Goal: Information Seeking & Learning: Get advice/opinions

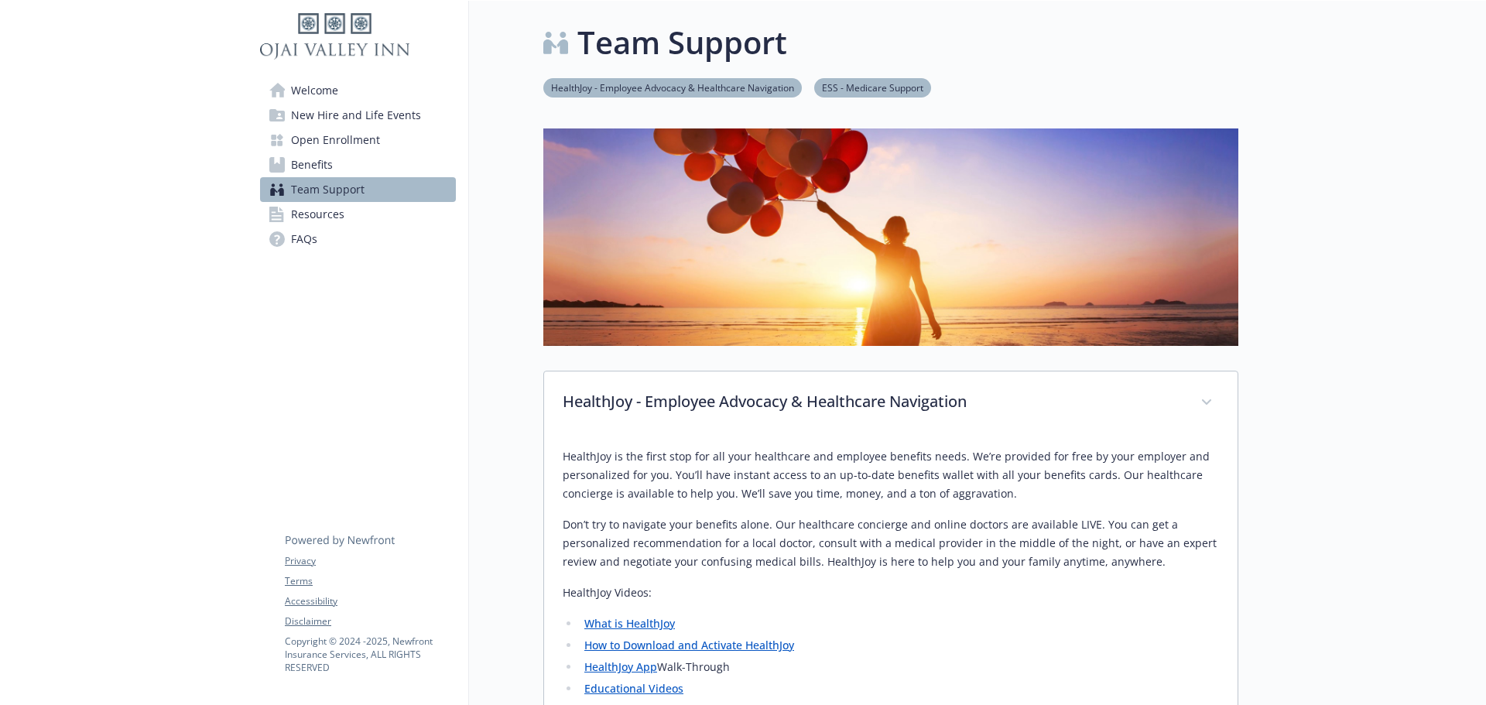
scroll to position [276, 0]
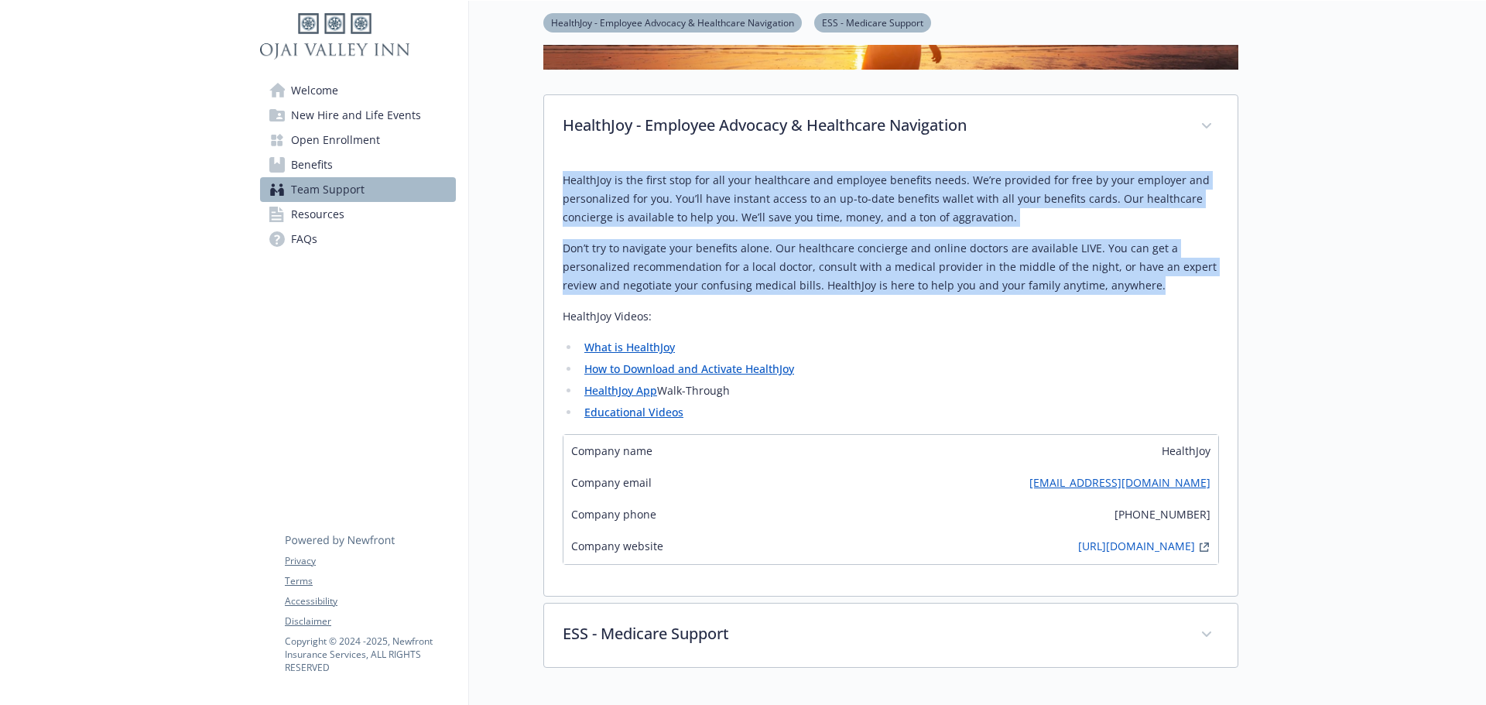
drag, startPoint x: 1149, startPoint y: 287, endPoint x: 566, endPoint y: 176, distance: 594.0
click at [566, 176] on div "HealthJoy is the first stop for all your healthcare and employee benefits needs…" at bounding box center [891, 296] width 656 height 251
copy div "HealthJoy is the first stop for all your healthcare and employee benefits needs…"
click at [1147, 288] on p "Don’t try to navigate your benefits alone. Our healthcare concierge and online …" at bounding box center [891, 267] width 656 height 56
drag, startPoint x: 1147, startPoint y: 288, endPoint x: 563, endPoint y: 183, distance: 593.6
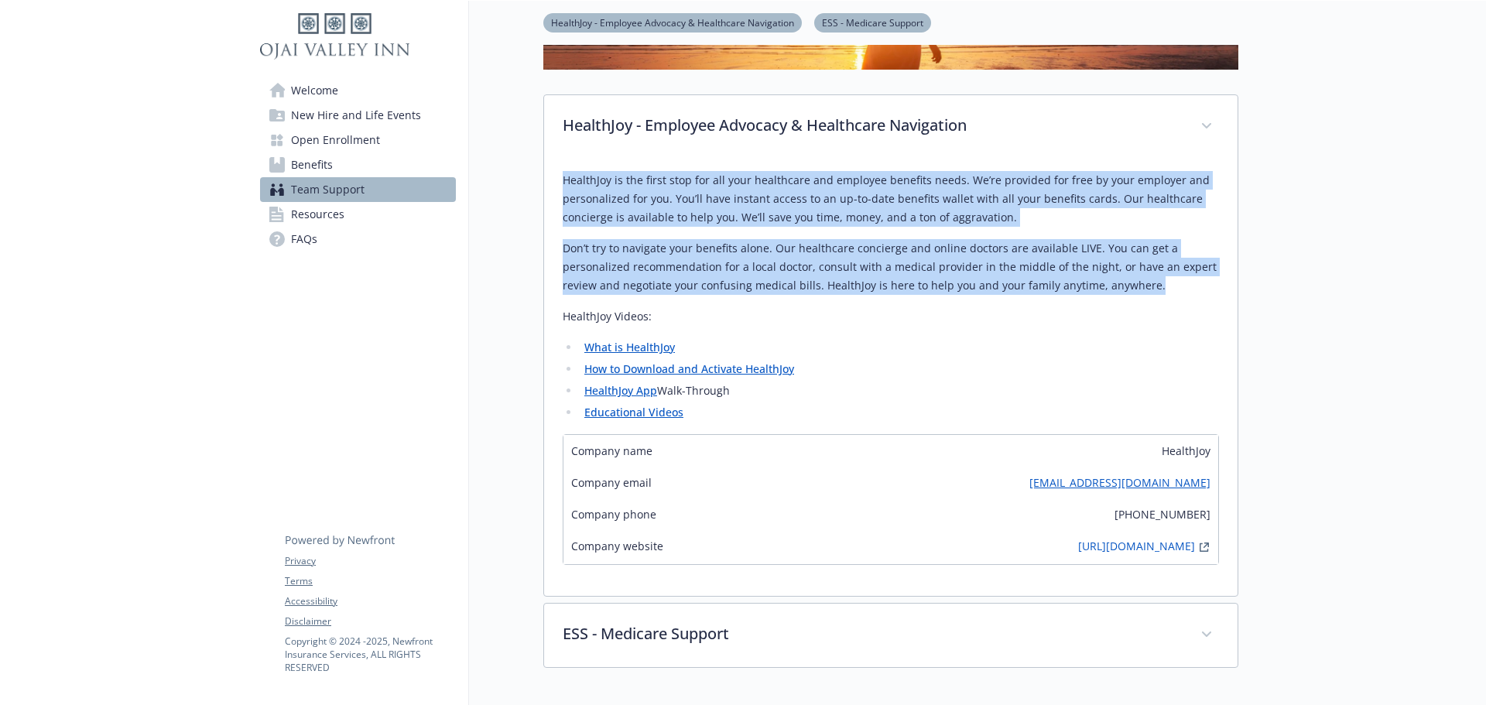
click at [563, 183] on div "HealthJoy is the first stop for all your healthcare and employee benefits needs…" at bounding box center [891, 296] width 656 height 251
click at [1116, 549] on link "https://healthjoymemberservices.zendesk.com/hc/en-us" at bounding box center [1136, 547] width 117 height 19
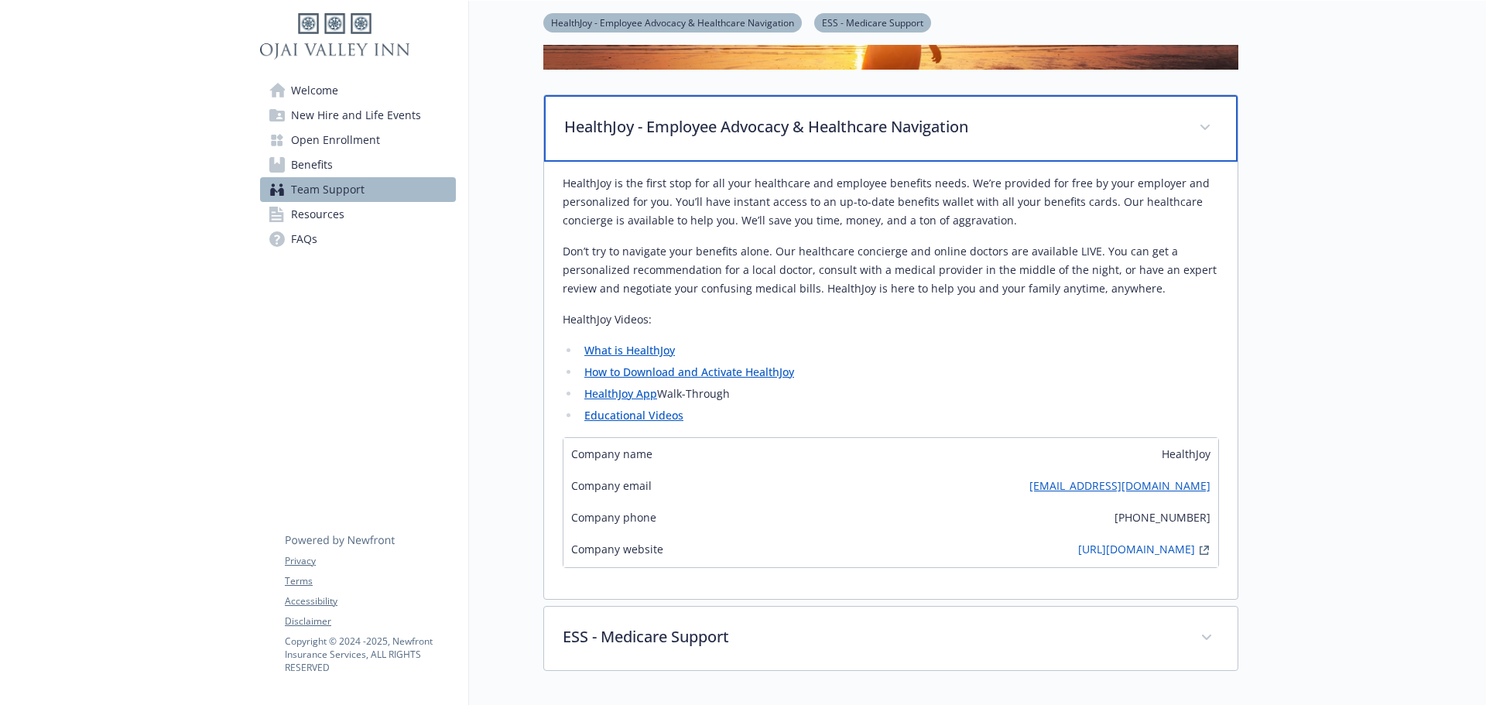
click at [894, 115] on p "HealthJoy - Employee Advocacy & Healthcare Navigation" at bounding box center [872, 126] width 616 height 23
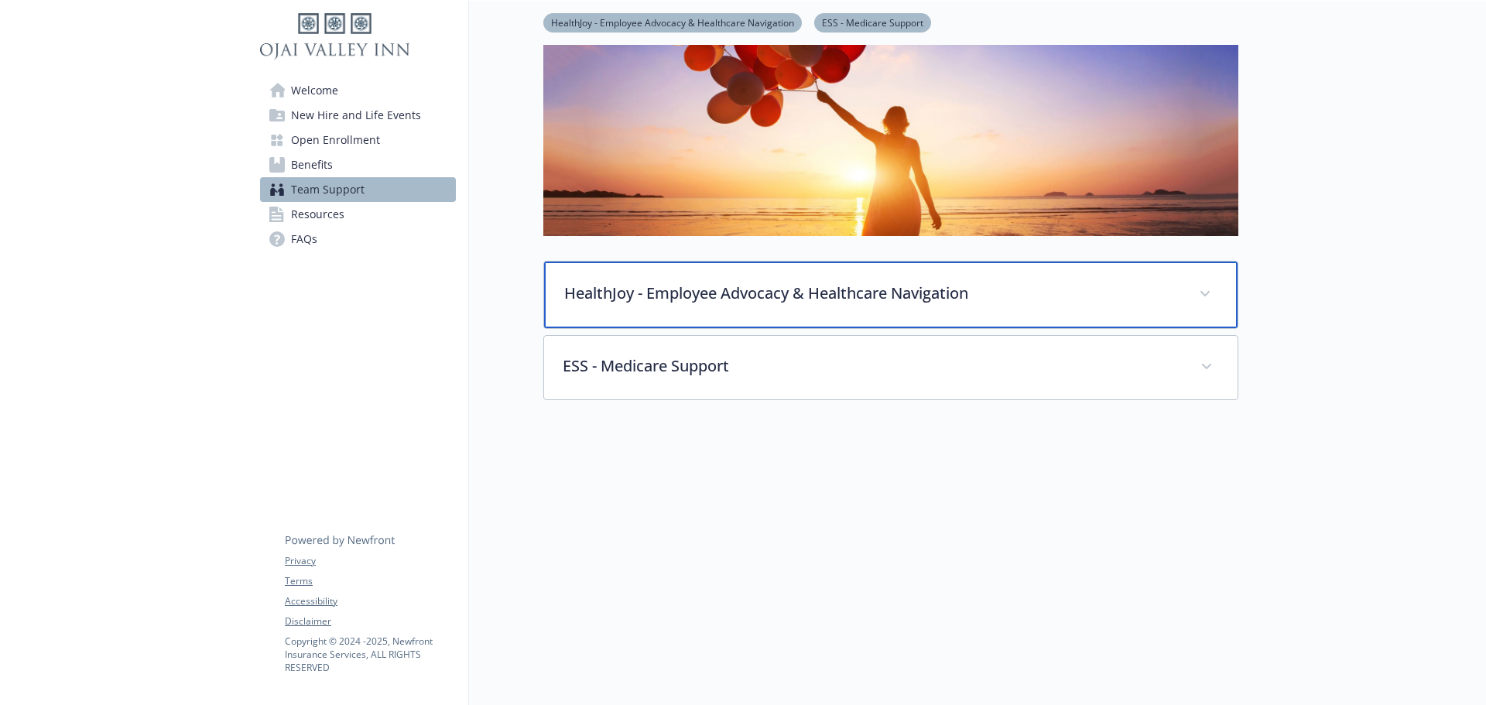
scroll to position [122, 0]
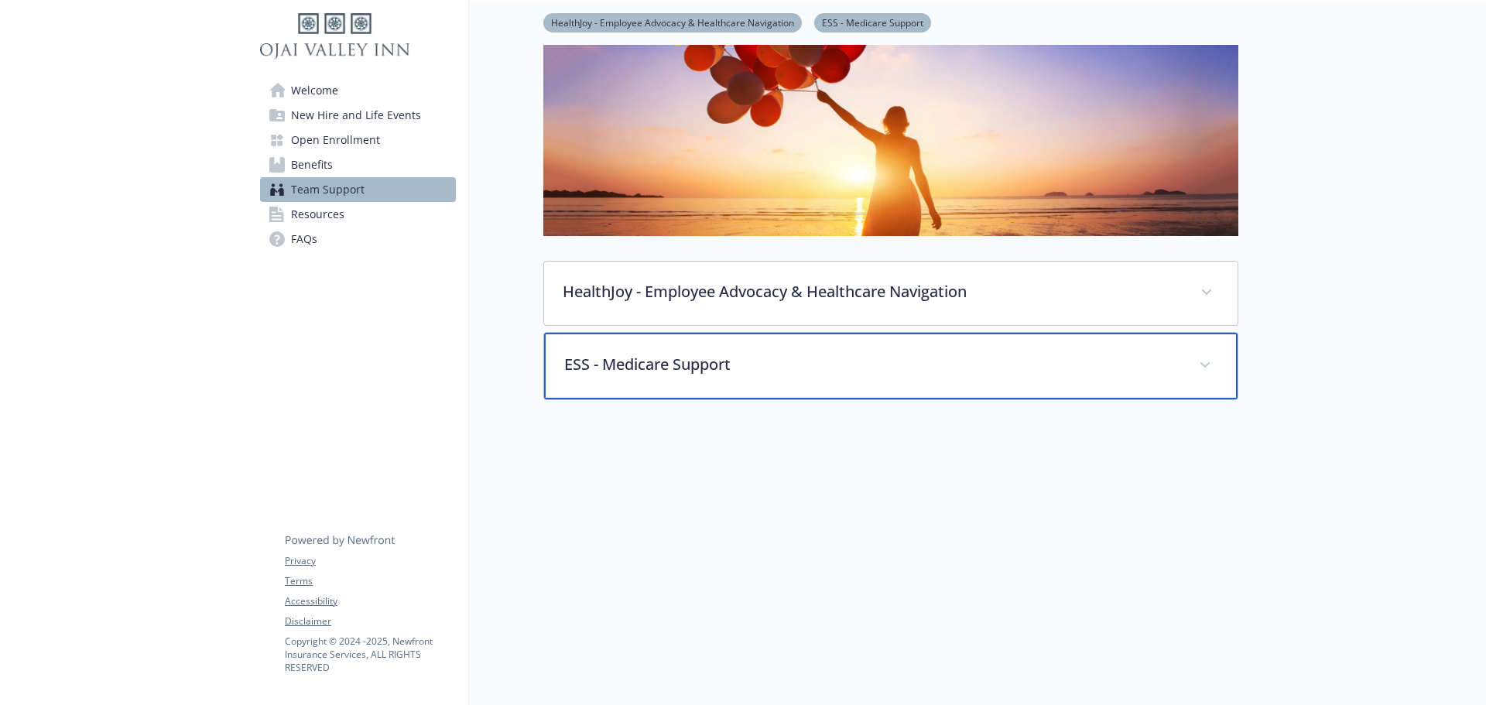
click at [887, 354] on p "ESS - Medicare Support" at bounding box center [872, 364] width 616 height 23
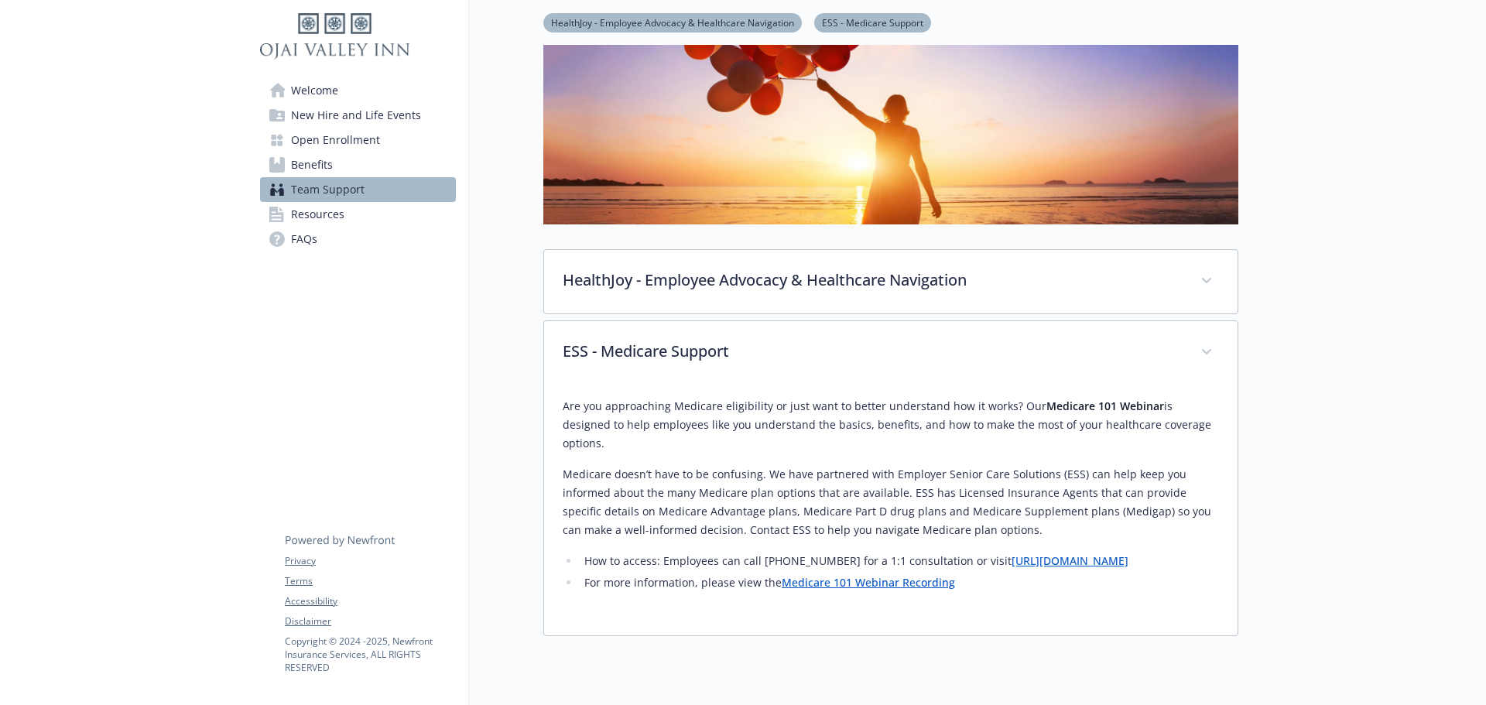
click at [885, 575] on link "Medicare 101 Webinar Recording" at bounding box center [868, 582] width 173 height 15
click at [1044, 553] on link "https://employerscs.com/newfront" at bounding box center [1070, 560] width 117 height 15
click at [904, 575] on link "Medicare 101 Webinar Recording" at bounding box center [868, 582] width 173 height 15
click at [1084, 553] on link "https://employerscs.com/newfront" at bounding box center [1070, 560] width 117 height 15
click at [1046, 594] on div "Are you approaching Medicare eligibility or just want to better understand how …" at bounding box center [891, 501] width 656 height 232
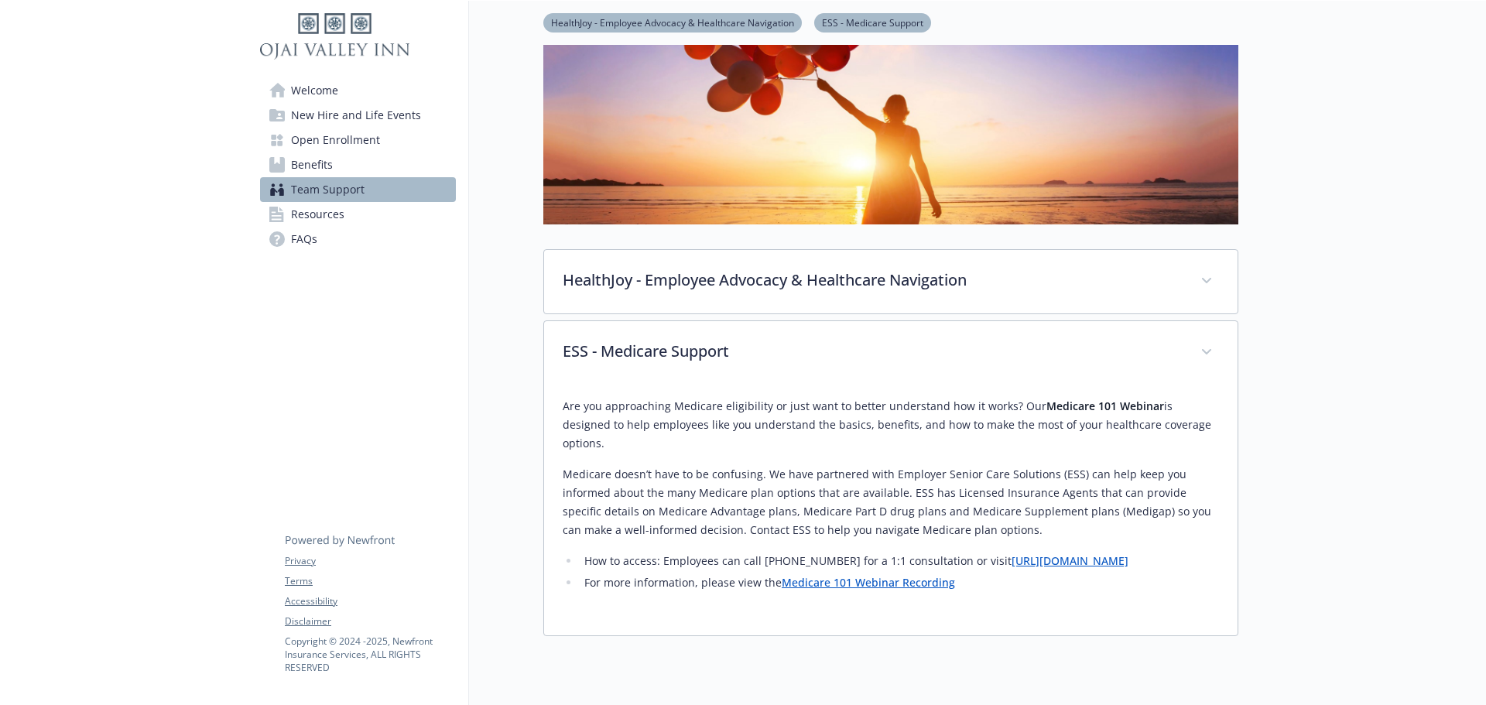
drag, startPoint x: 563, startPoint y: 401, endPoint x: 965, endPoint y: 511, distance: 416.4
click at [965, 511] on div "Are you approaching Medicare eligibility or just want to better understand how …" at bounding box center [891, 494] width 656 height 195
copy div "Are you approaching Medicare eligibility or just want to better understand how …"
click at [935, 510] on p "Medicare doesn’t have to be confusing. We have partnered with Employer Senior C…" at bounding box center [891, 502] width 656 height 74
drag, startPoint x: 951, startPoint y: 515, endPoint x: 552, endPoint y: 402, distance: 415.0
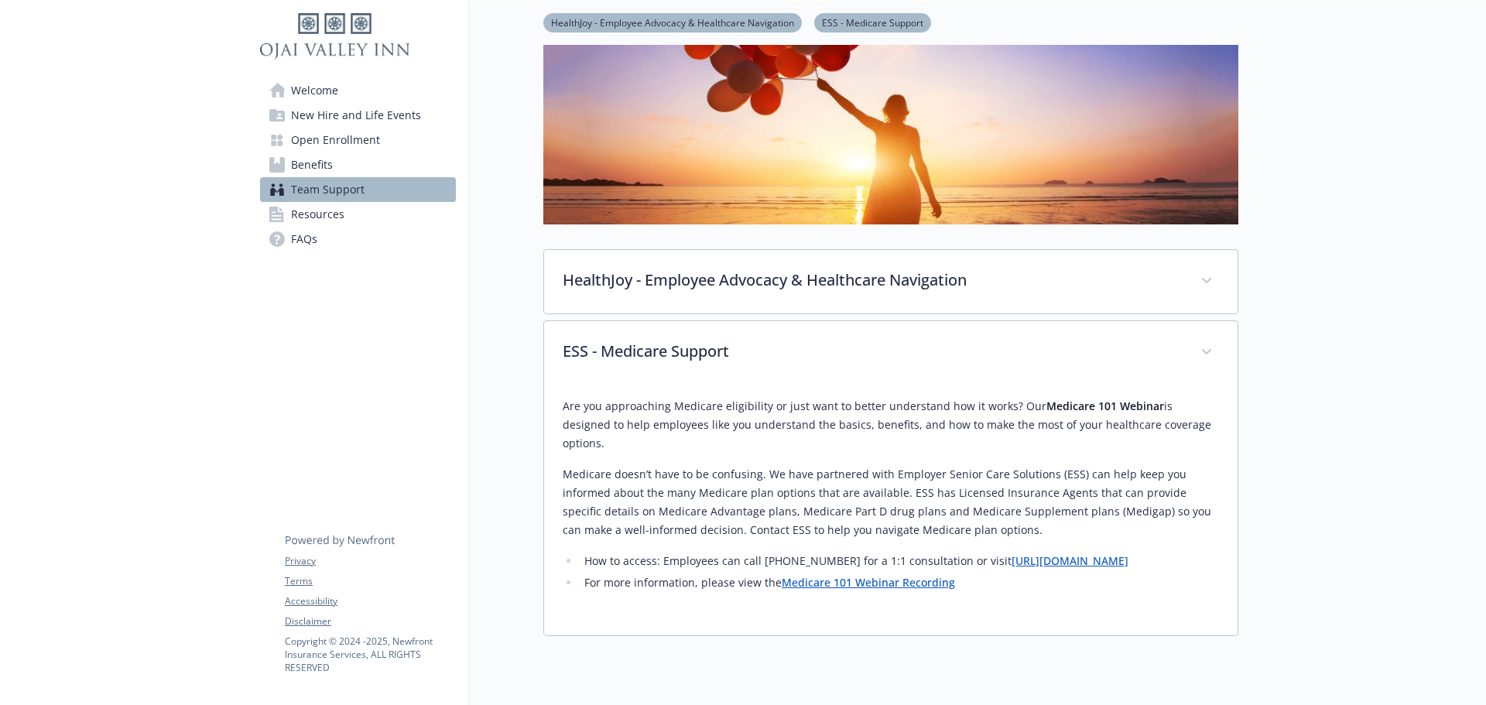
click at [552, 402] on div "Are you approaching Medicare eligibility or just want to better understand how …" at bounding box center [890, 510] width 693 height 251
copy div "Are you approaching Medicare eligibility or just want to better understand how …"
click at [960, 573] on li "For more information, please view the Medicare 101 Webinar Recording" at bounding box center [899, 582] width 639 height 19
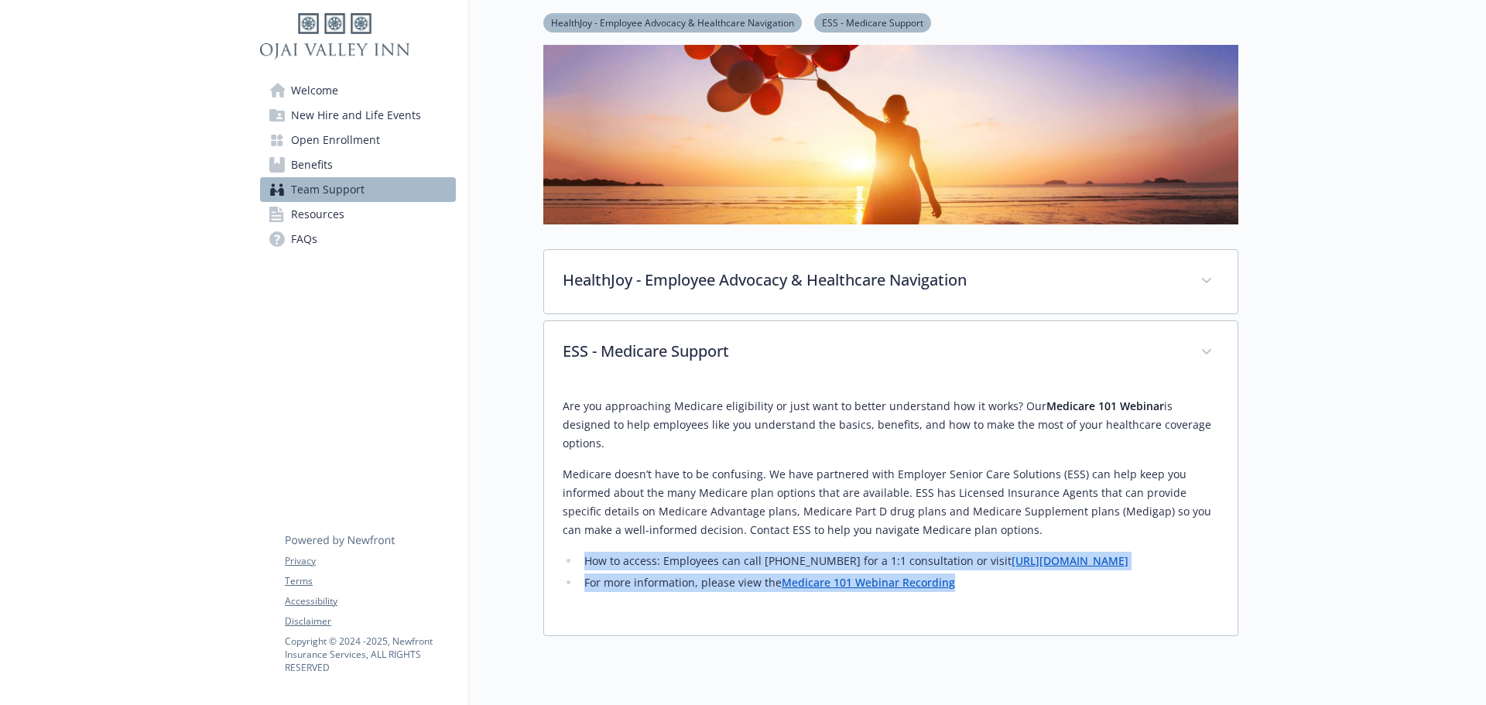
drag, startPoint x: 955, startPoint y: 567, endPoint x: 584, endPoint y: 550, distance: 371.1
click at [584, 552] on ul "How to access: Employees can call 833-482-0148 for a 1:1 consultation or visit …" at bounding box center [891, 572] width 656 height 40
copy ul "How to access: Employees can call 833-482-0148 for a 1:1 consultation or visit …"
click at [998, 573] on li "For more information, please view the Medicare 101 Webinar Recording" at bounding box center [899, 582] width 639 height 19
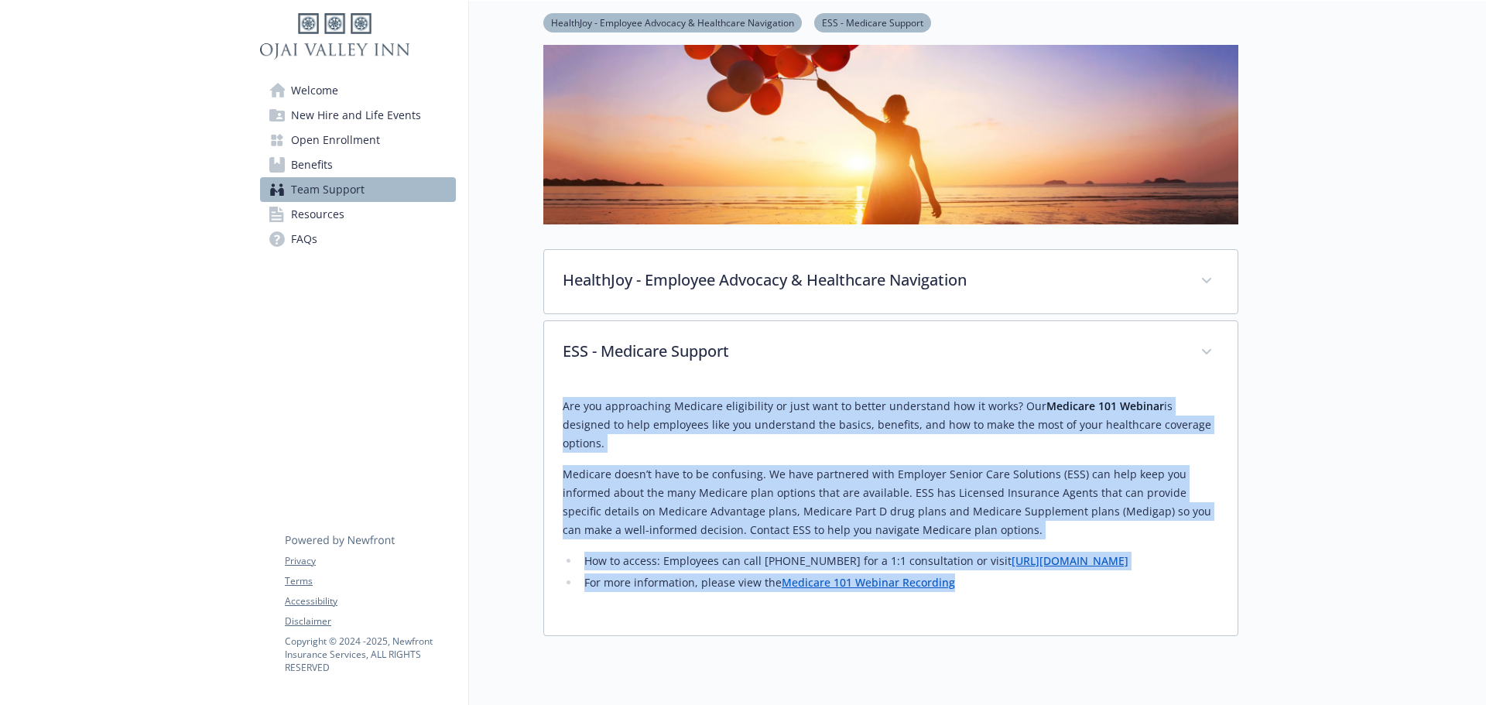
drag, startPoint x: 966, startPoint y: 563, endPoint x: 553, endPoint y: 396, distance: 444.8
click at [553, 396] on div "Are you approaching Medicare eligibility or just want to better understand how …" at bounding box center [890, 510] width 693 height 251
copy div "Are you approaching Medicare eligibility or just want to better understand how …"
click at [333, 215] on span "Resources" at bounding box center [317, 214] width 53 height 25
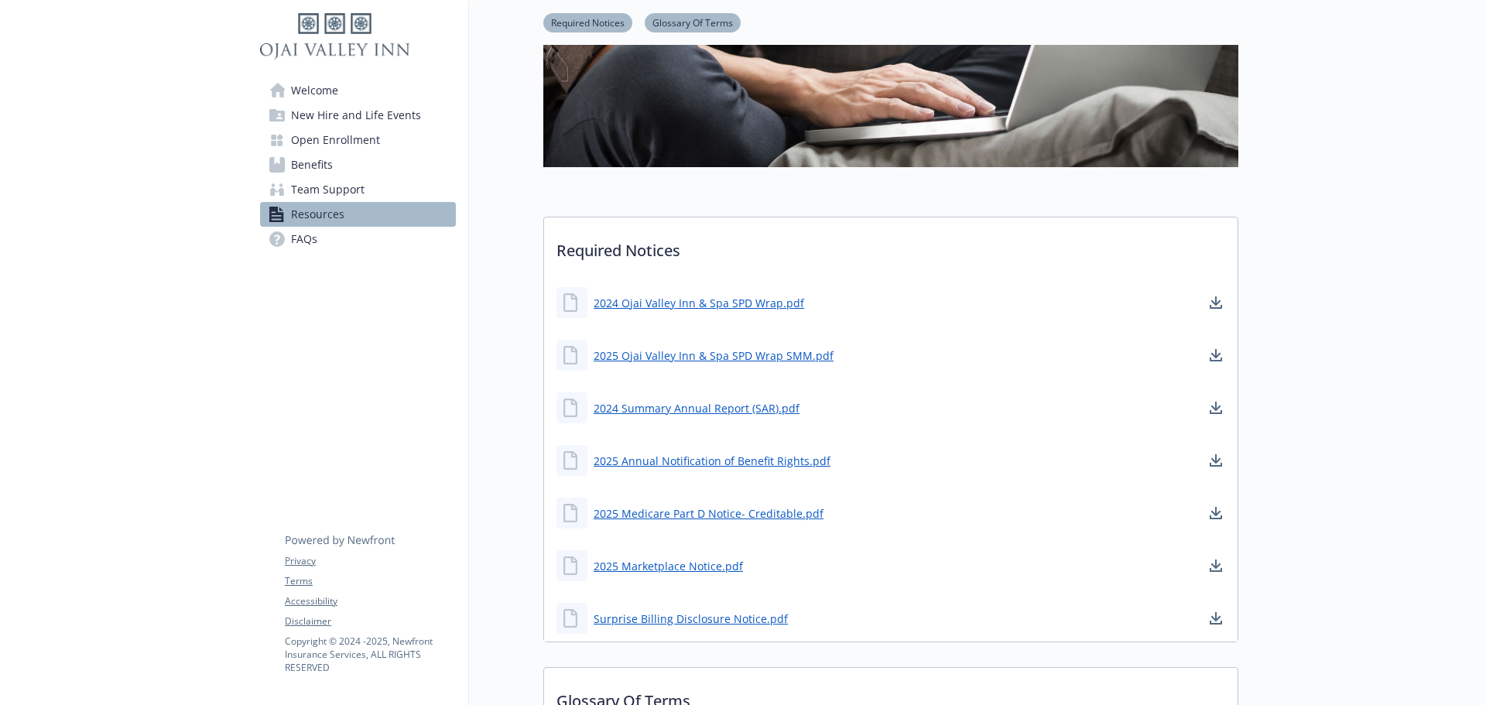
scroll to position [276, 0]
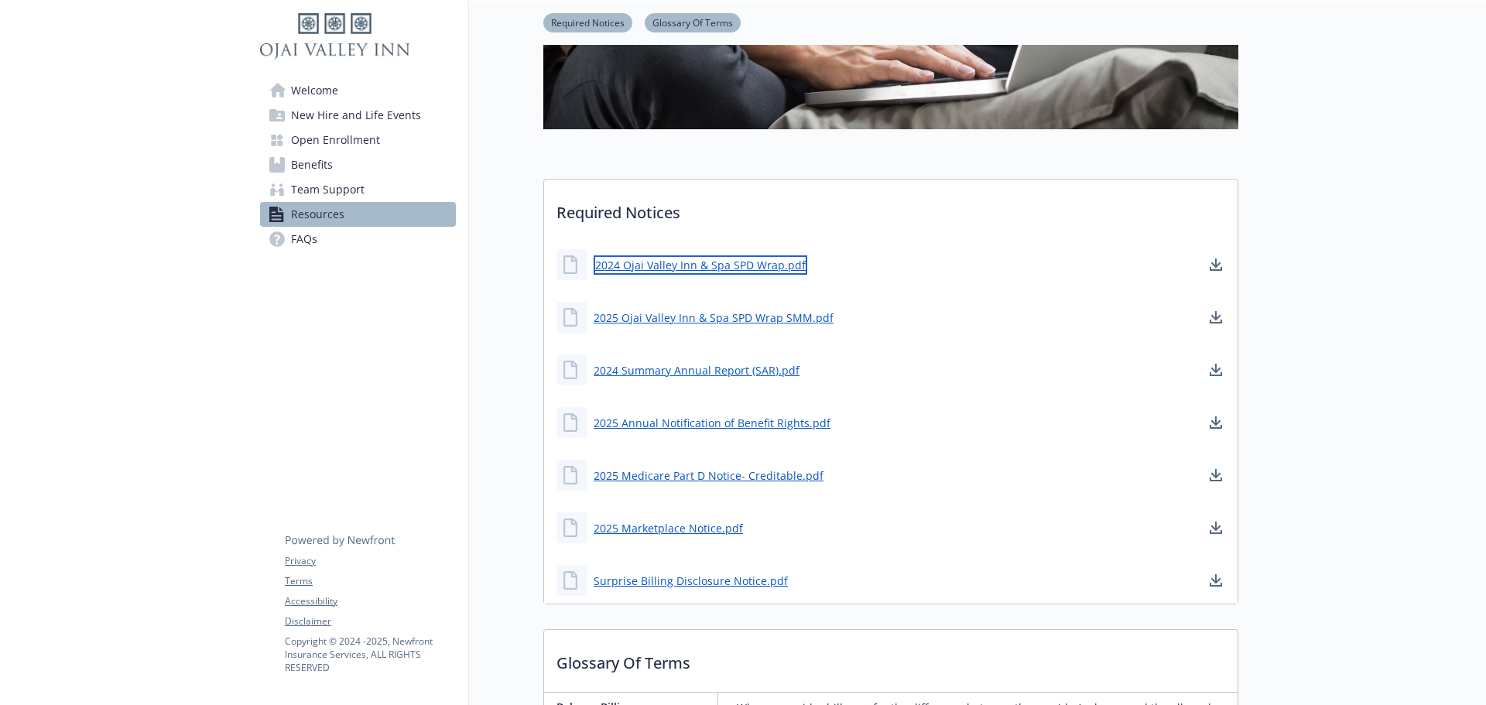
click at [683, 268] on link "2024 Ojai Valley Inn & Spa SPD Wrap.pdf" at bounding box center [701, 264] width 214 height 19
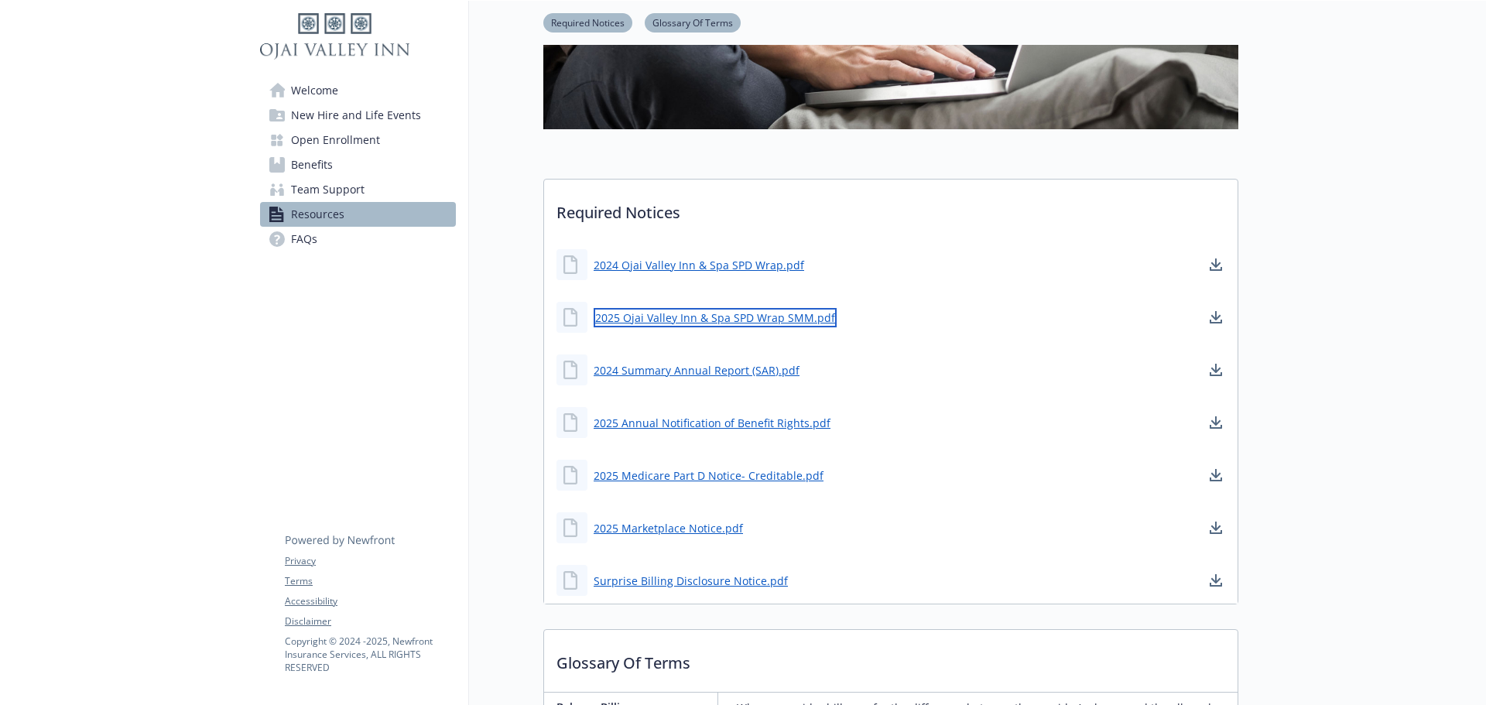
click at [765, 320] on link "2025 Ojai Valley Inn & Spa SPD Wrap SMM.pdf" at bounding box center [715, 317] width 243 height 19
click at [728, 374] on link "2024 Summary Annual Report (SAR).pdf" at bounding box center [698, 370] width 209 height 19
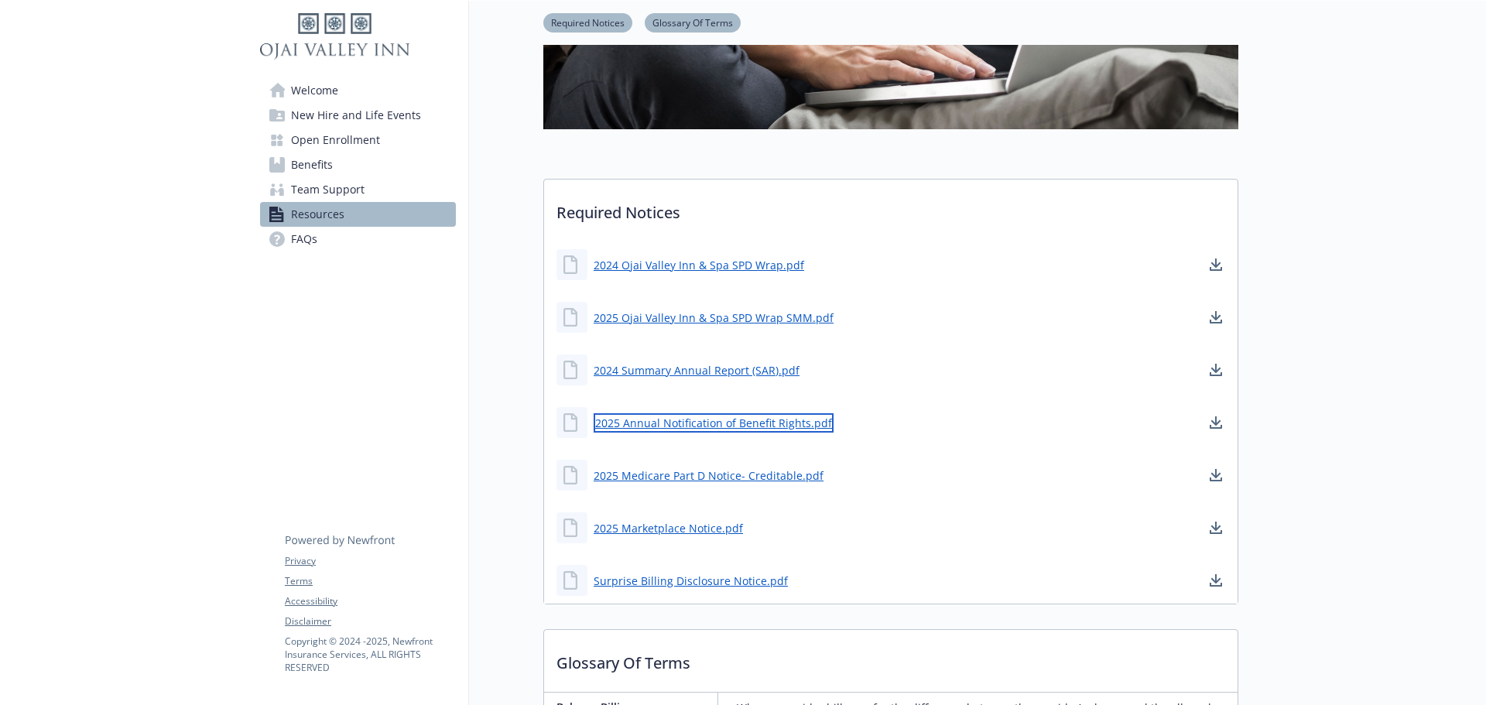
click at [745, 426] on link "2025 Annual Notification of Benefit Rights.pdf" at bounding box center [714, 422] width 240 height 19
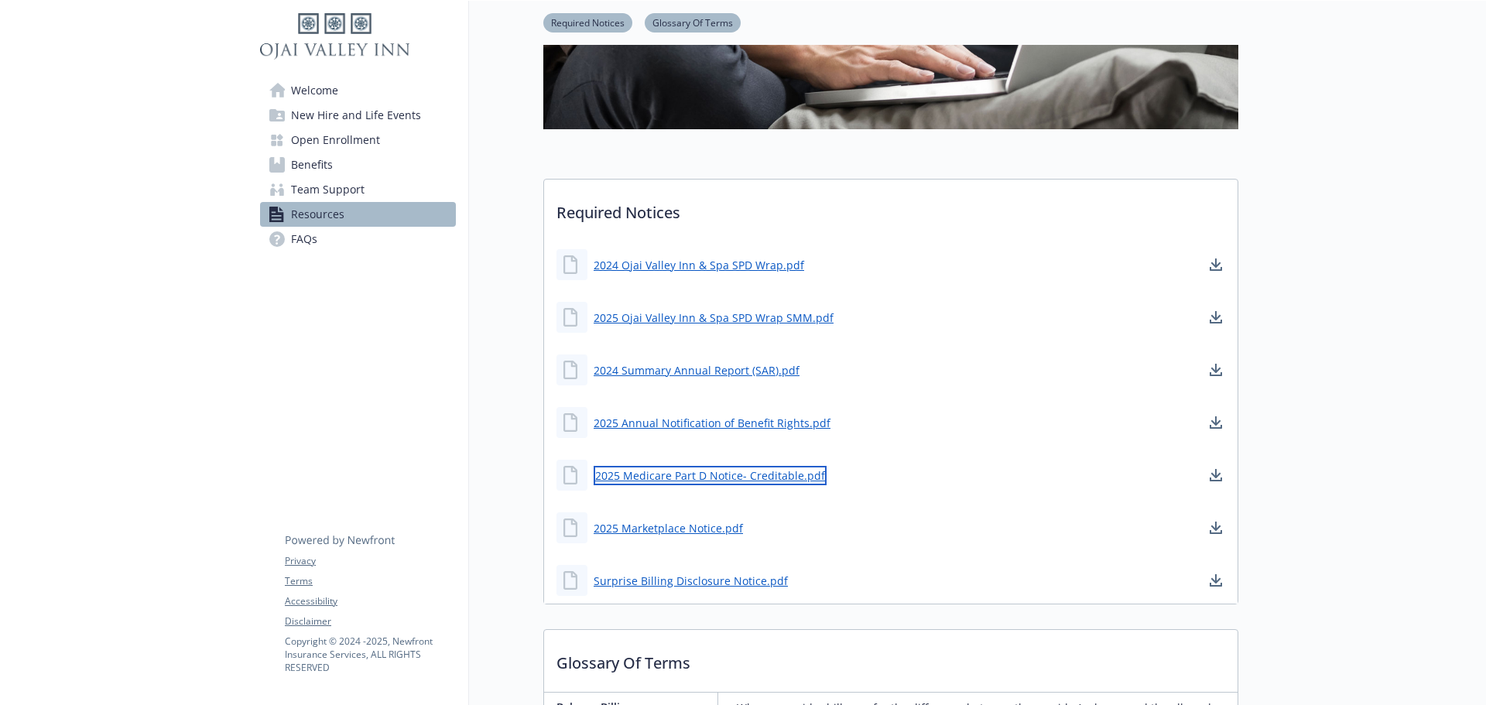
click at [728, 476] on link "2025 Medicare Part D Notice- Creditable.pdf" at bounding box center [710, 475] width 233 height 19
click at [710, 524] on link "2025 Marketplace Notice.pdf" at bounding box center [670, 528] width 152 height 19
click at [714, 579] on link "Surprise Billing Disclosure Notice.pdf" at bounding box center [692, 580] width 197 height 19
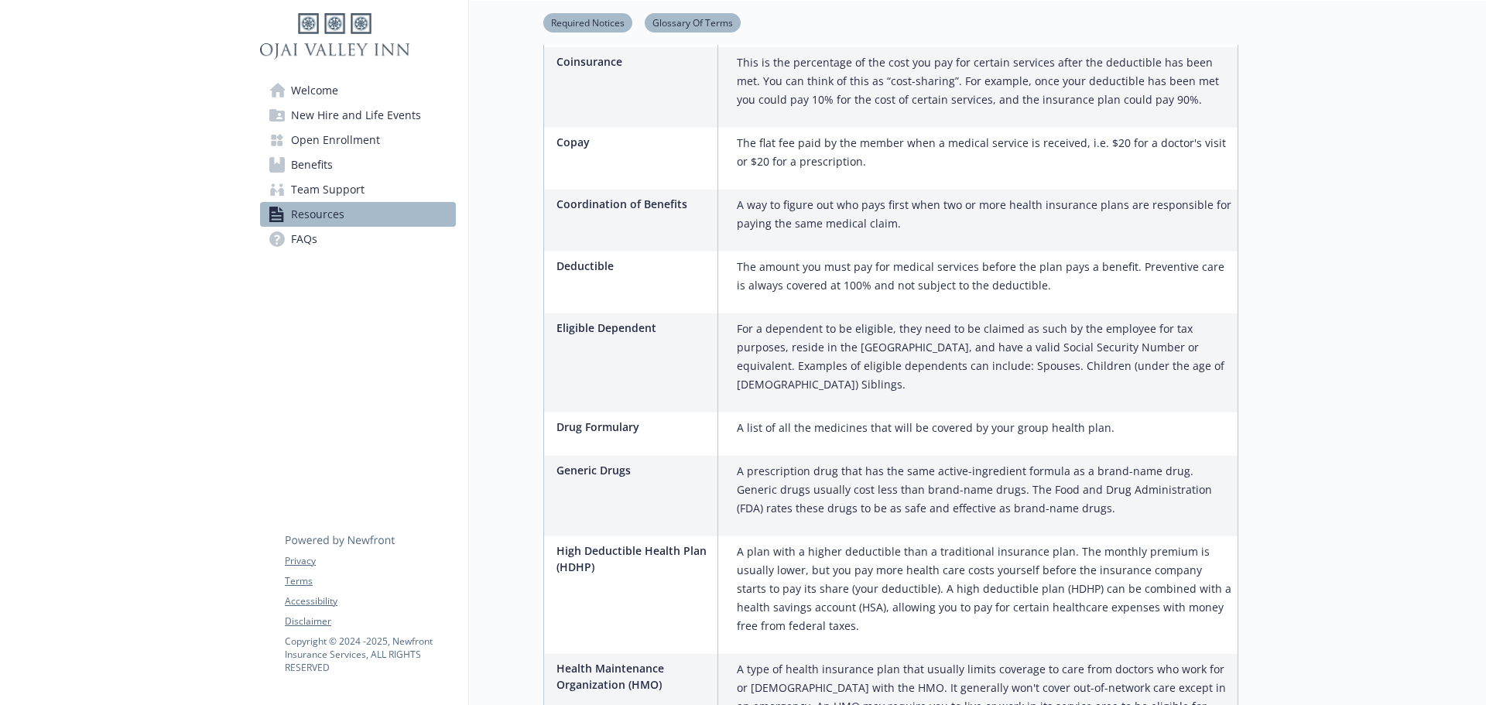
scroll to position [813, 0]
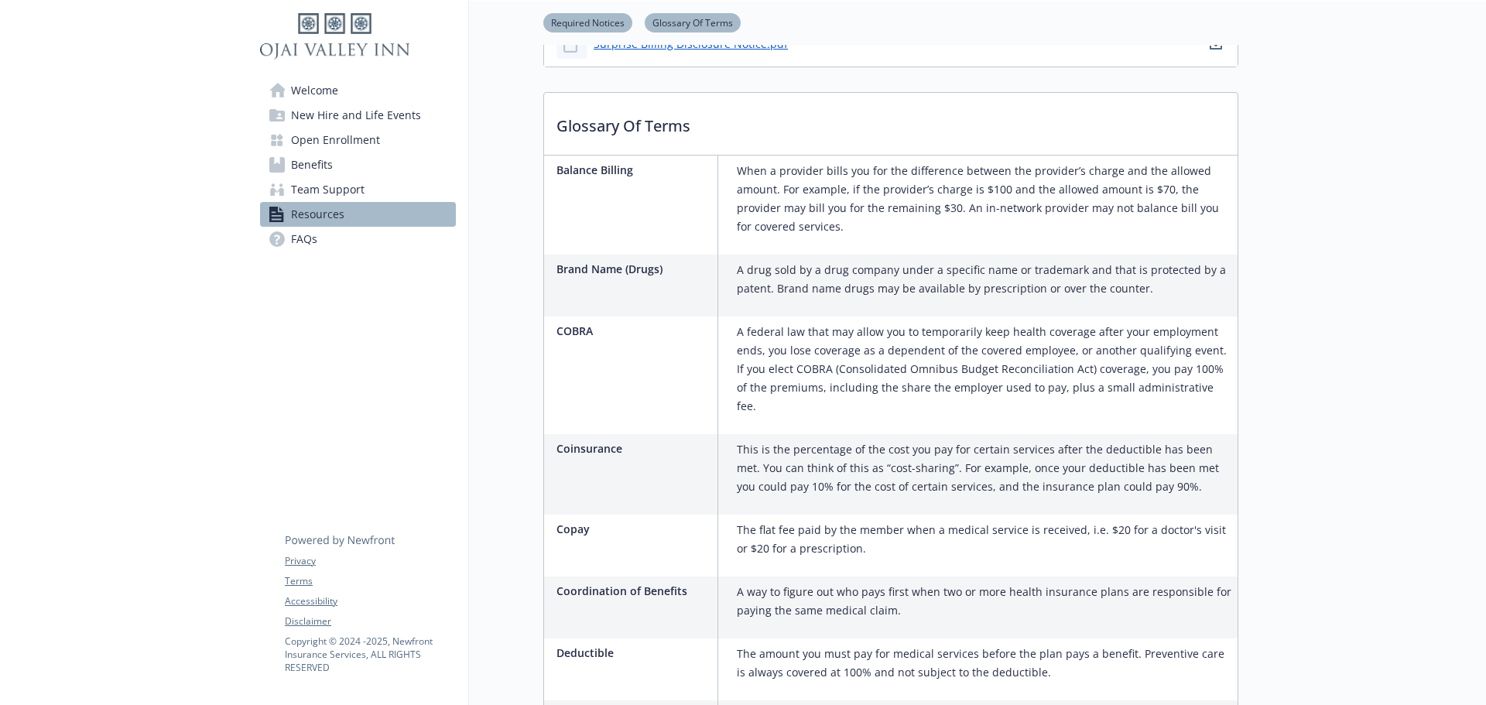
click at [300, 246] on span "FAQs" at bounding box center [304, 239] width 26 height 25
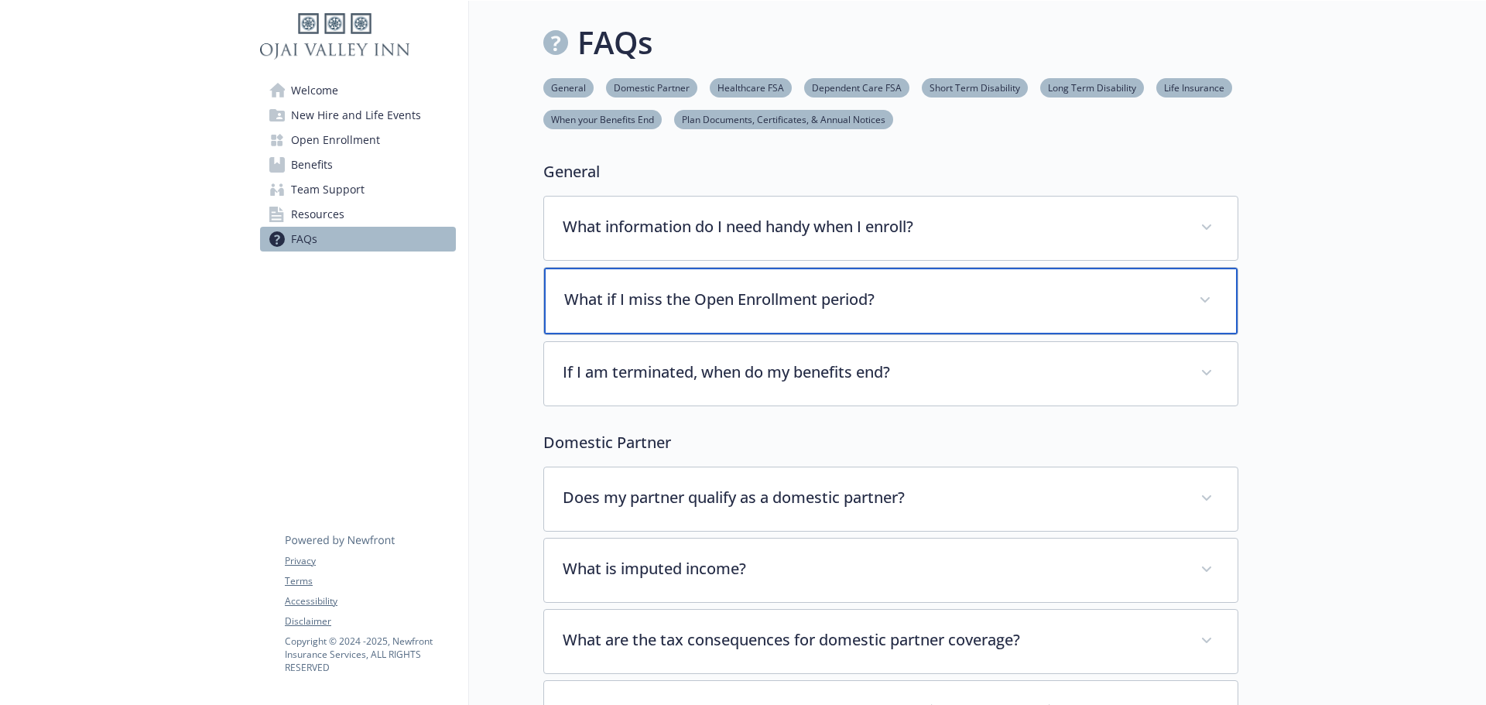
click at [918, 309] on p "What if I miss the Open Enrollment period?" at bounding box center [872, 299] width 616 height 23
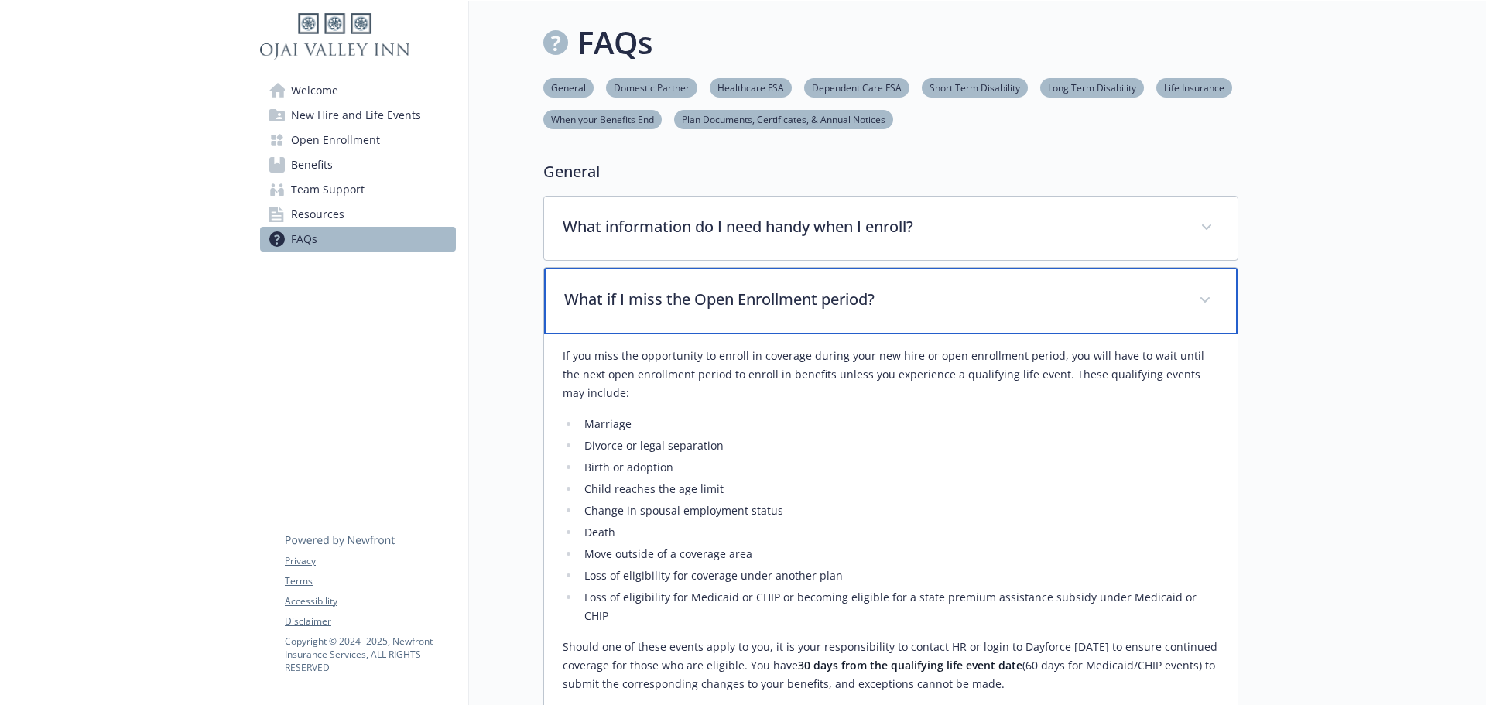
click at [918, 309] on p "What if I miss the Open Enrollment period?" at bounding box center [872, 299] width 616 height 23
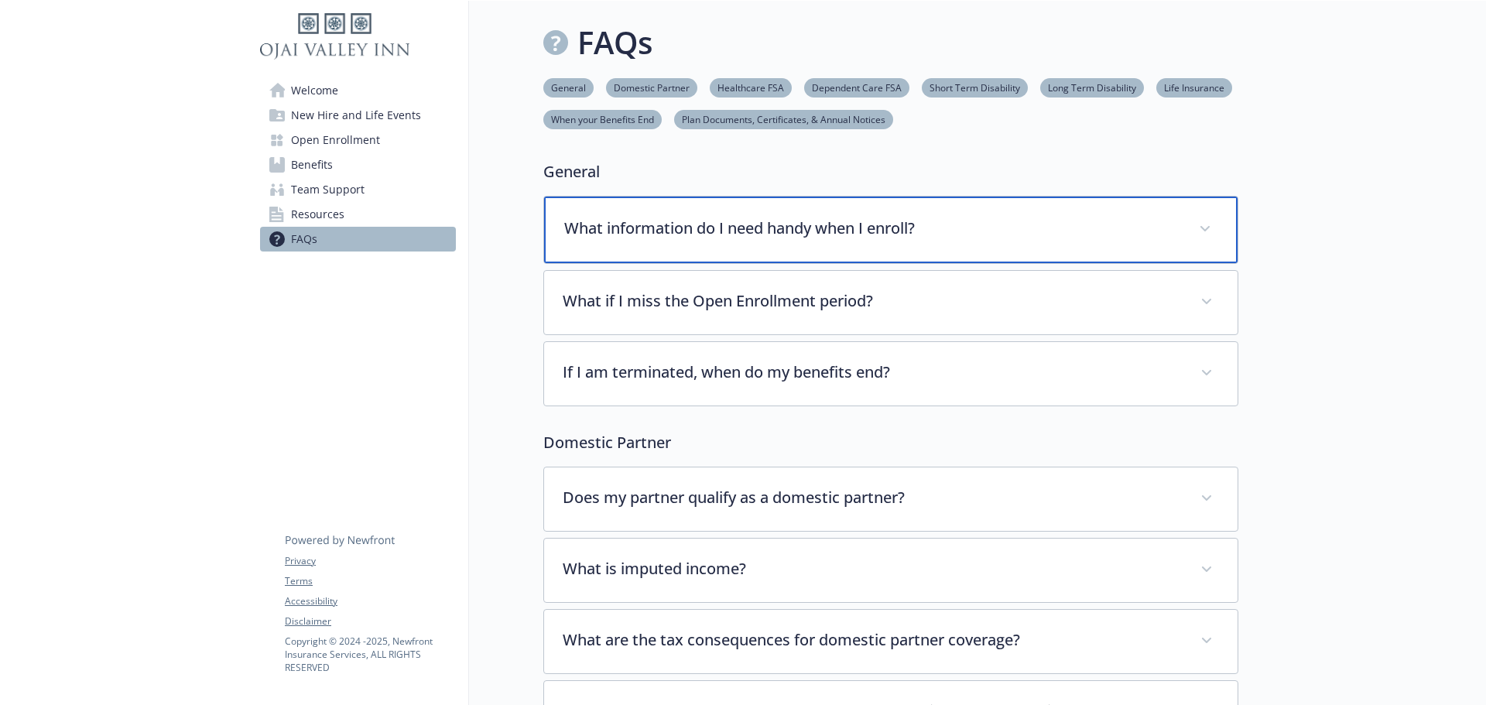
click at [853, 237] on p "What information do I need handy when I enroll?" at bounding box center [872, 228] width 616 height 23
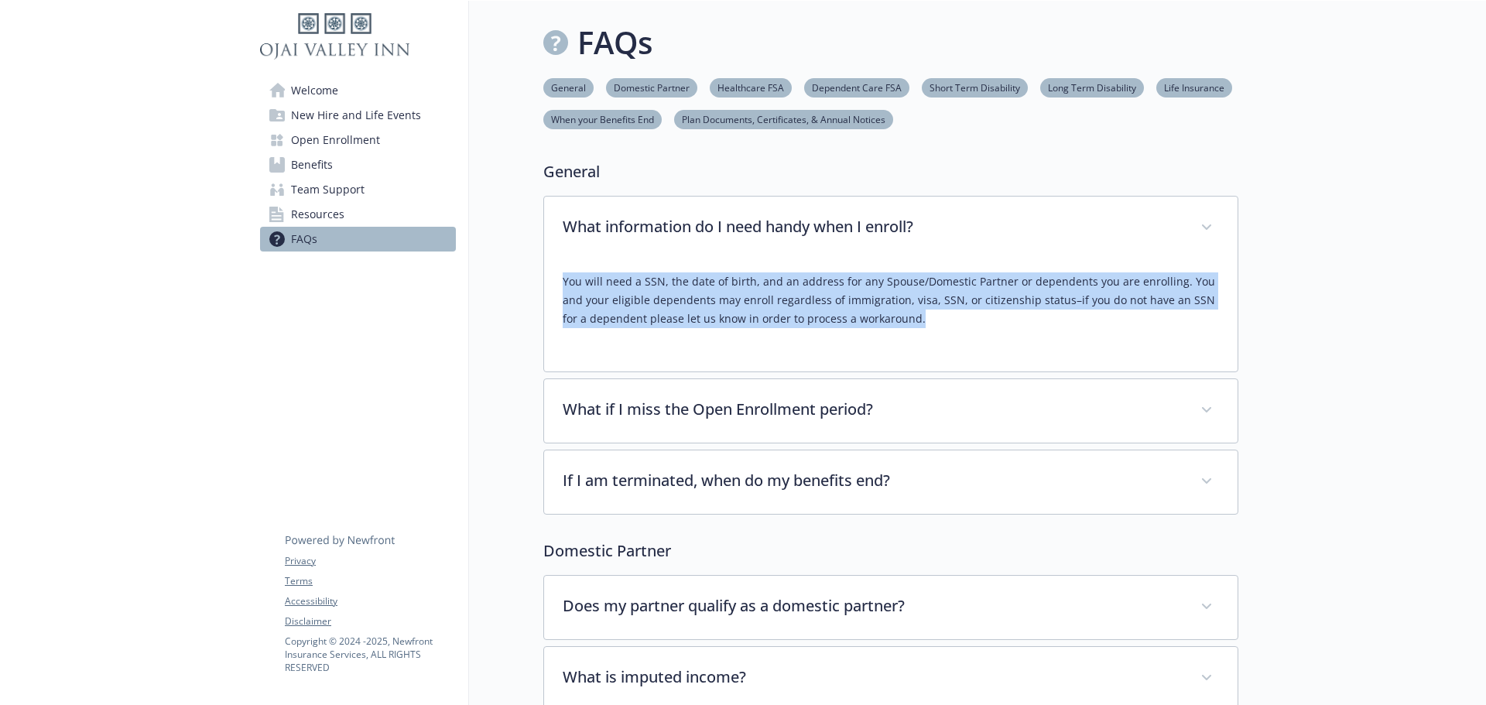
drag, startPoint x: 895, startPoint y: 329, endPoint x: 548, endPoint y: 284, distance: 350.4
click at [548, 284] on div "You will need a SSN, the date of birth, and an address for any Spouse/Domestic …" at bounding box center [890, 315] width 693 height 111
copy p "You will need a SSN, the date of birth, and an address for any Spouse/Domestic …"
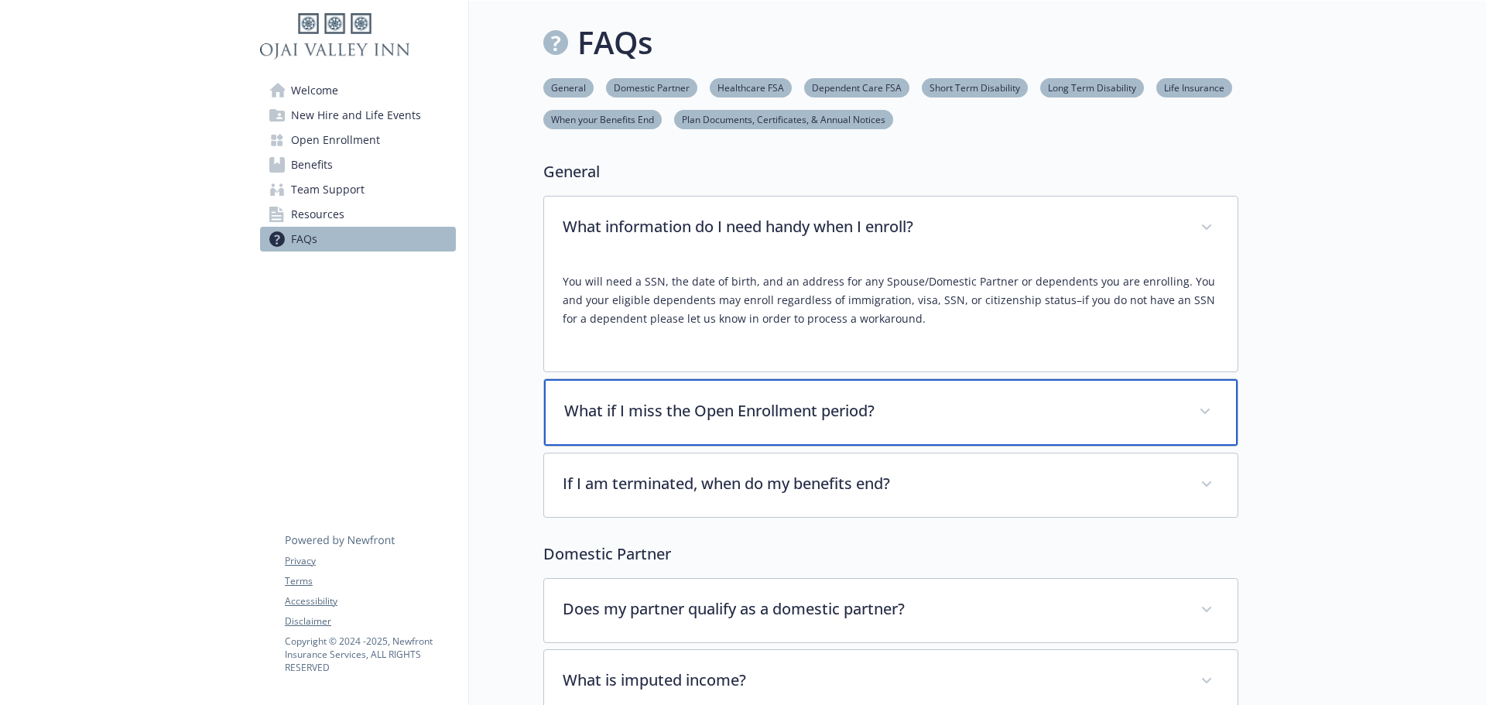
click at [884, 403] on p "What if I miss the Open Enrollment period?" at bounding box center [872, 410] width 616 height 23
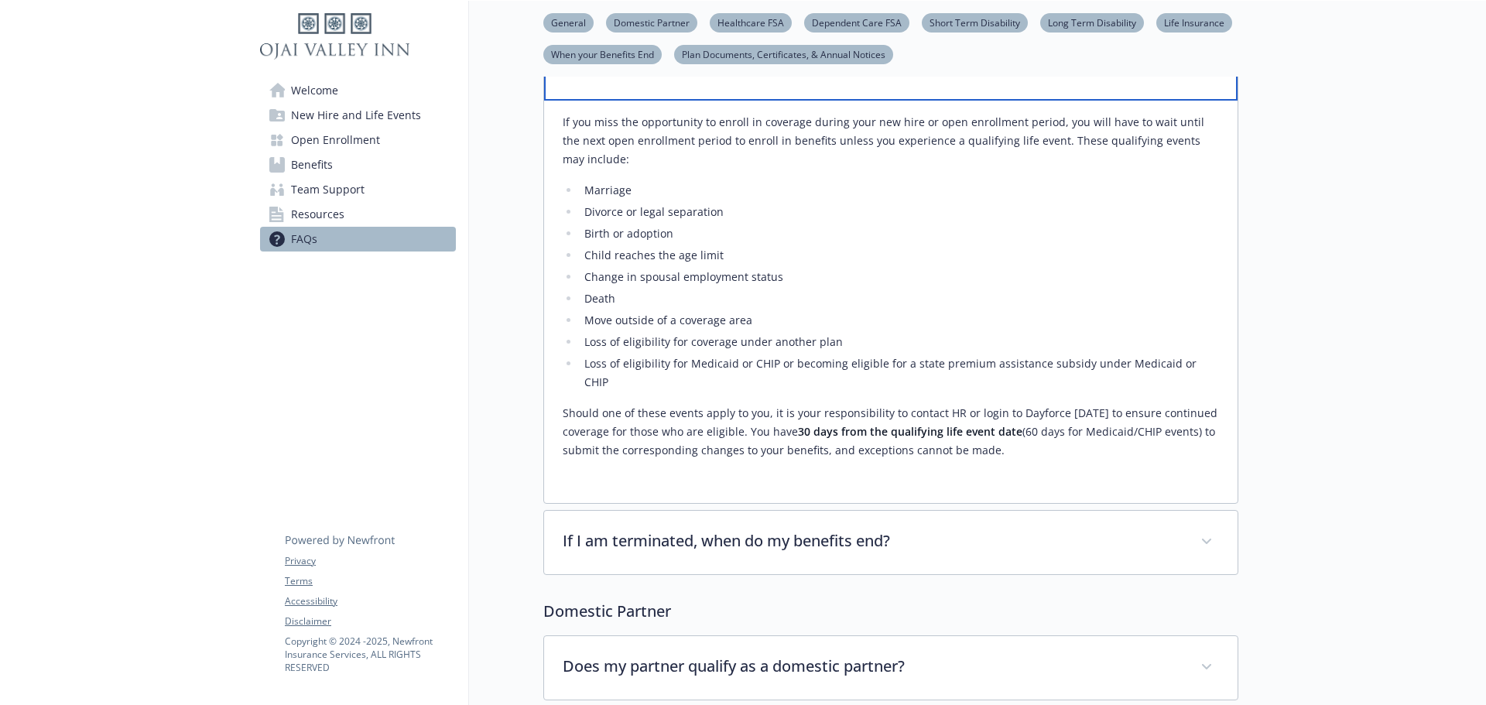
scroll to position [387, 0]
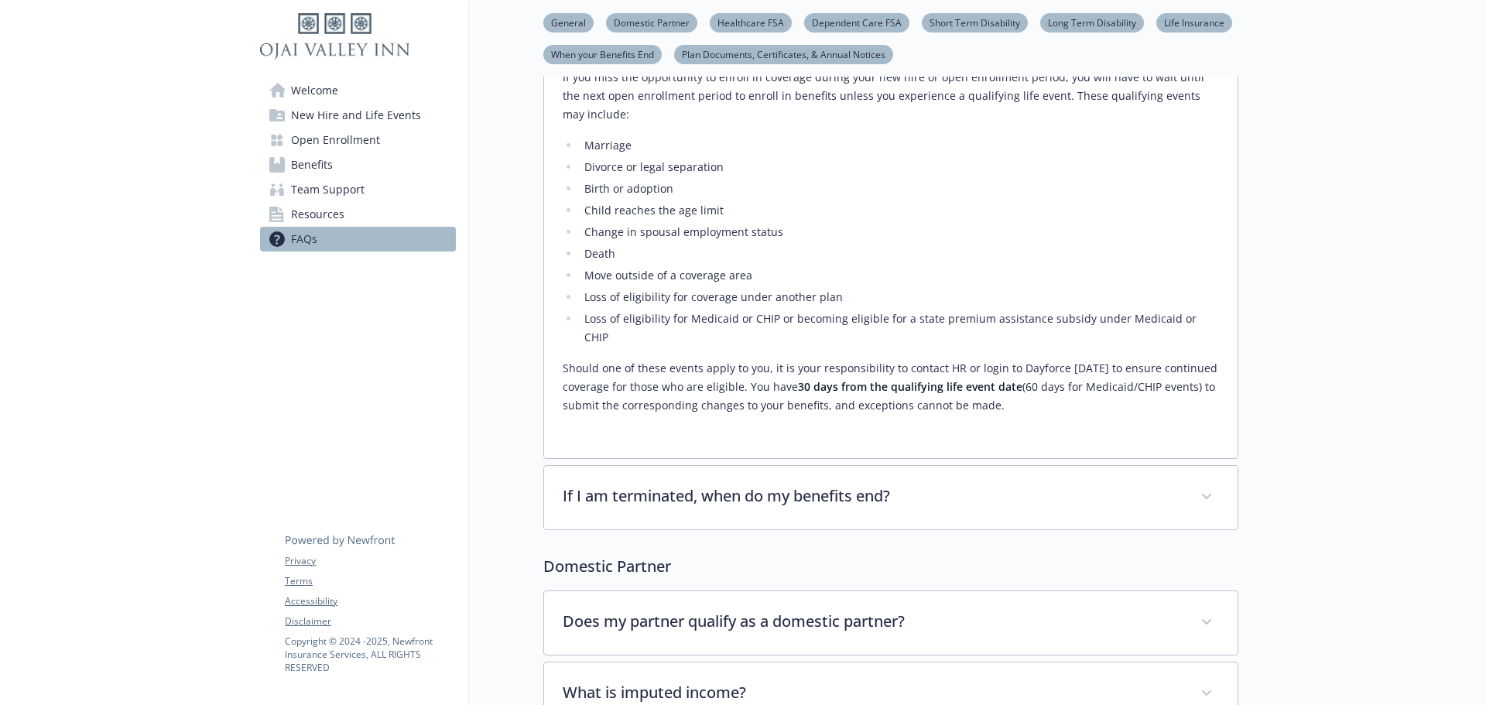
drag, startPoint x: 1046, startPoint y: 388, endPoint x: 542, endPoint y: 359, distance: 505.4
copy p "Should one of these events apply to you, it is your responsibility to contact H…"
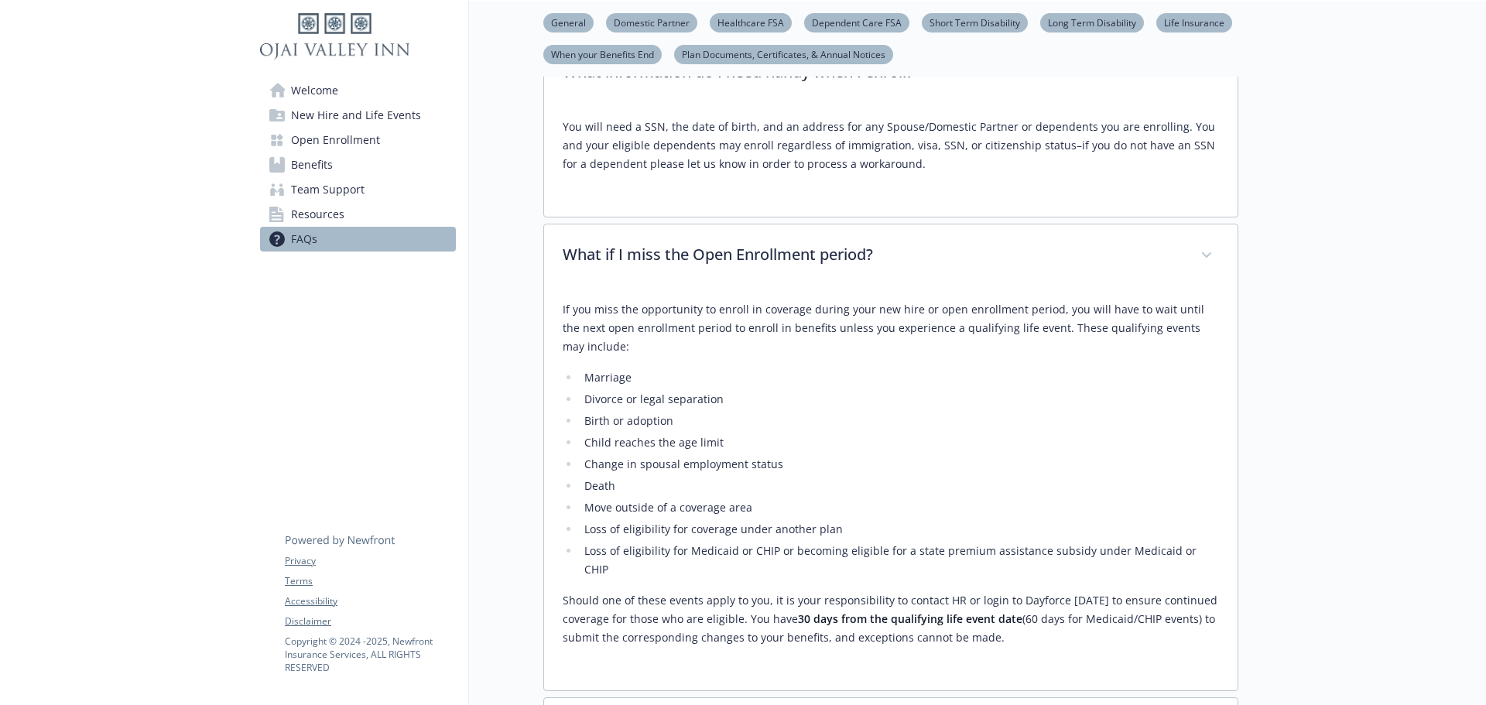
scroll to position [310, 0]
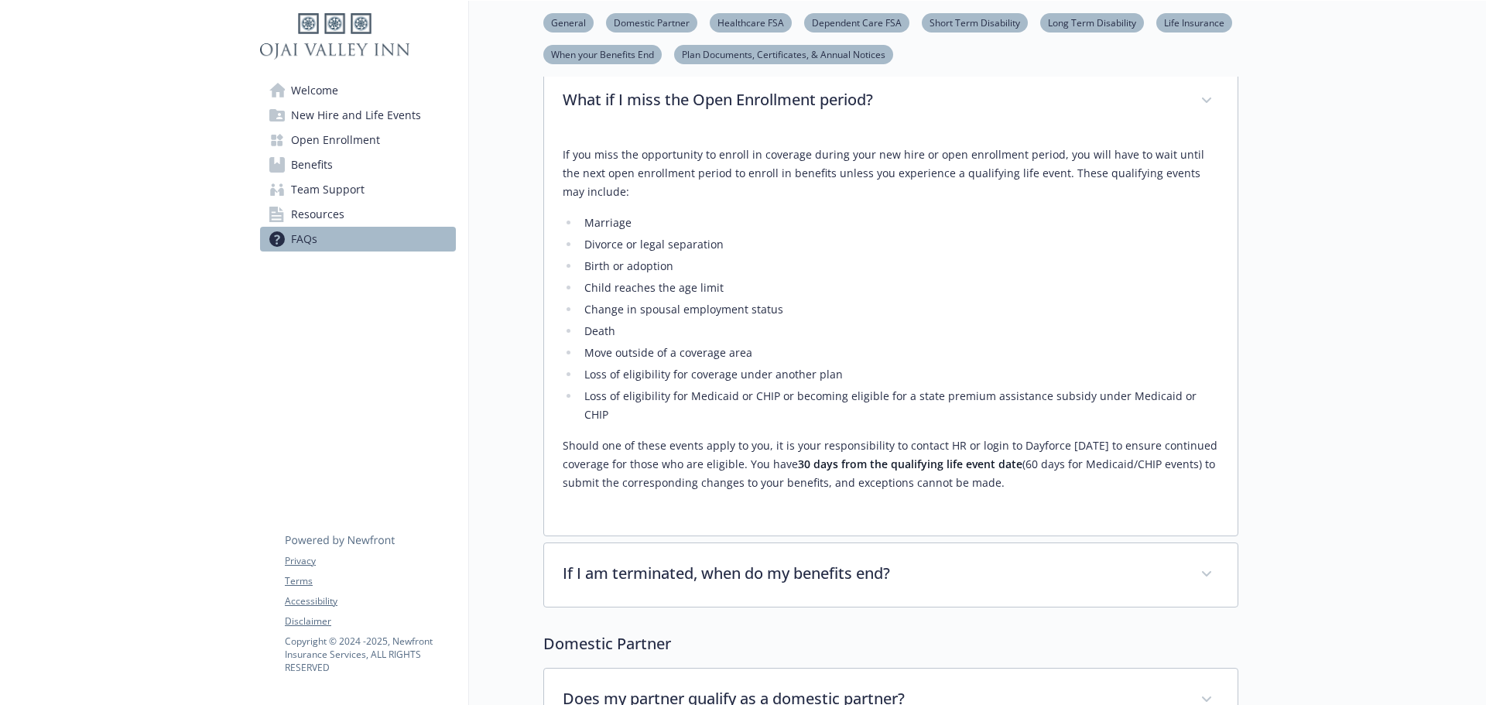
click at [1049, 466] on p "Should one of these events apply to you, it is your responsibility to contact H…" at bounding box center [891, 465] width 656 height 56
drag, startPoint x: 563, startPoint y: 424, endPoint x: 1047, endPoint y: 470, distance: 486.6
click at [1047, 470] on p "Should one of these events apply to you, it is your responsibility to contact H…" at bounding box center [891, 465] width 656 height 56
copy p "Should one of these events apply to you, it is your responsibility to contact H…"
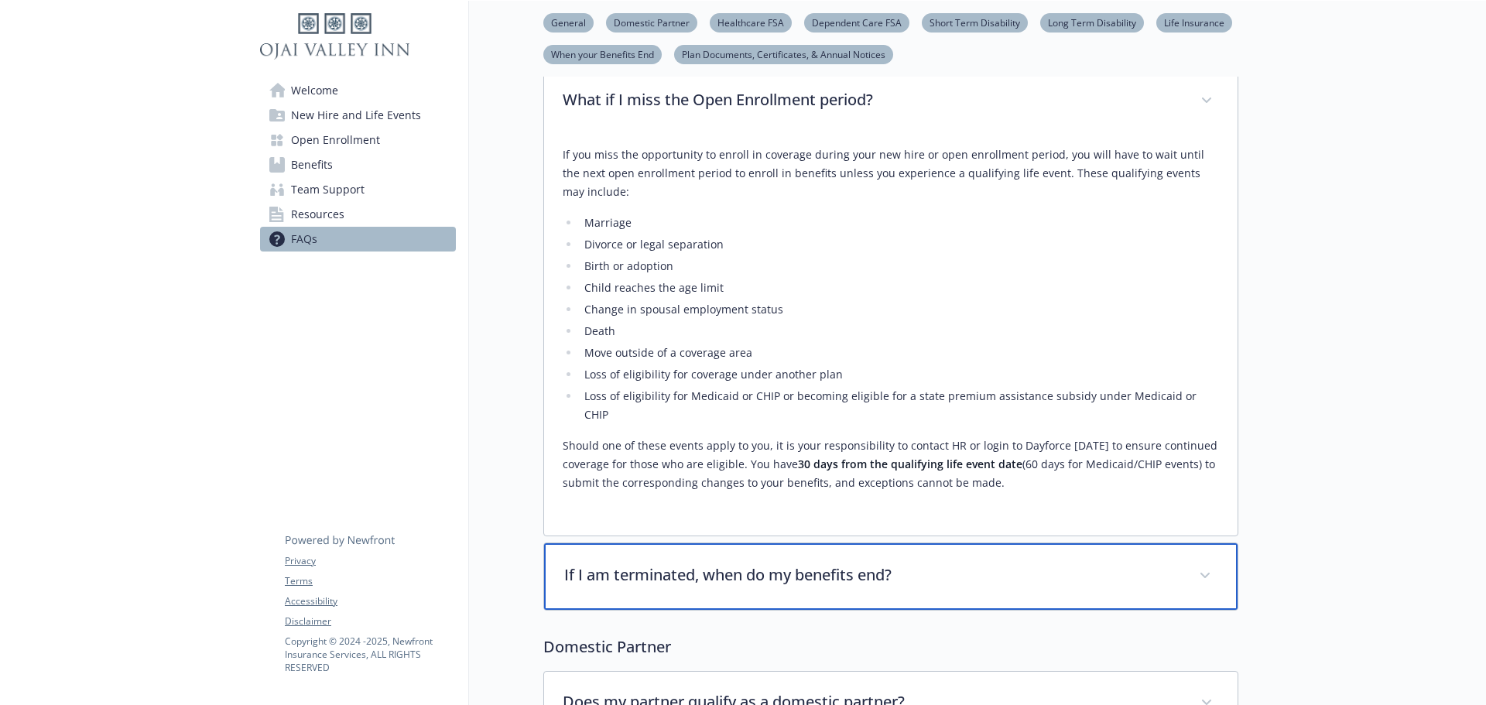
click at [857, 543] on div "If I am terminated, when do my benefits end?" at bounding box center [890, 576] width 693 height 67
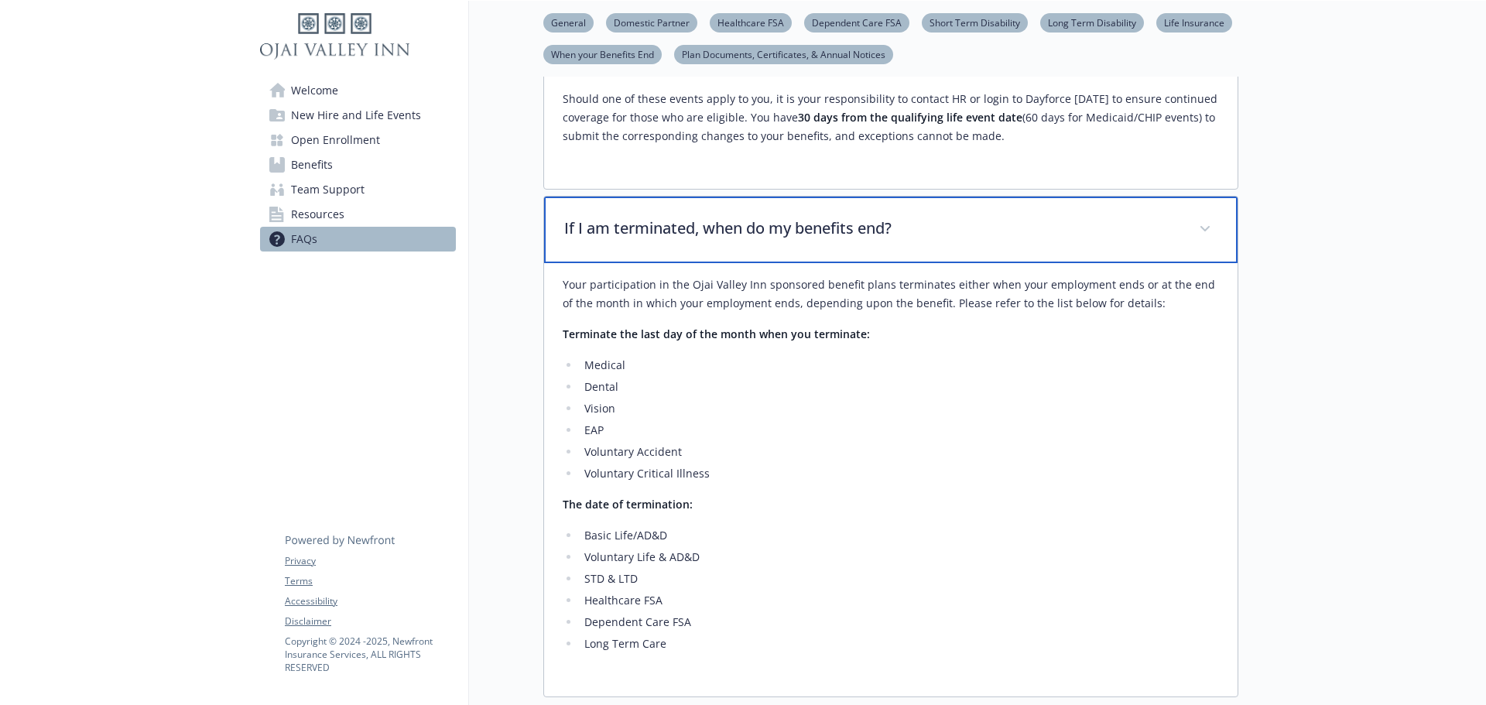
scroll to position [645, 0]
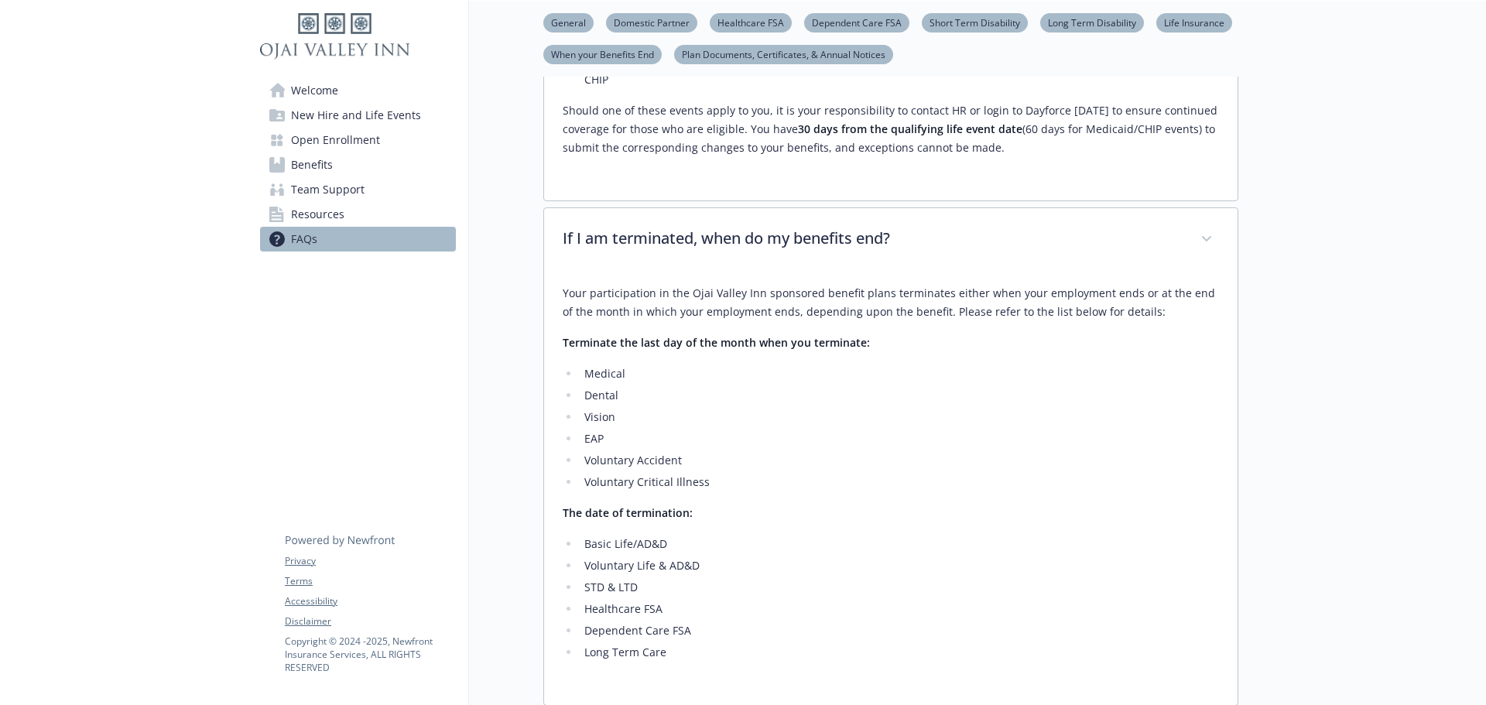
click at [706, 556] on li "Voluntary Life & AD&D" at bounding box center [899, 565] width 639 height 19
click at [702, 578] on li "STD & LTD" at bounding box center [899, 587] width 639 height 19
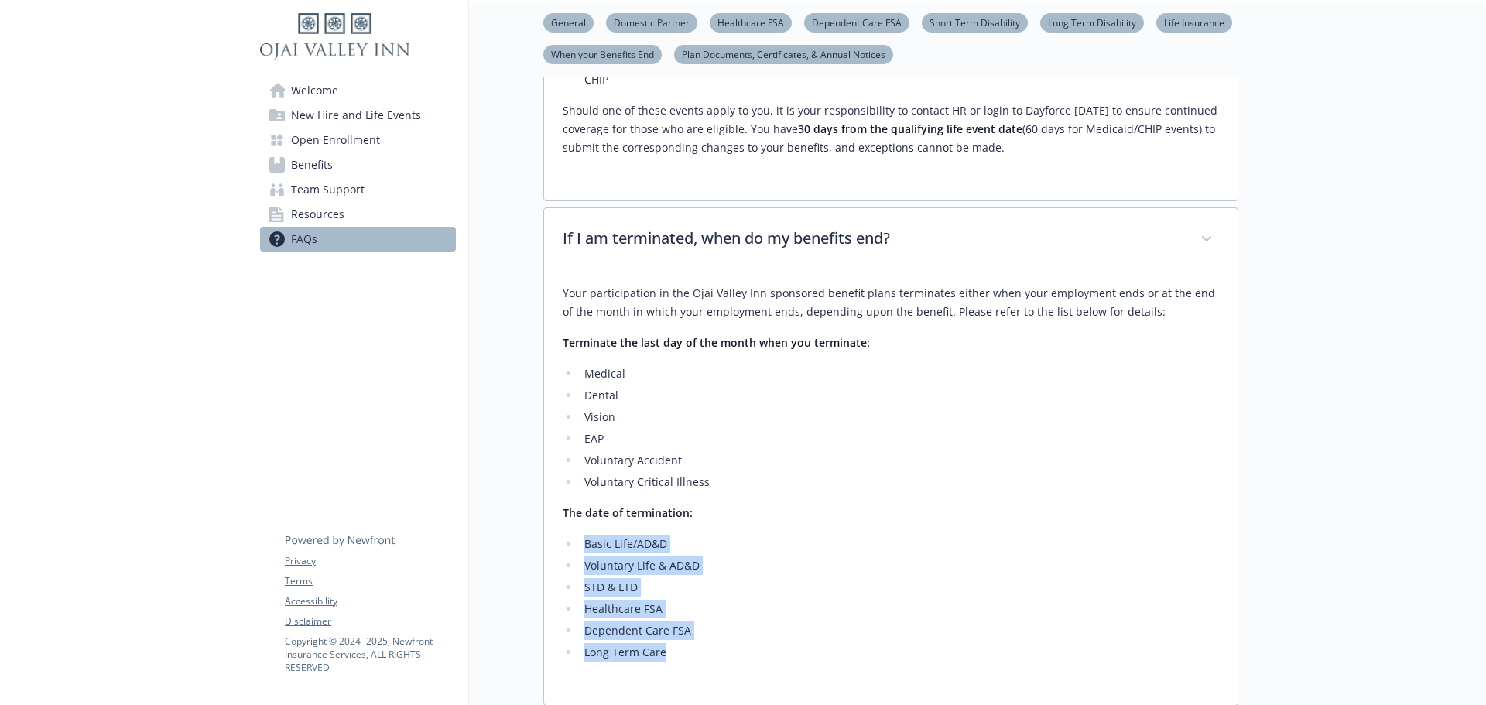
drag, startPoint x: 670, startPoint y: 635, endPoint x: 578, endPoint y: 526, distance: 143.4
click at [578, 535] on ul "Basic Life/AD&D Voluntary Life & AD&D STD & LTD Healthcare FSA Dependent Care F…" at bounding box center [891, 598] width 656 height 127
copy ul "Basic Life/AD&D Voluntary Life & AD&D STD & LTD Healthcare FSA Dependent Care F…"
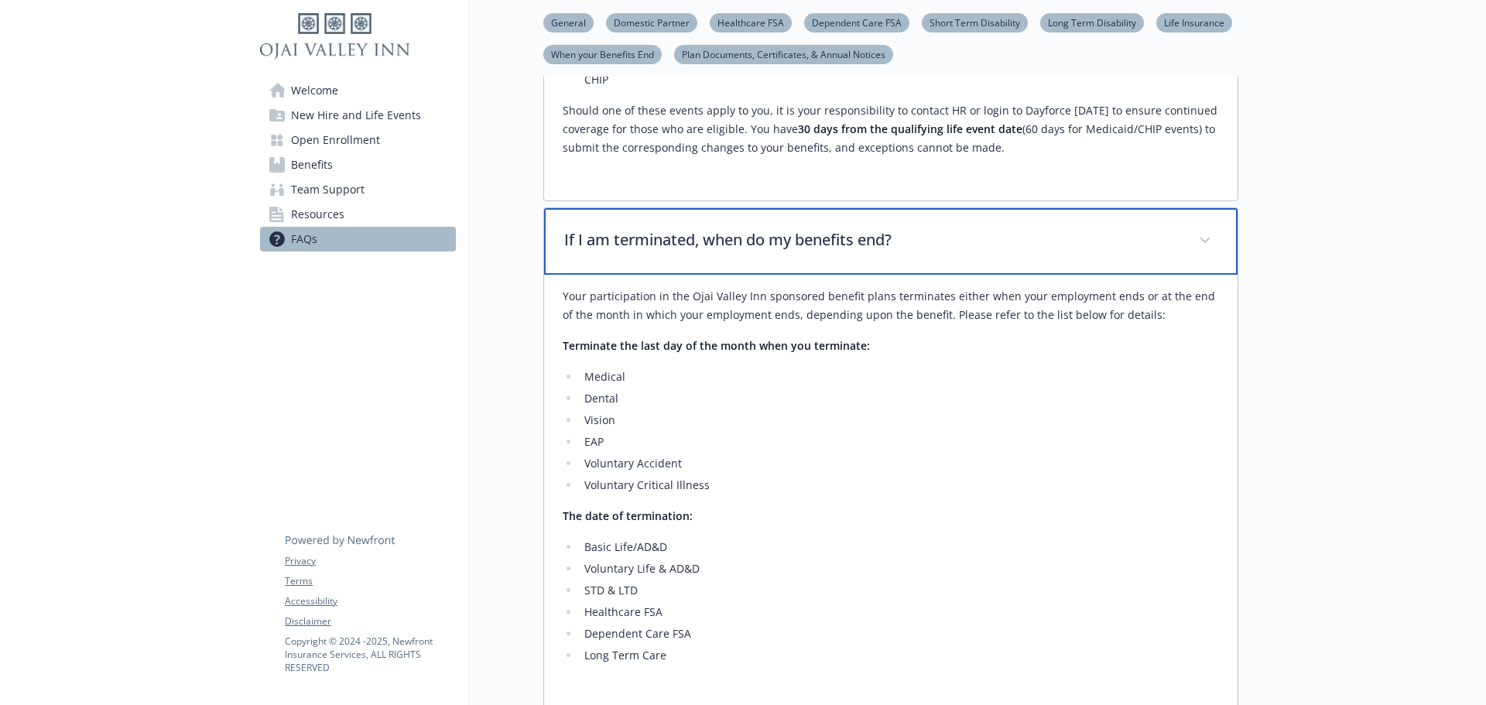
click at [872, 228] on p "If I am terminated, when do my benefits end?" at bounding box center [872, 239] width 616 height 23
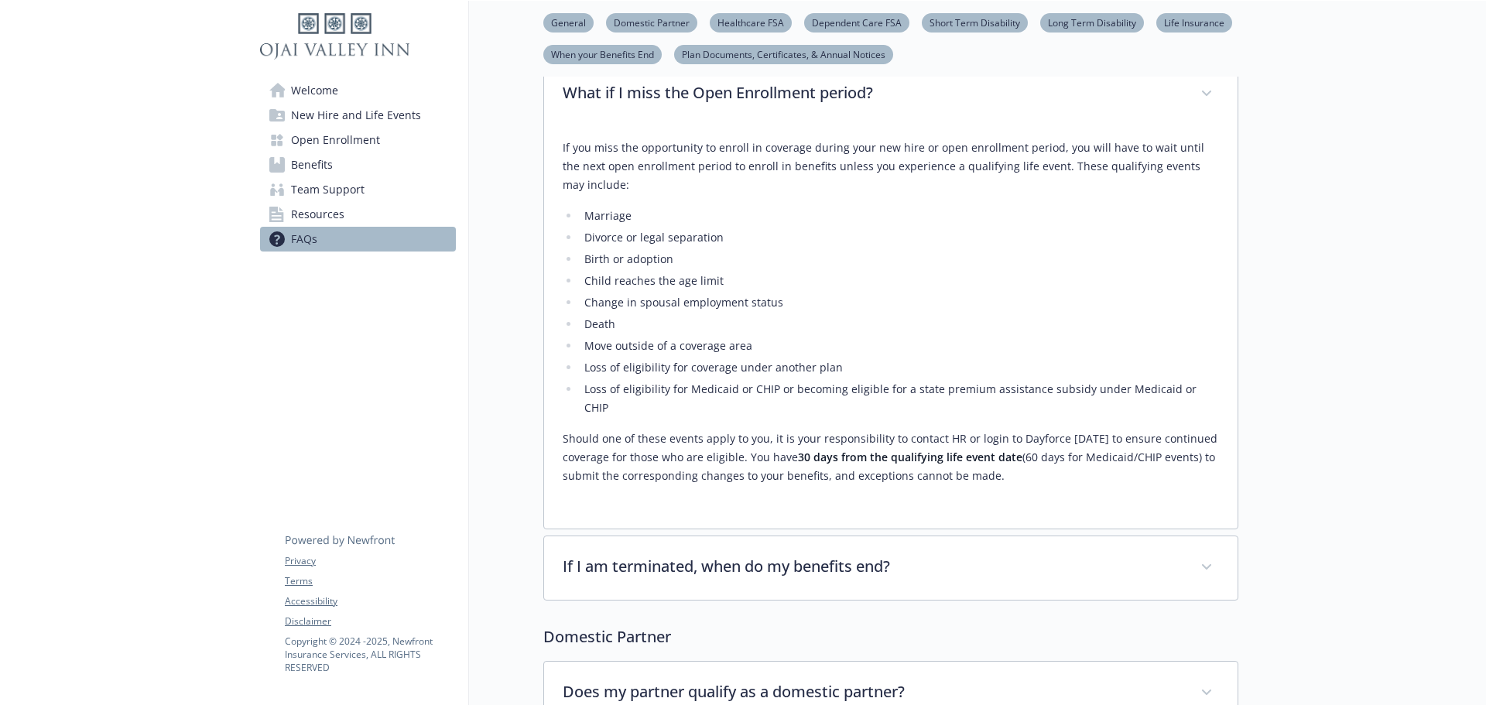
scroll to position [180, 0]
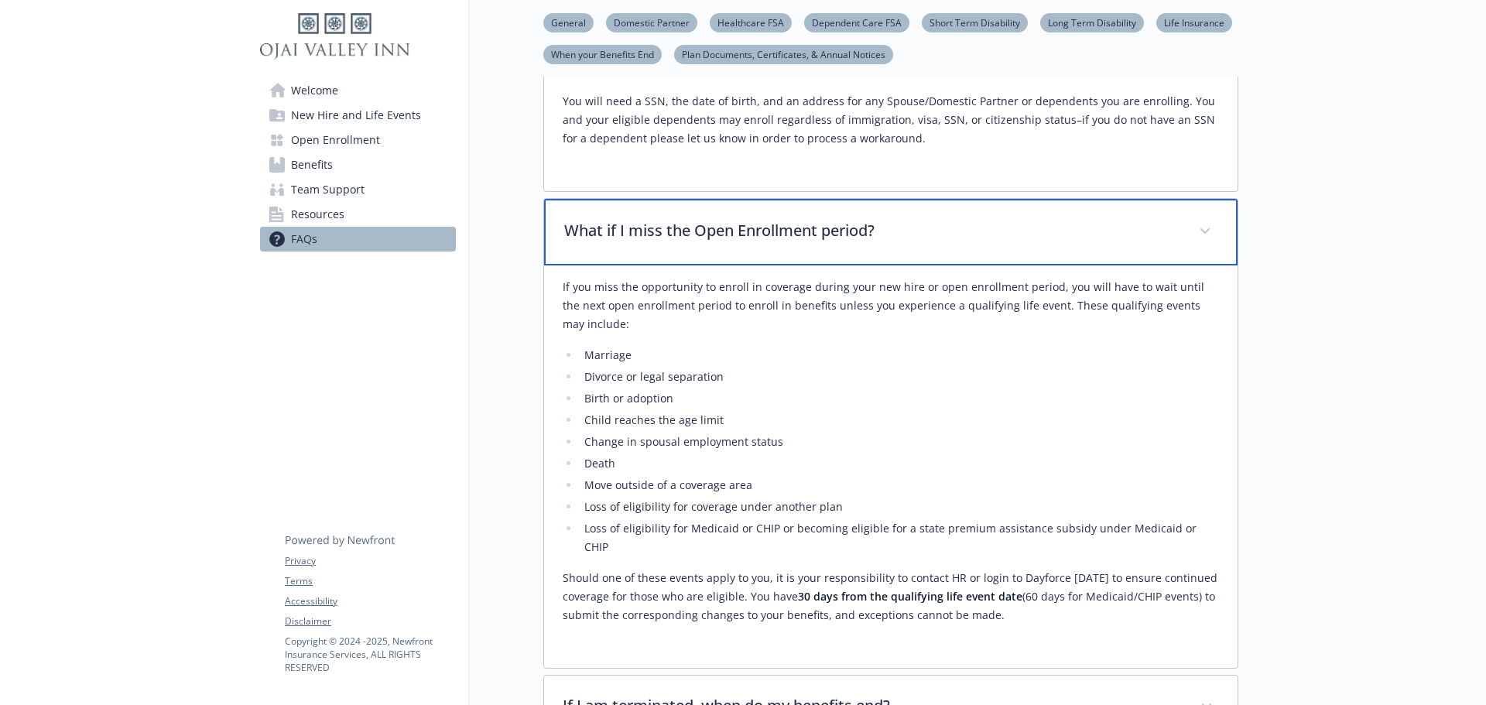
click at [831, 236] on p "What if I miss the Open Enrollment period?" at bounding box center [872, 230] width 616 height 23
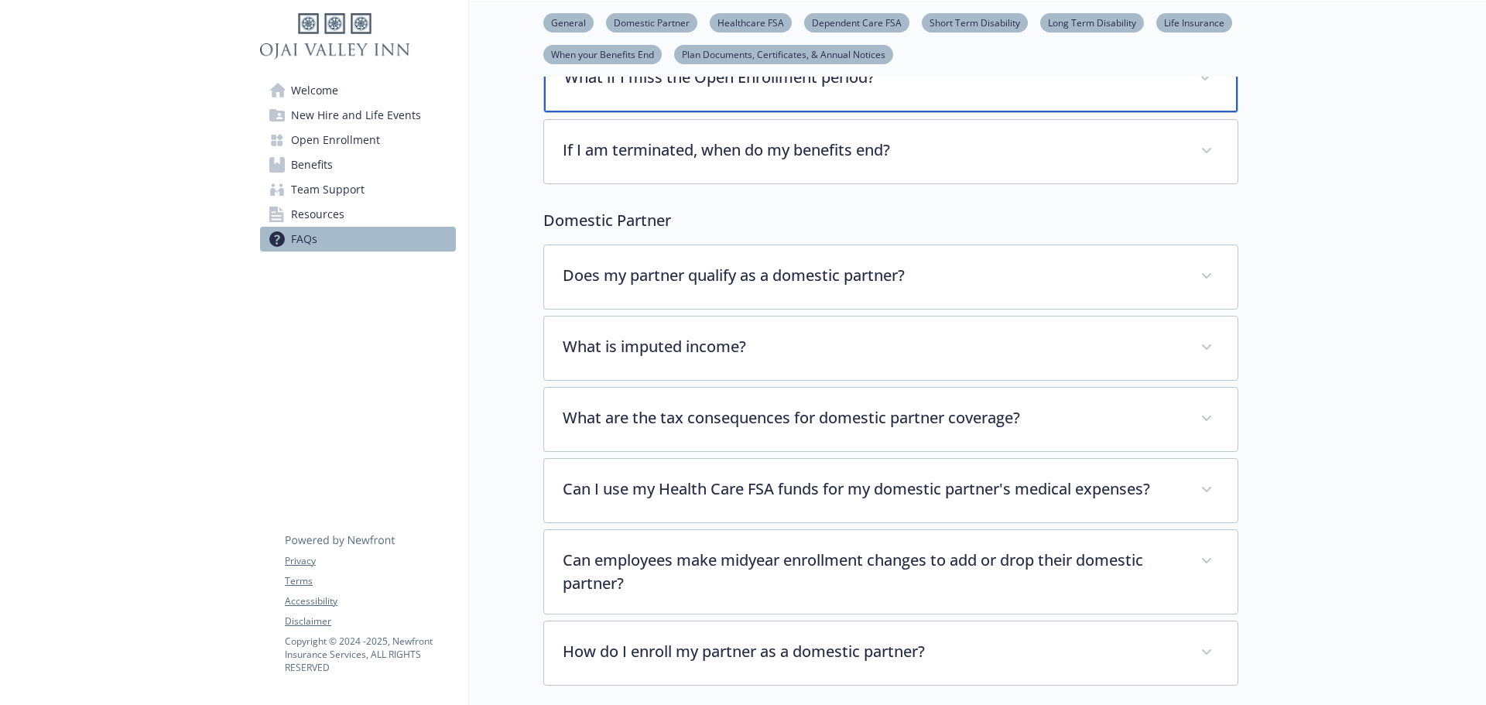
scroll to position [335, 0]
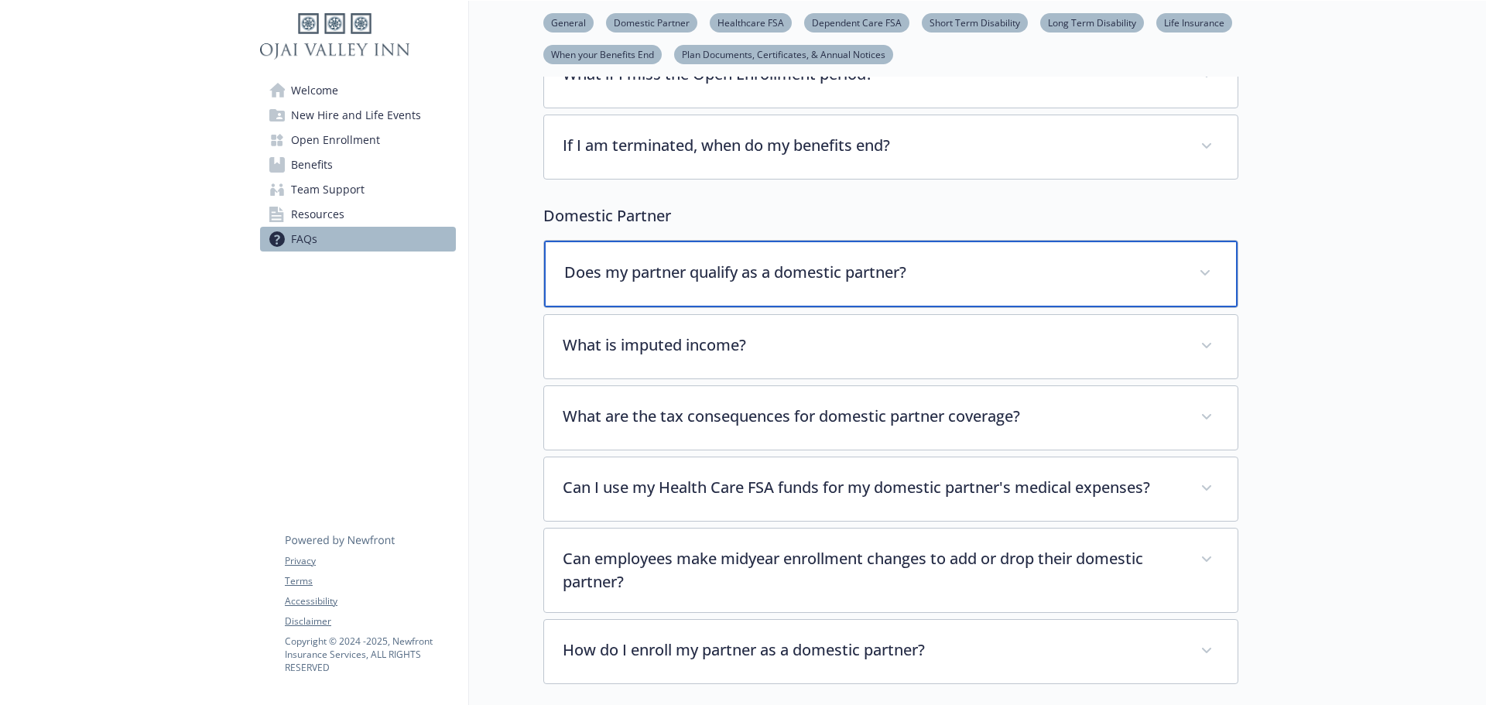
click at [779, 276] on p "Does my partner qualify as a domestic partner?" at bounding box center [872, 272] width 616 height 23
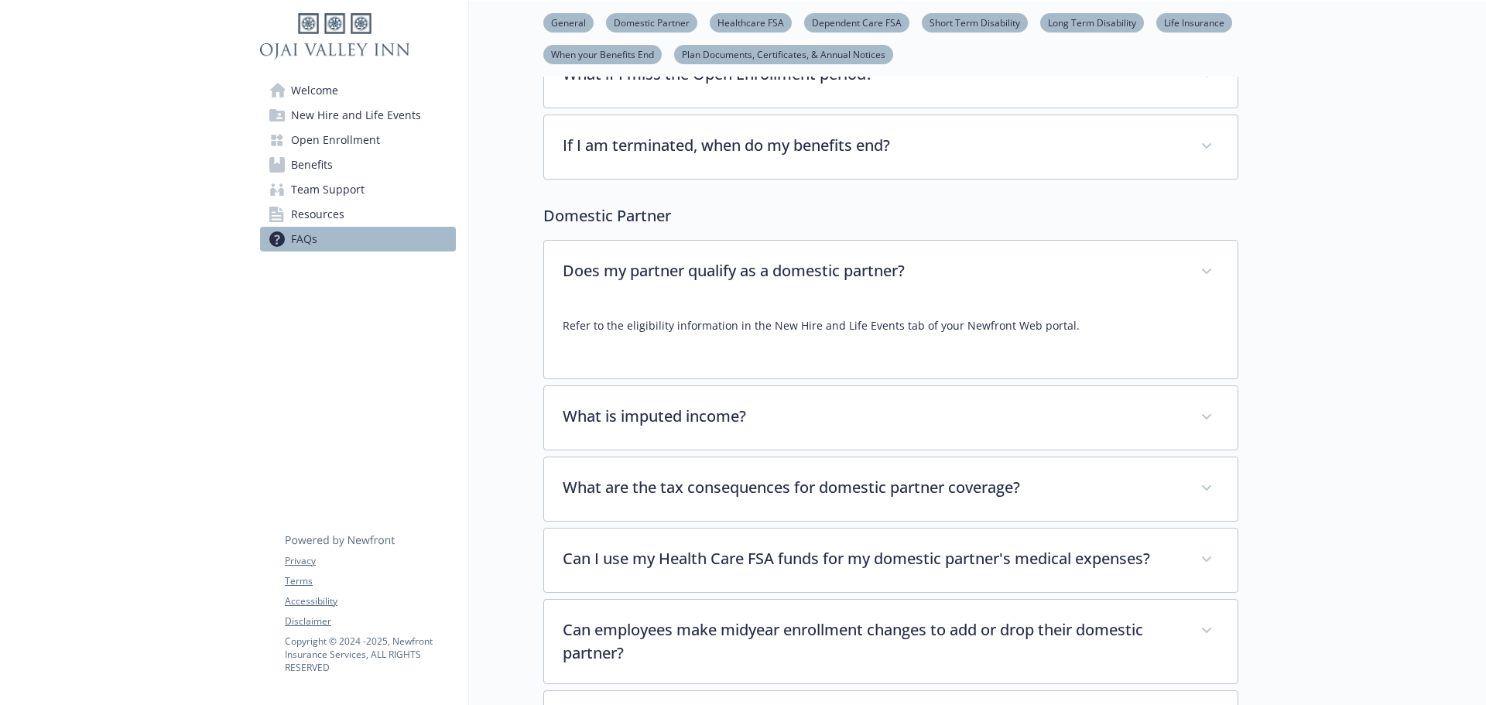
click at [358, 121] on span "New Hire and Life Events" at bounding box center [356, 115] width 130 height 25
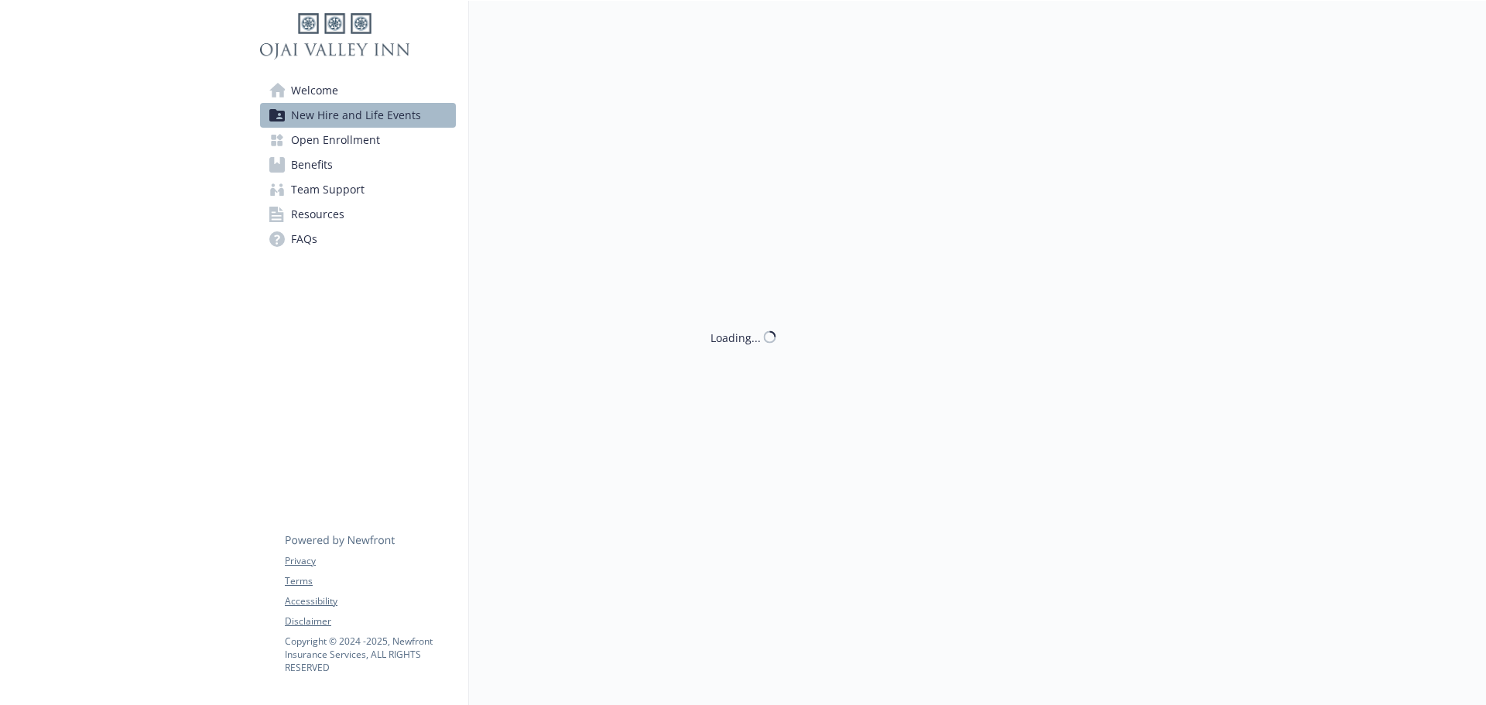
scroll to position [335, 0]
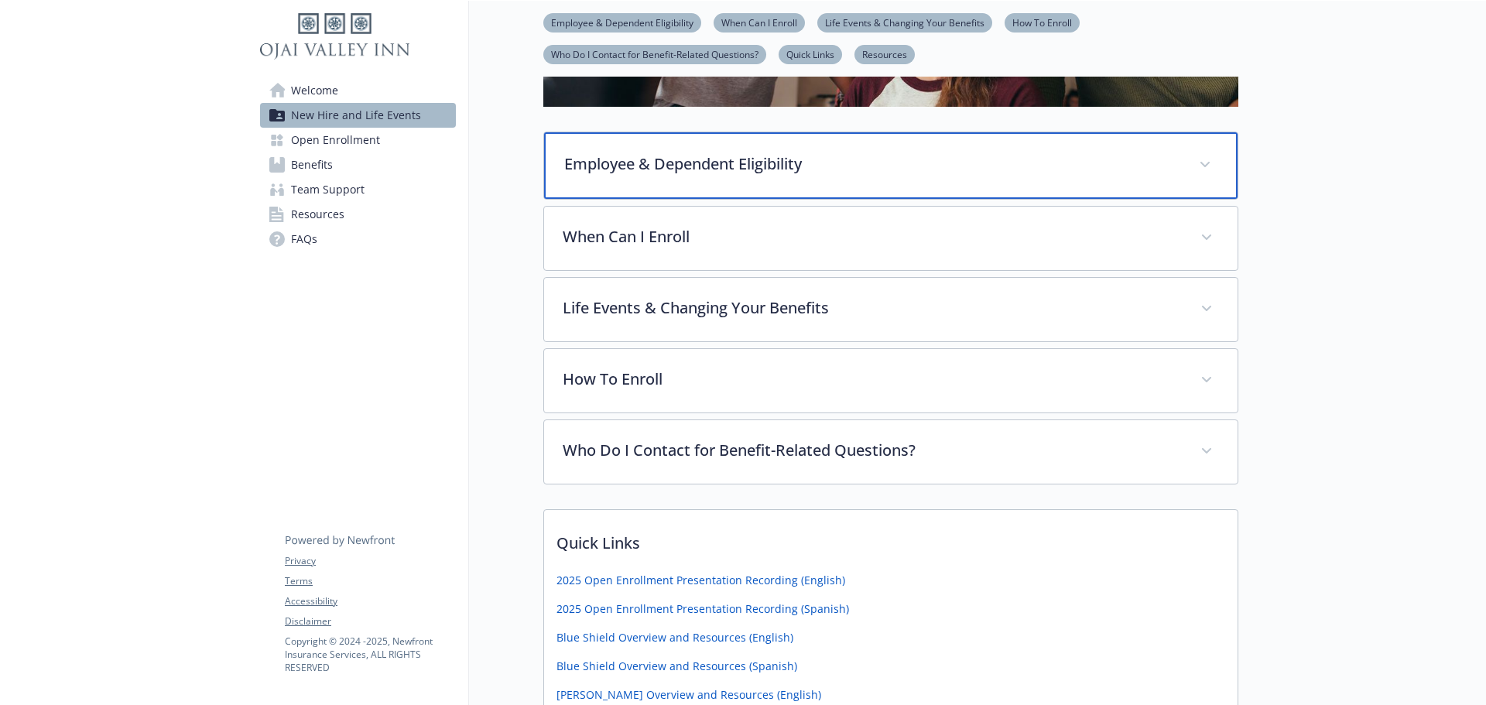
click at [805, 181] on div "Employee & Dependent Eligibility" at bounding box center [890, 165] width 693 height 67
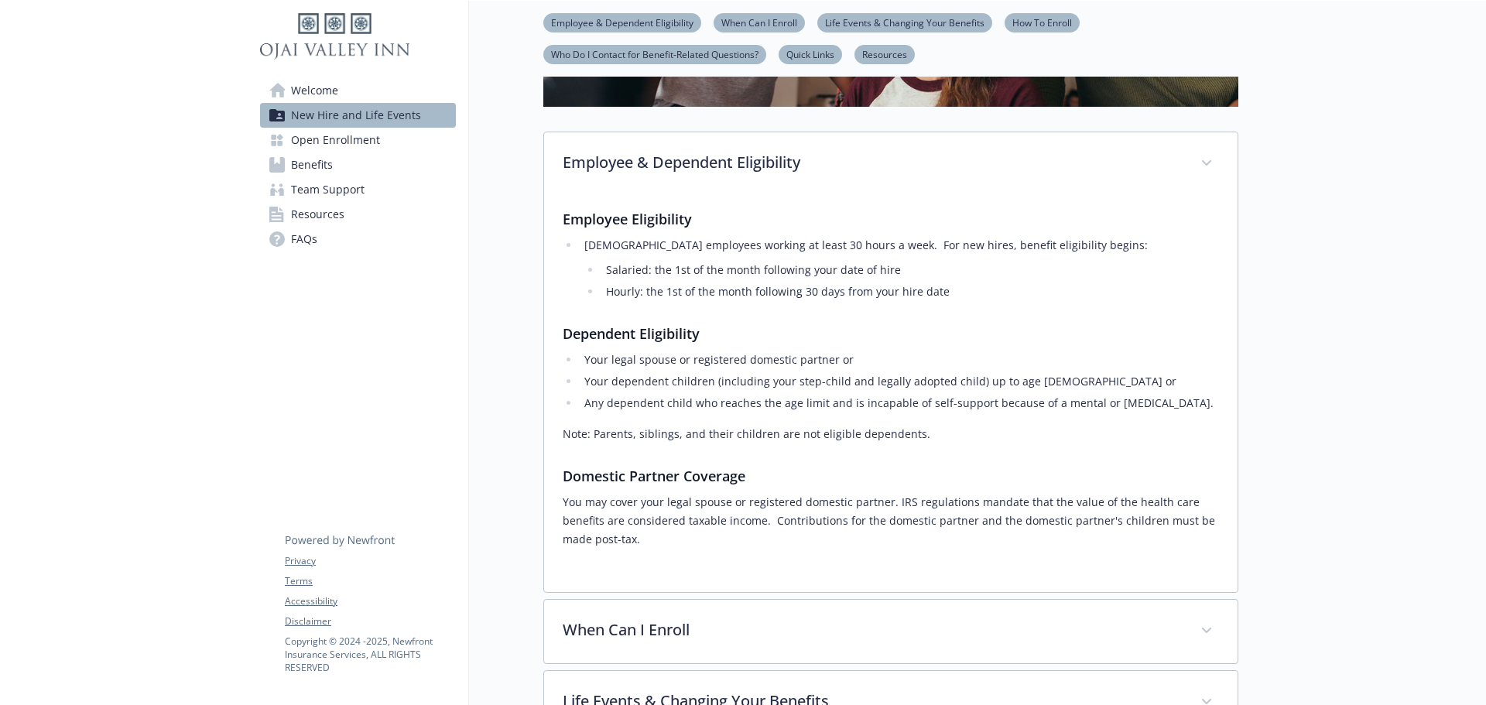
click at [351, 108] on span "New Hire and Life Events" at bounding box center [356, 115] width 130 height 25
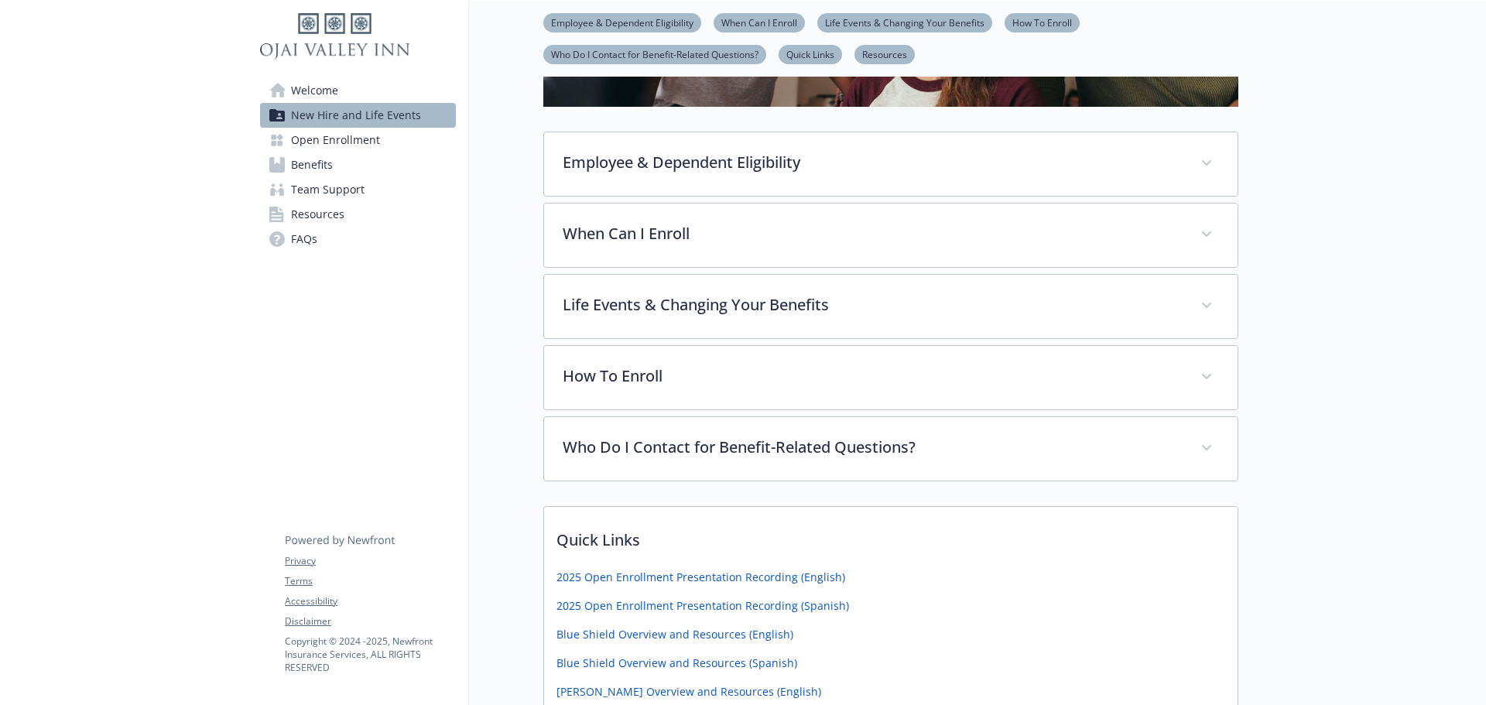
click at [340, 89] on link "Welcome" at bounding box center [358, 90] width 196 height 25
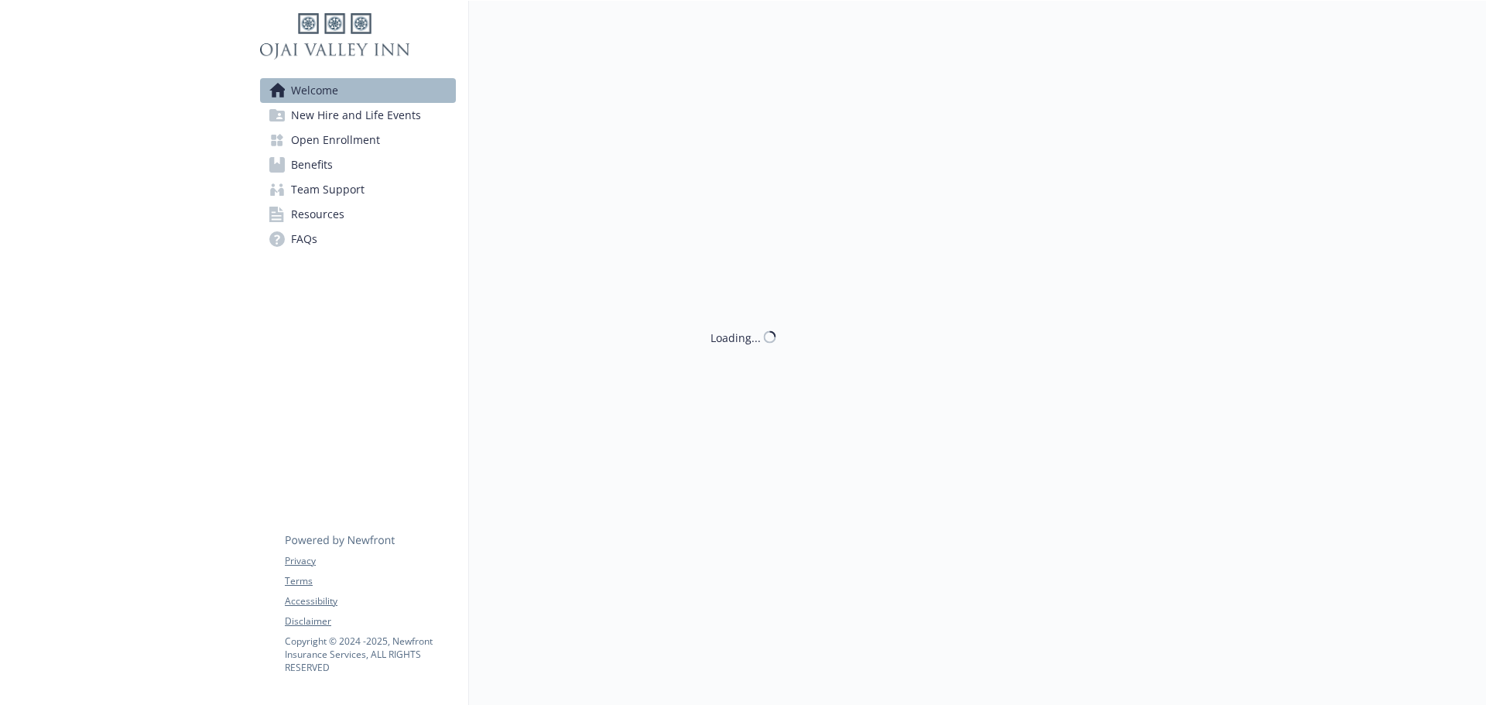
scroll to position [300, 0]
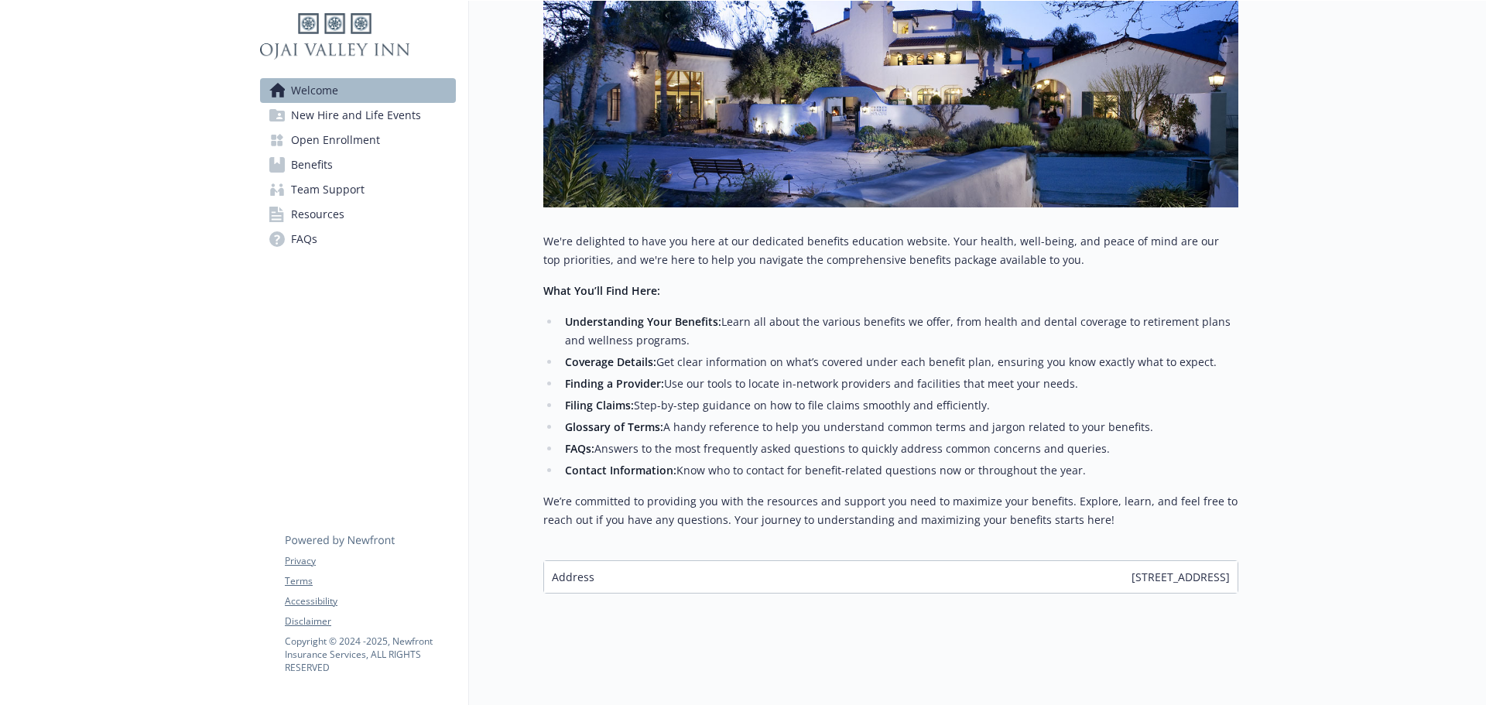
click at [335, 240] on link "FAQs" at bounding box center [358, 239] width 196 height 25
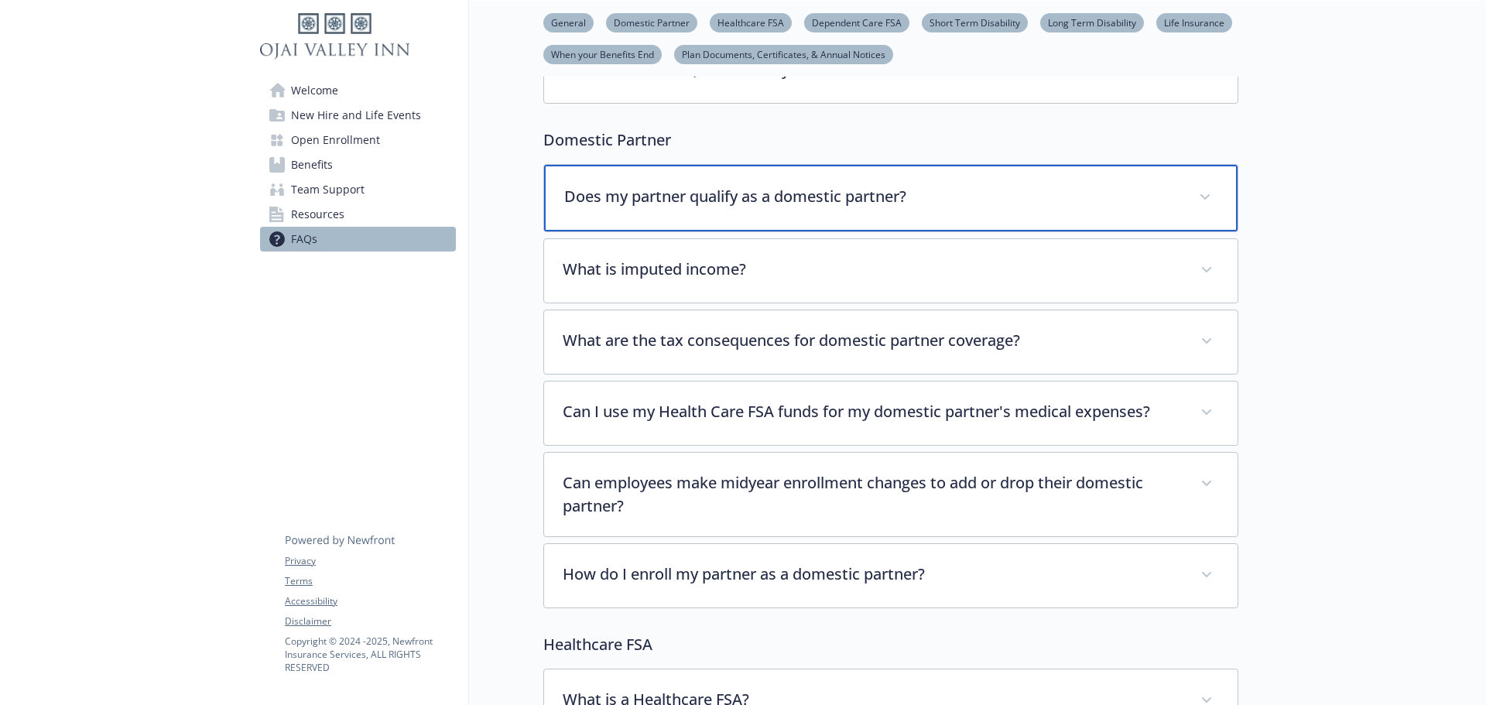
click at [835, 210] on div "Does my partner qualify as a domestic partner?" at bounding box center [890, 198] width 693 height 67
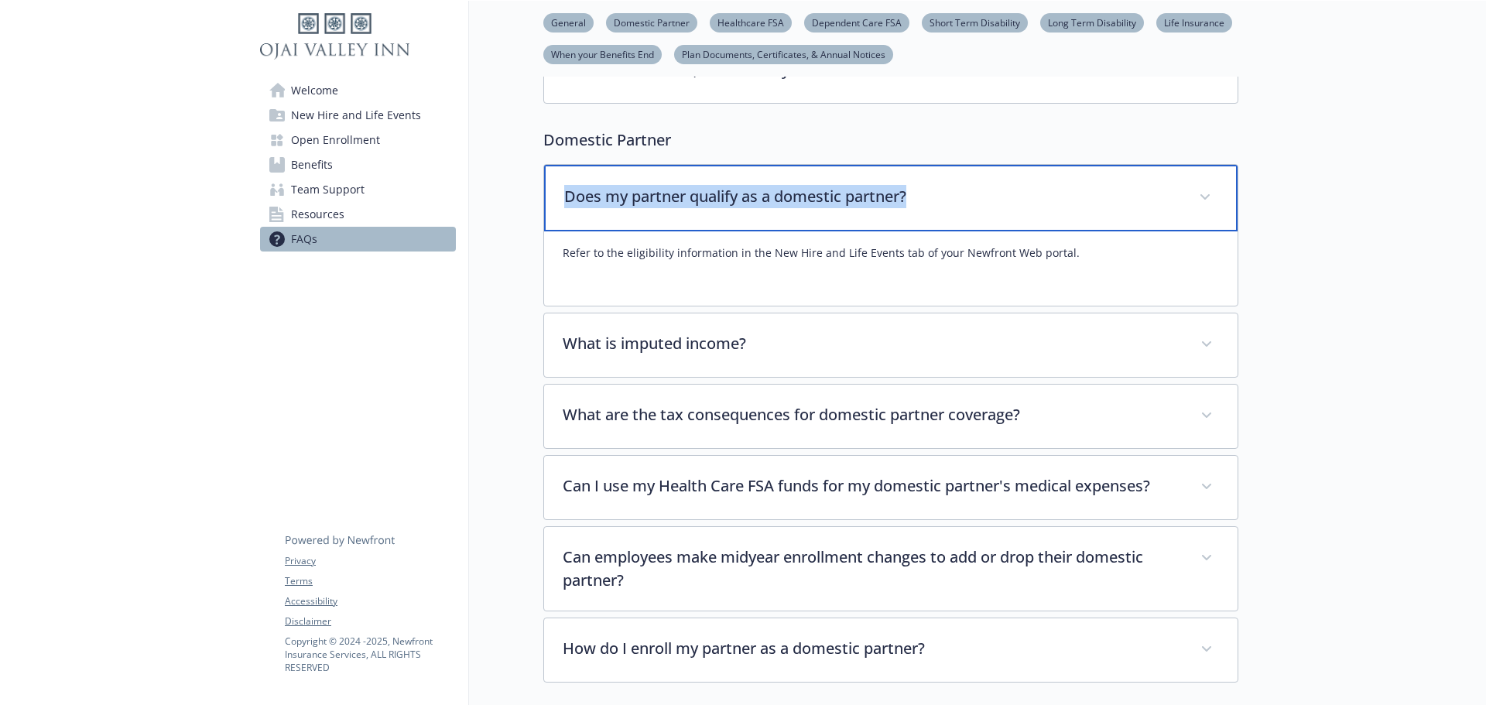
drag, startPoint x: 909, startPoint y: 194, endPoint x: 564, endPoint y: 206, distance: 345.4
click at [564, 206] on p "Does my partner qualify as a domestic partner?" at bounding box center [872, 196] width 616 height 23
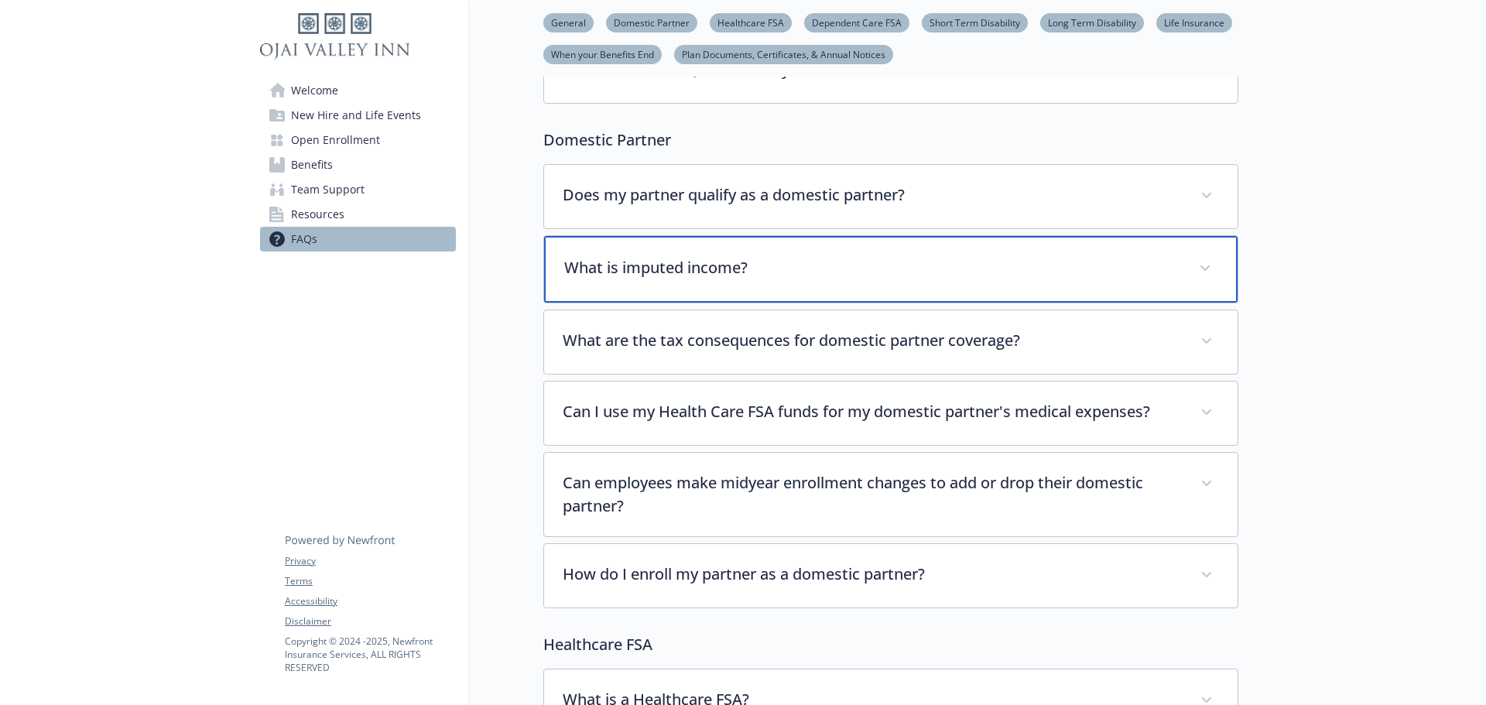
click at [760, 276] on p "What is imputed income?" at bounding box center [872, 267] width 616 height 23
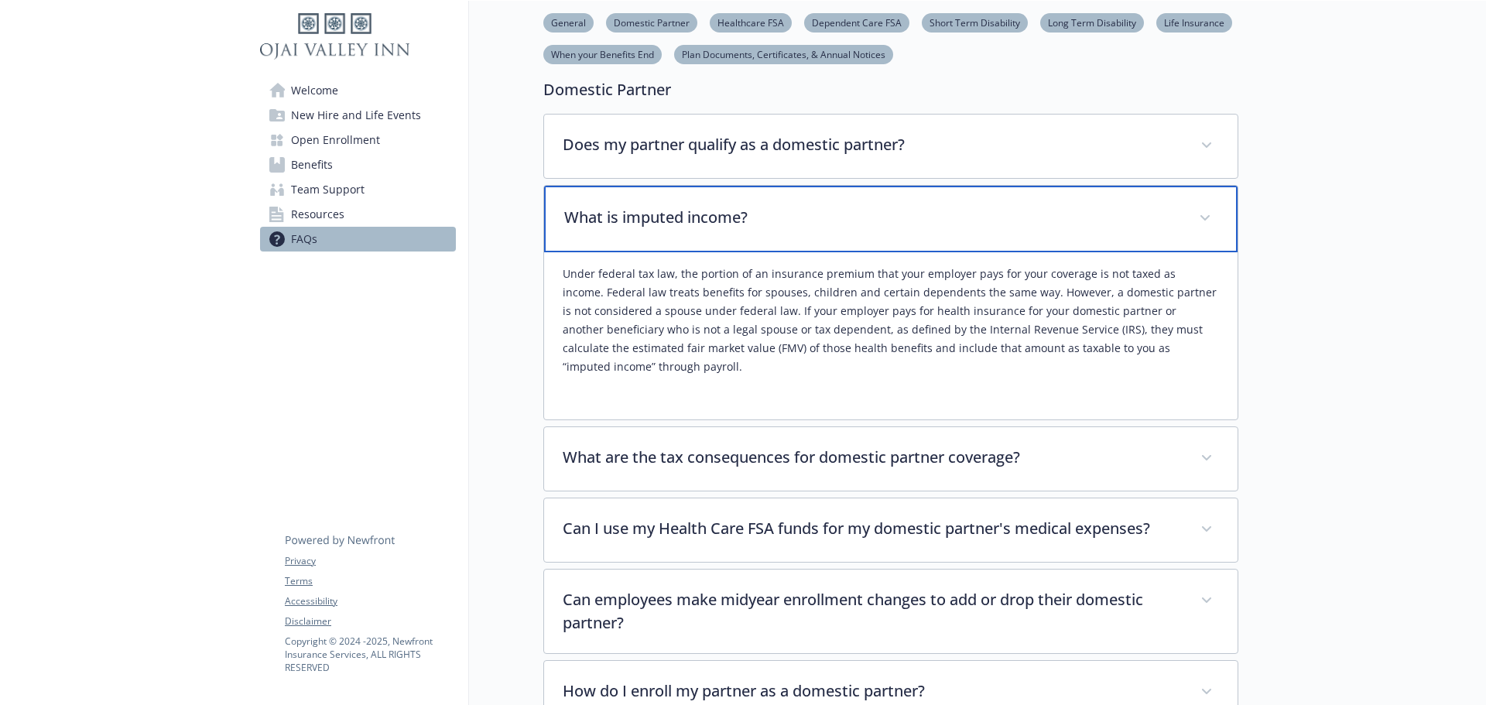
scroll to position [377, 0]
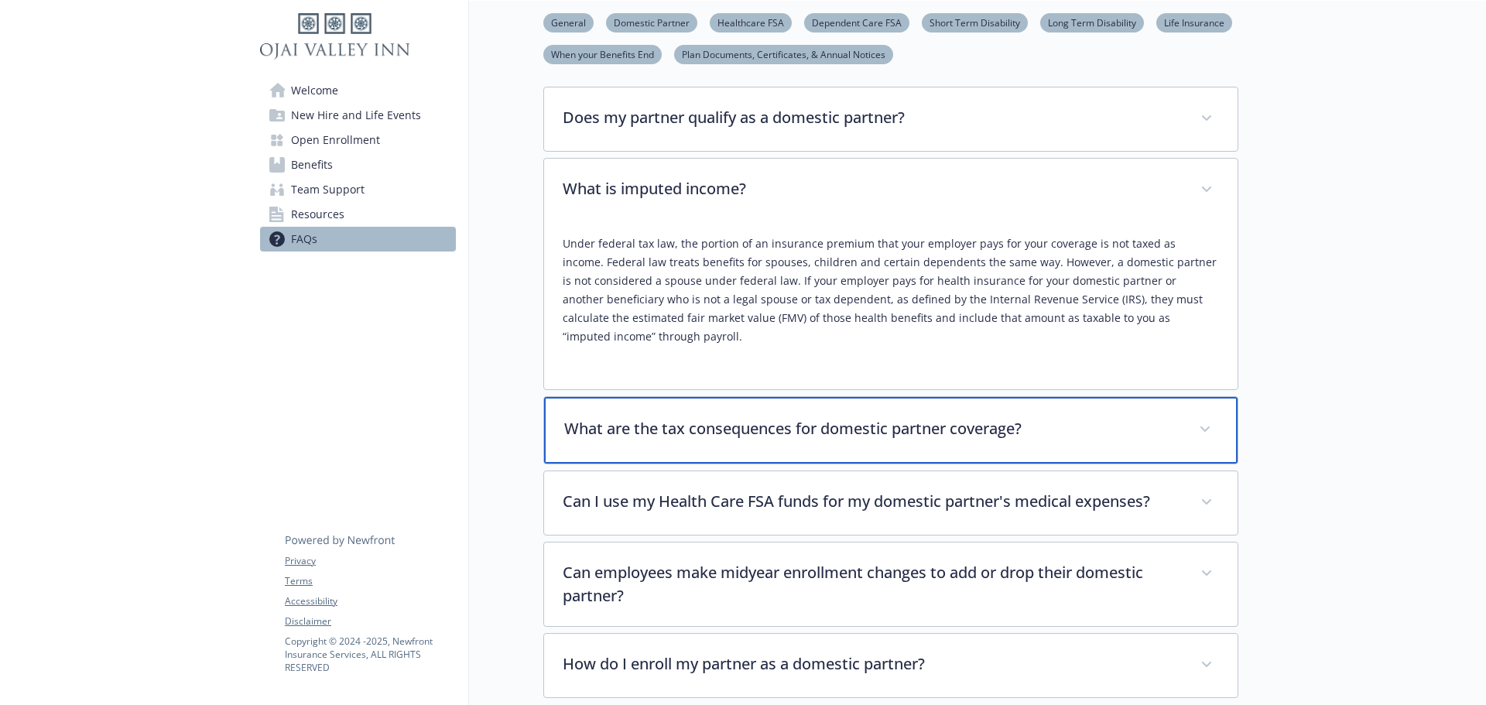
click at [858, 424] on p "What are the tax consequences for domestic partner coverage?" at bounding box center [872, 428] width 616 height 23
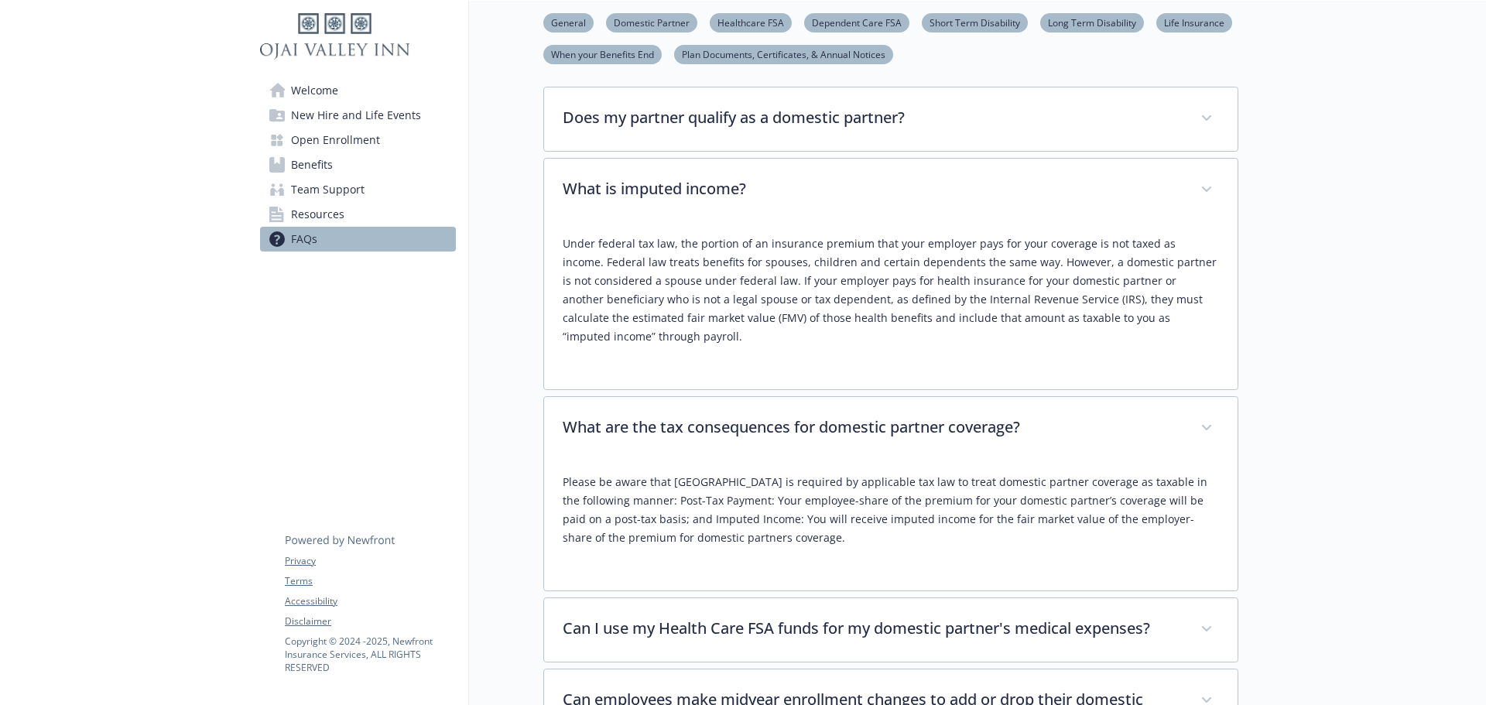
click at [780, 538] on p "Please be aware that [GEOGRAPHIC_DATA] is required by applicable tax law to tre…" at bounding box center [891, 510] width 656 height 74
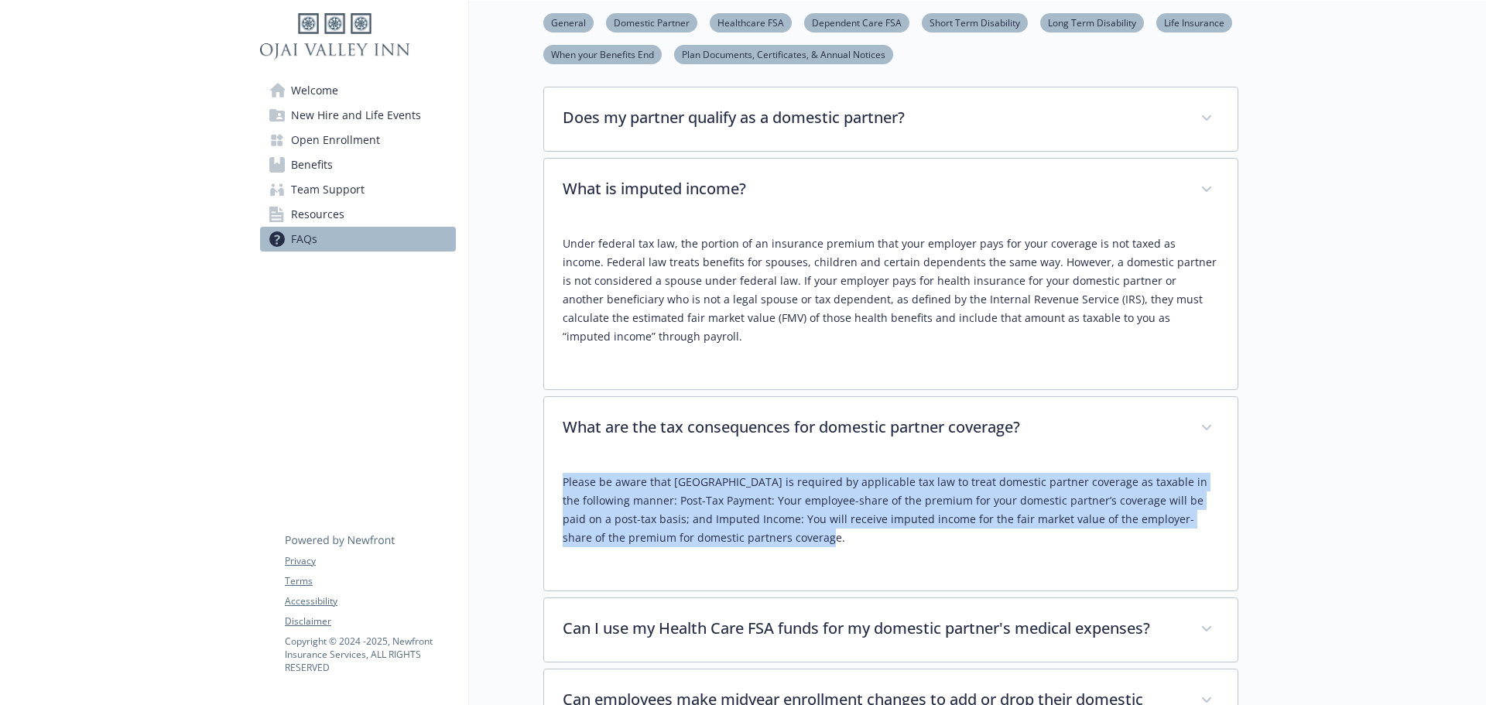
drag, startPoint x: 777, startPoint y: 537, endPoint x: 565, endPoint y: 484, distance: 218.7
click at [565, 484] on p "Please be aware that [GEOGRAPHIC_DATA] is required by applicable tax law to tre…" at bounding box center [891, 510] width 656 height 74
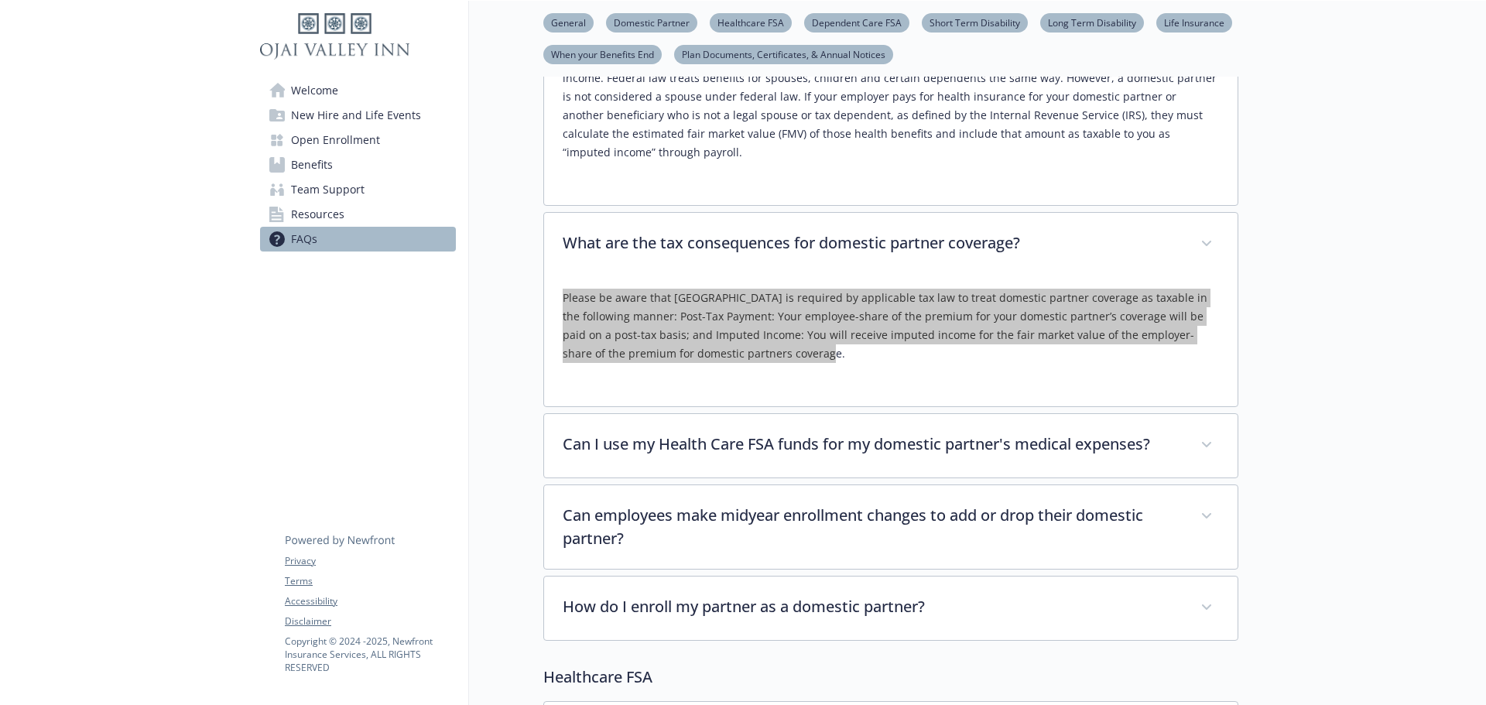
scroll to position [609, 0]
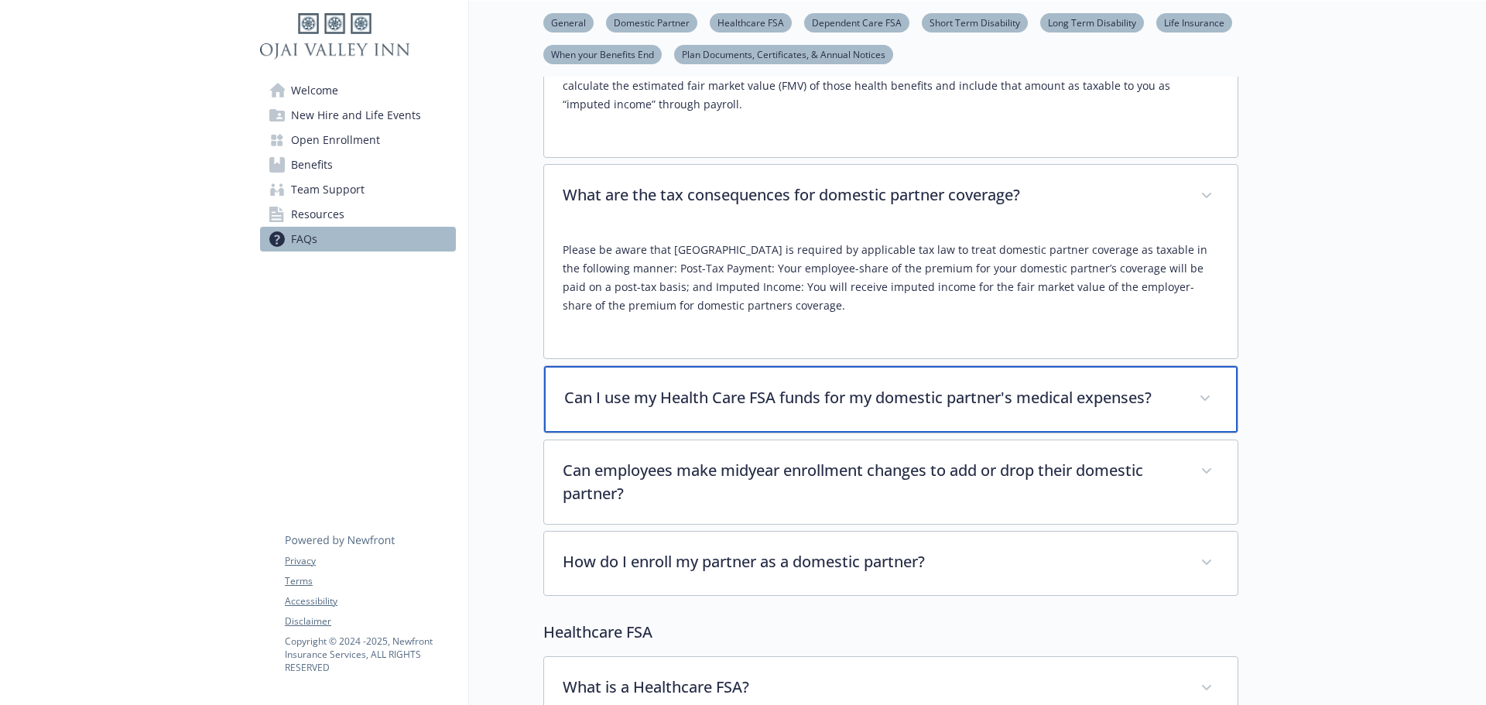
click at [762, 404] on p "Can I use my Health Care FSA funds for my domestic partner's medical expenses?" at bounding box center [872, 397] width 616 height 23
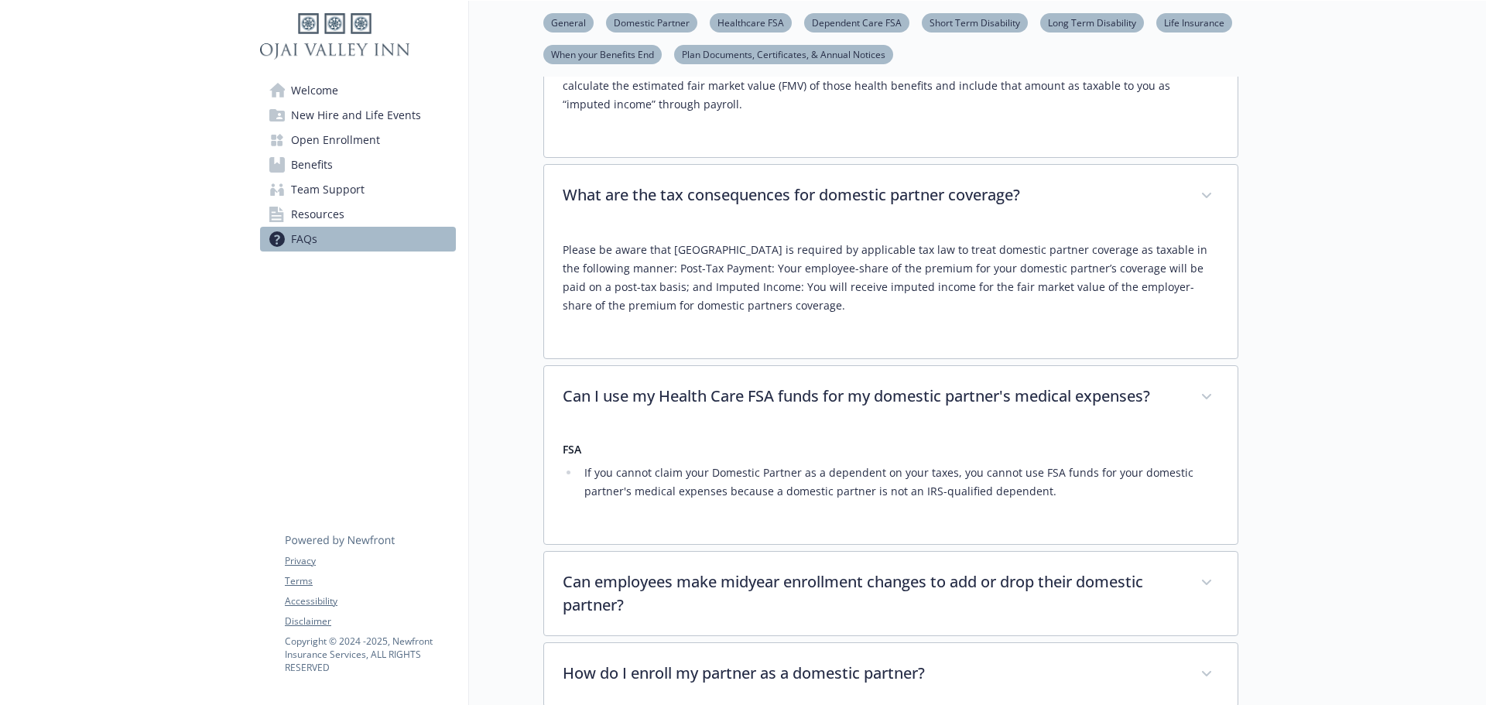
click at [1058, 492] on li "If you cannot claim your Domestic Partner as a dependent on your taxes, you can…" at bounding box center [899, 482] width 639 height 37
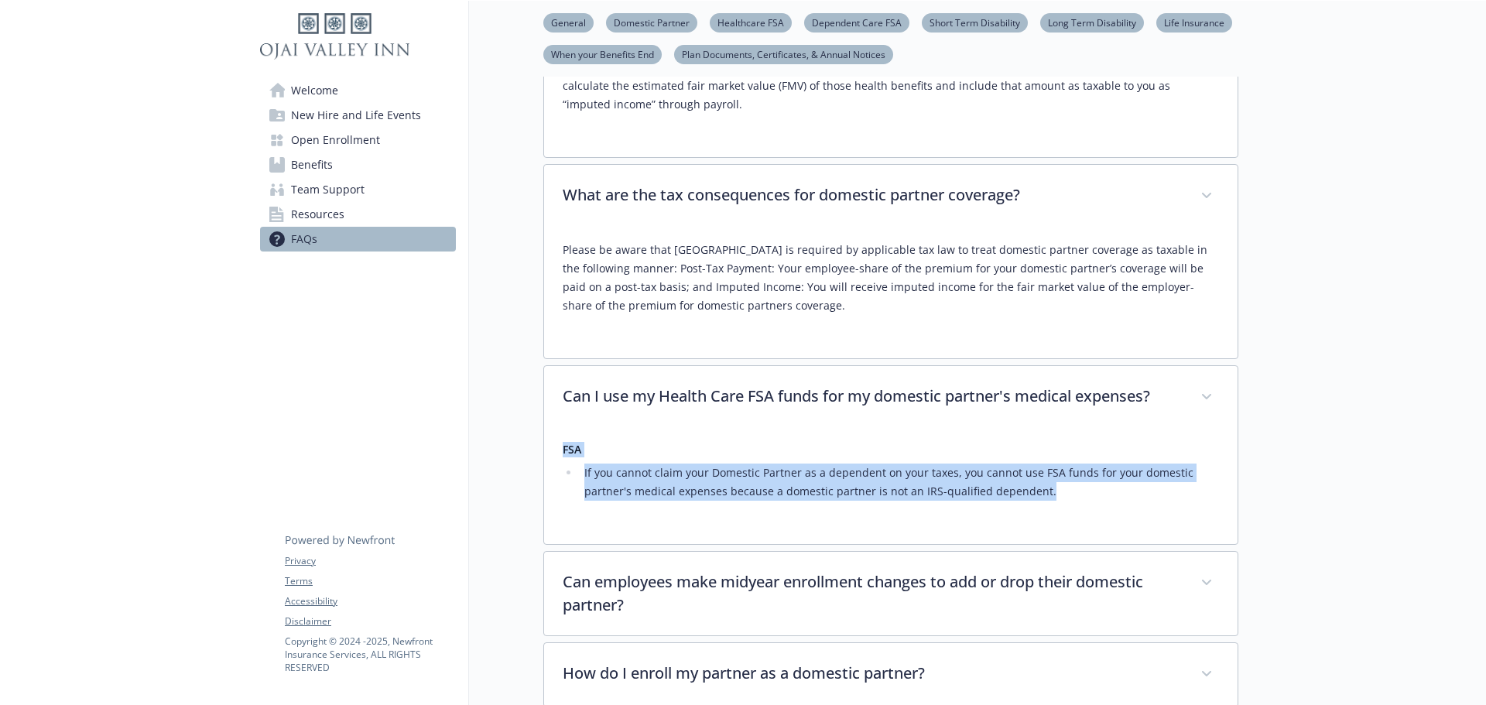
drag, startPoint x: 1049, startPoint y: 493, endPoint x: 520, endPoint y: 447, distance: 530.6
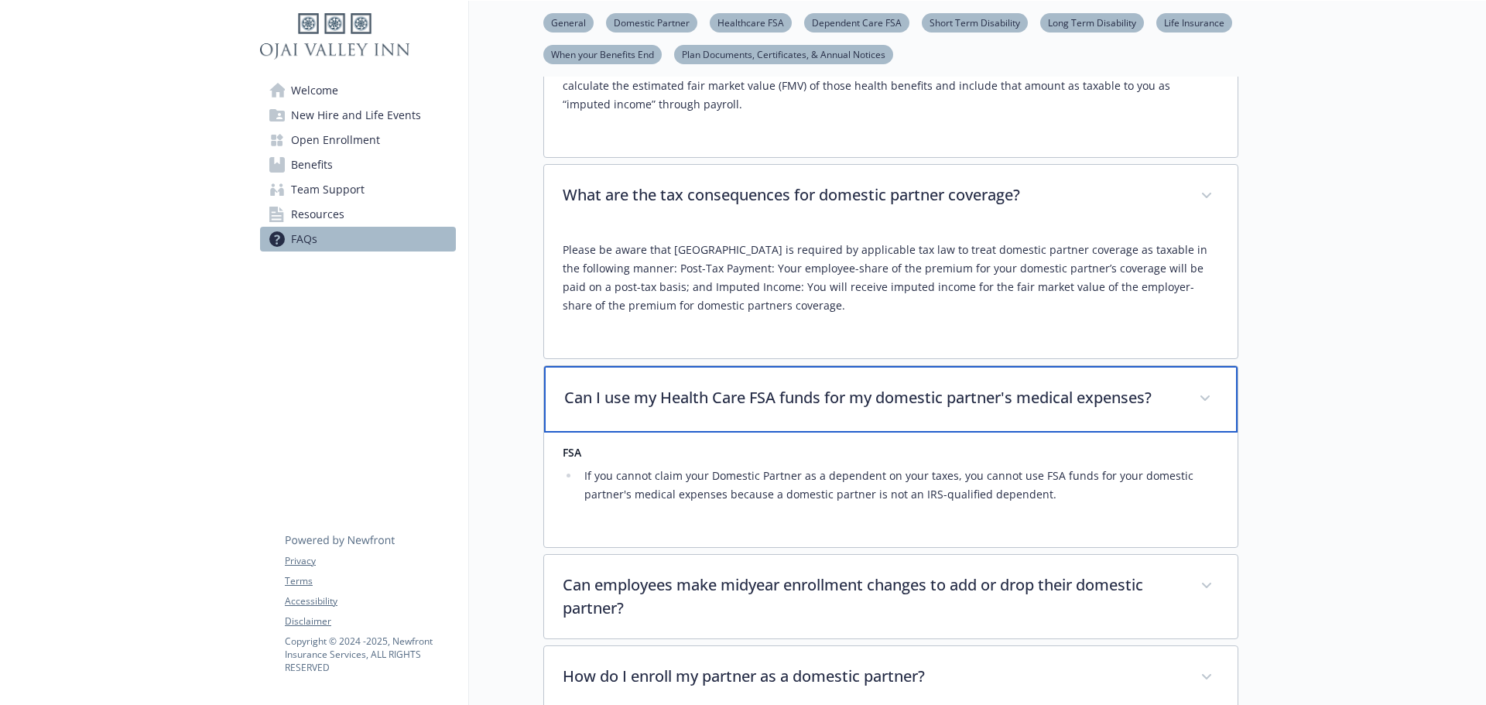
click at [809, 389] on p "Can I use my Health Care FSA funds for my domestic partner's medical expenses?" at bounding box center [872, 397] width 616 height 23
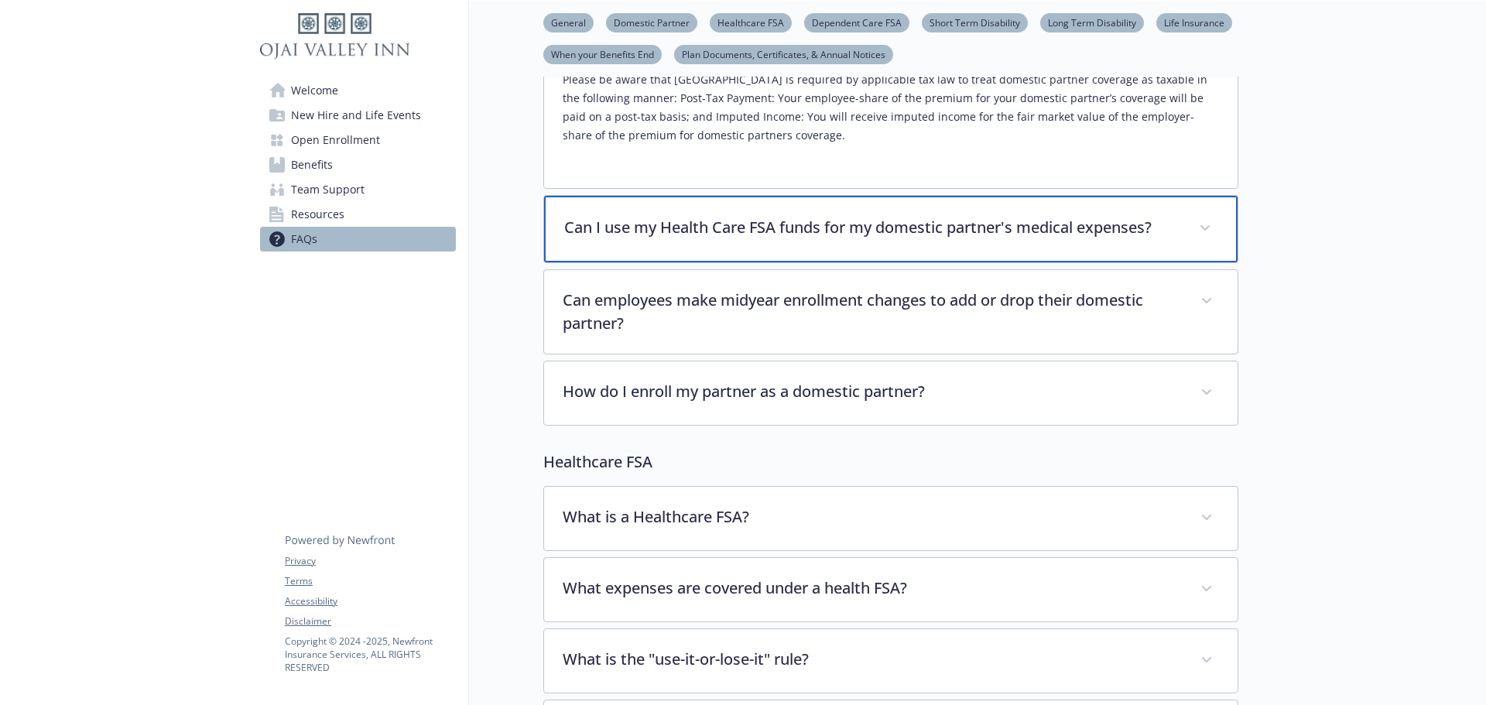
scroll to position [841, 0]
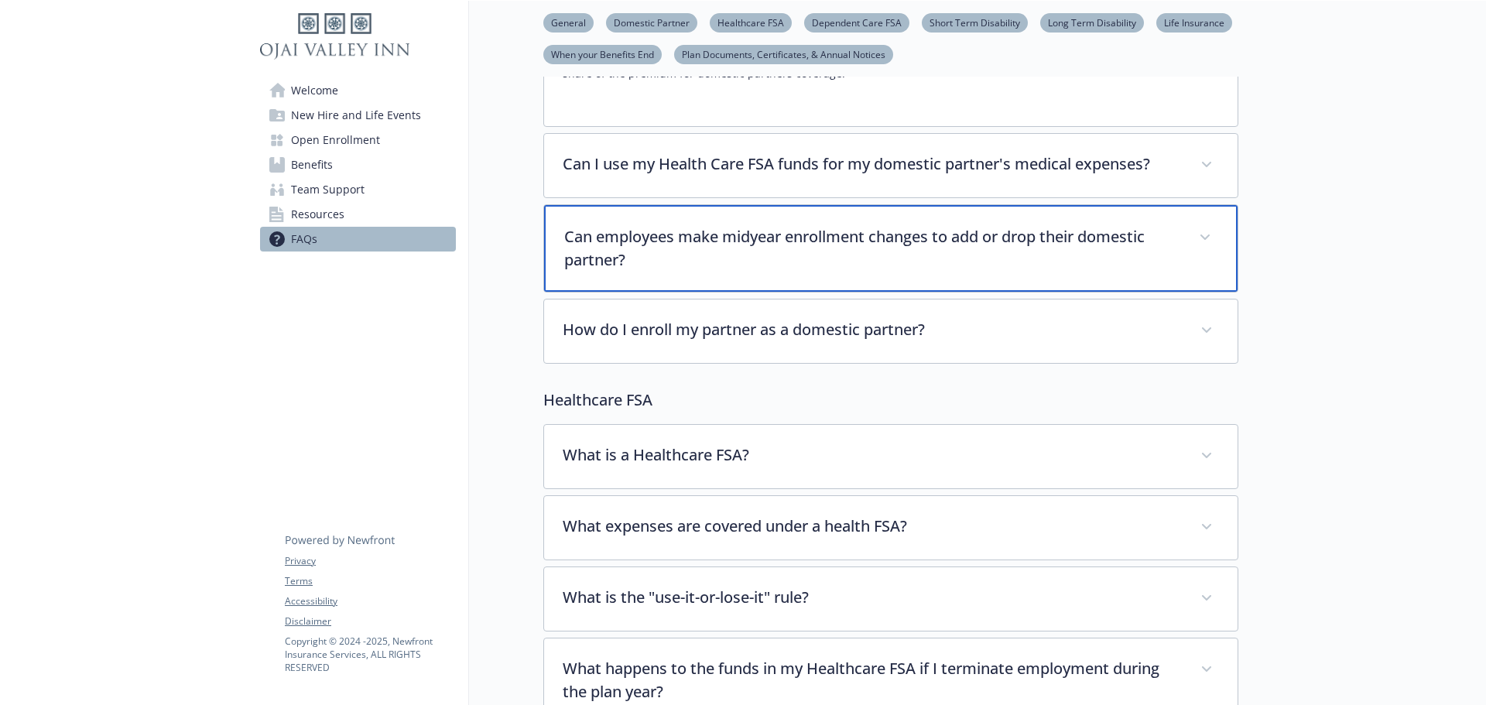
click at [781, 255] on p "Can employees make midyear enrollment changes to add or drop their domestic par…" at bounding box center [872, 248] width 616 height 46
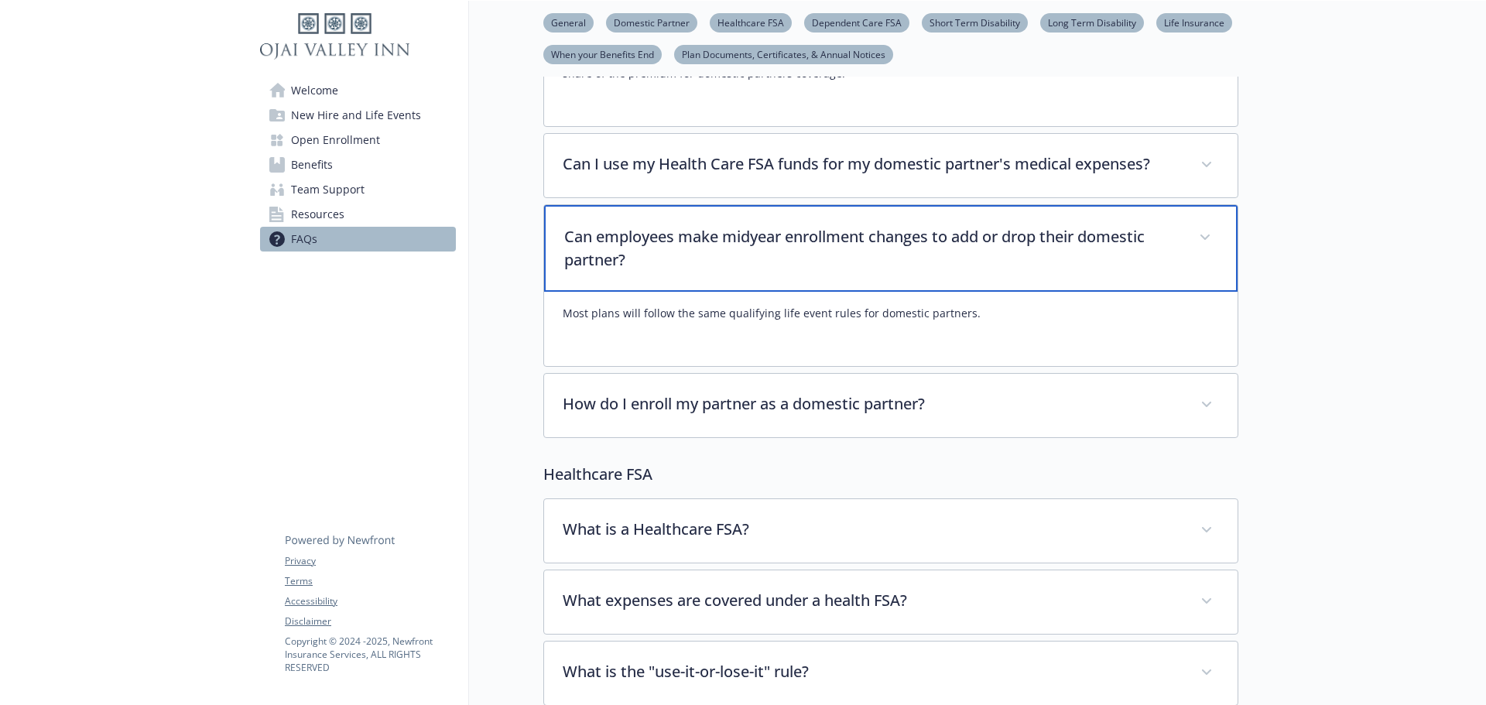
click at [797, 252] on p "Can employees make midyear enrollment changes to add or drop their domestic par…" at bounding box center [872, 248] width 616 height 46
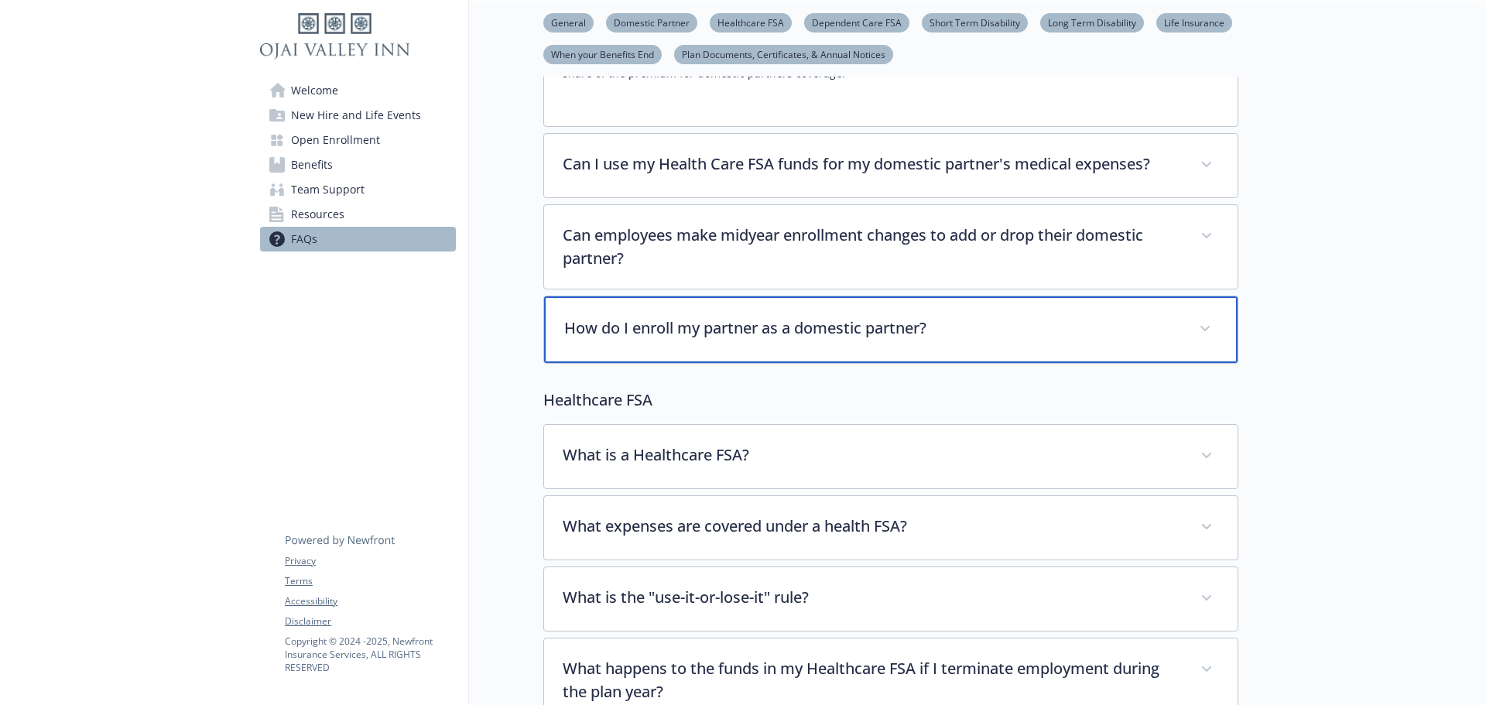
click at [809, 323] on p "How do I enroll my partner as a domestic partner?" at bounding box center [872, 328] width 616 height 23
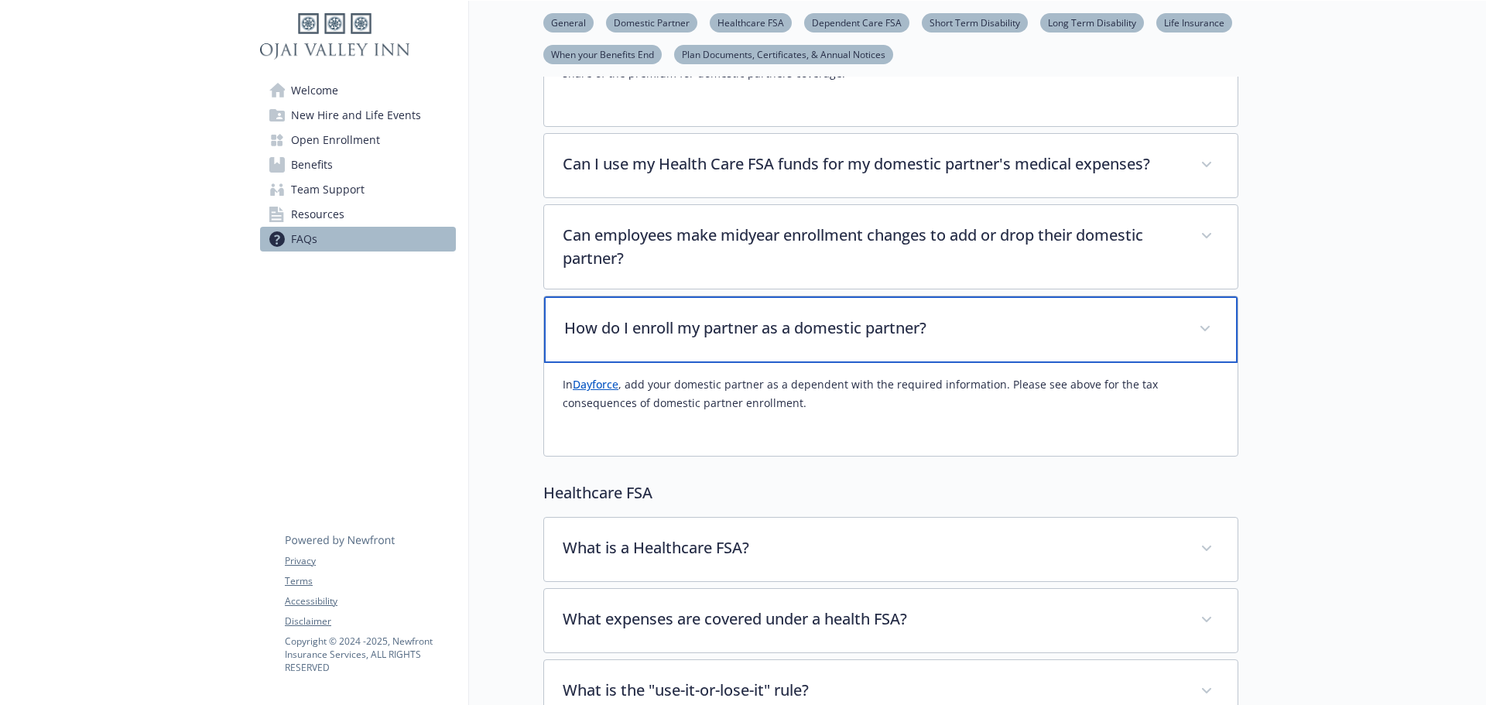
click at [809, 323] on p "How do I enroll my partner as a domestic partner?" at bounding box center [872, 328] width 616 height 23
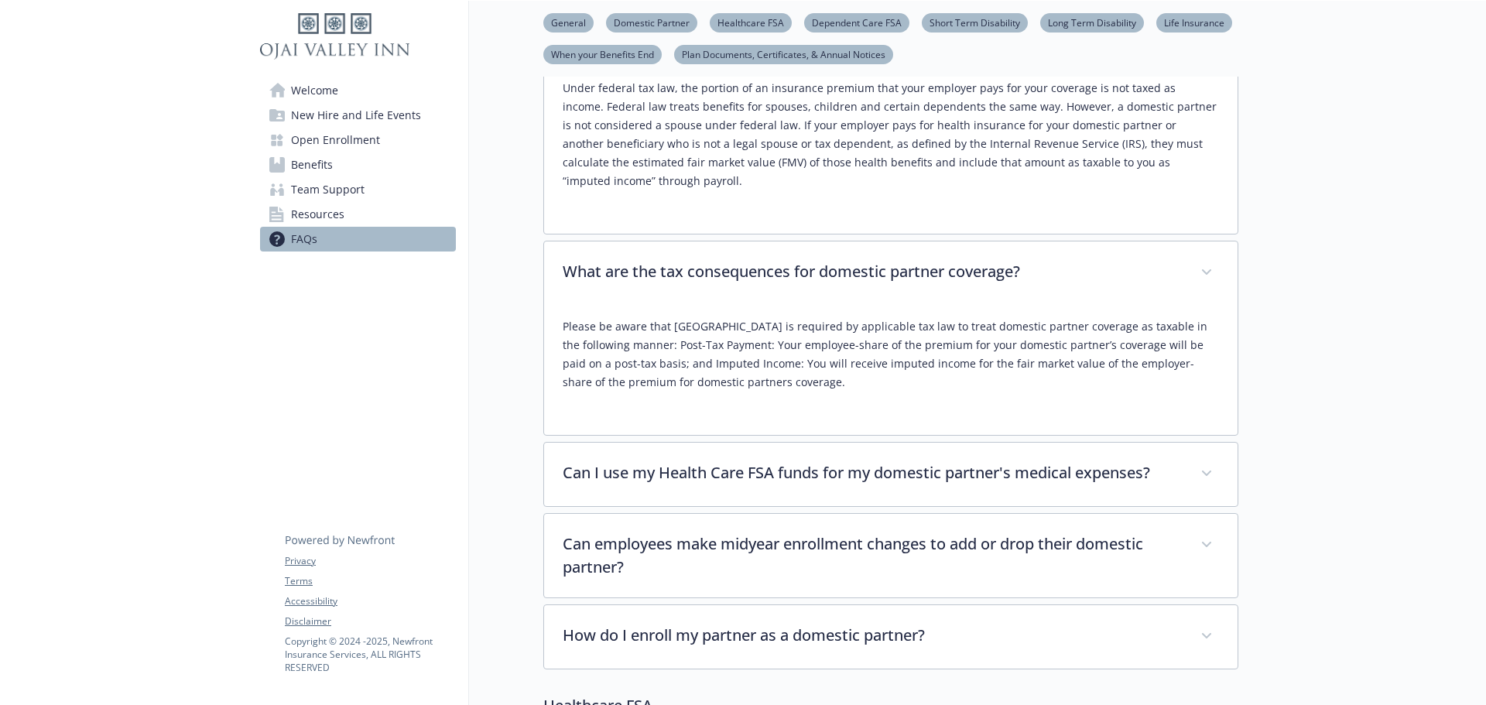
scroll to position [532, 0]
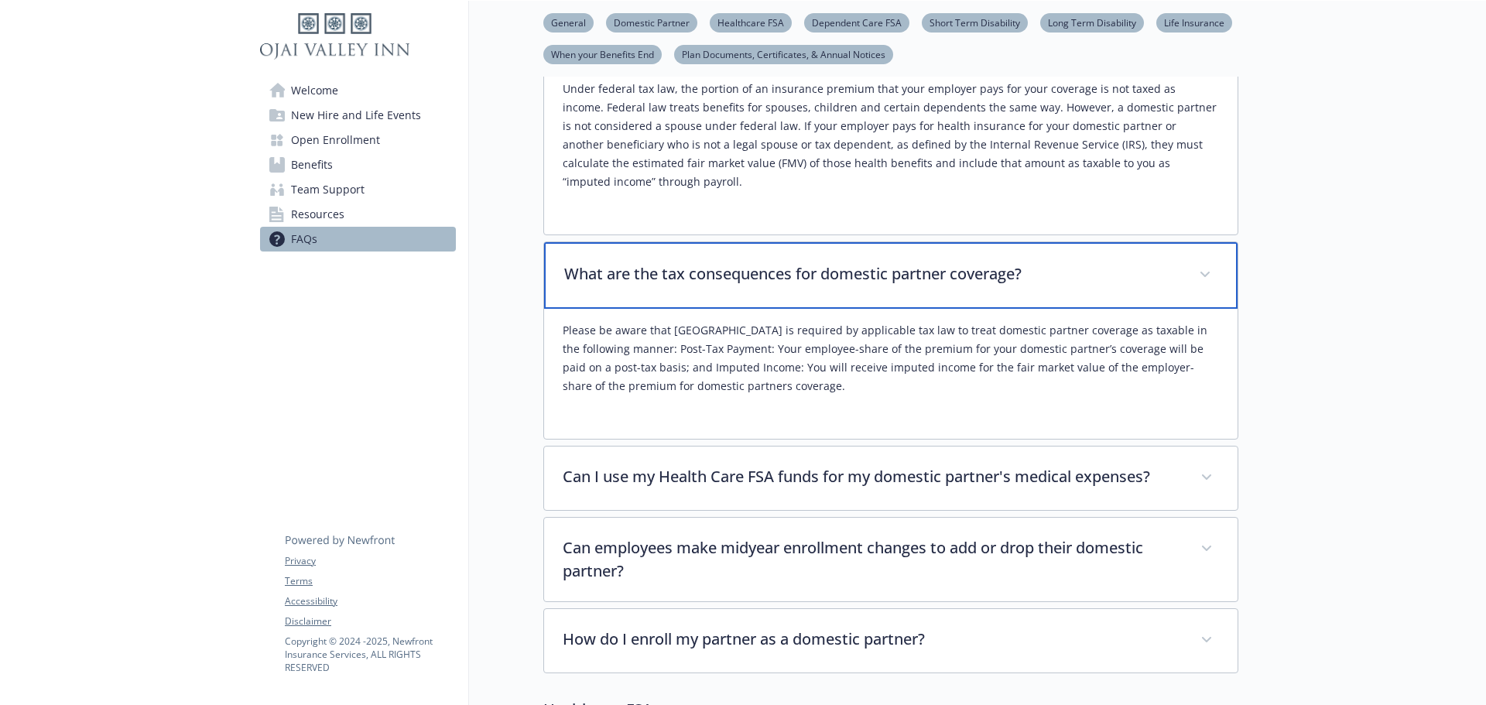
click at [757, 282] on p "What are the tax consequences for domestic partner coverage?" at bounding box center [872, 273] width 616 height 23
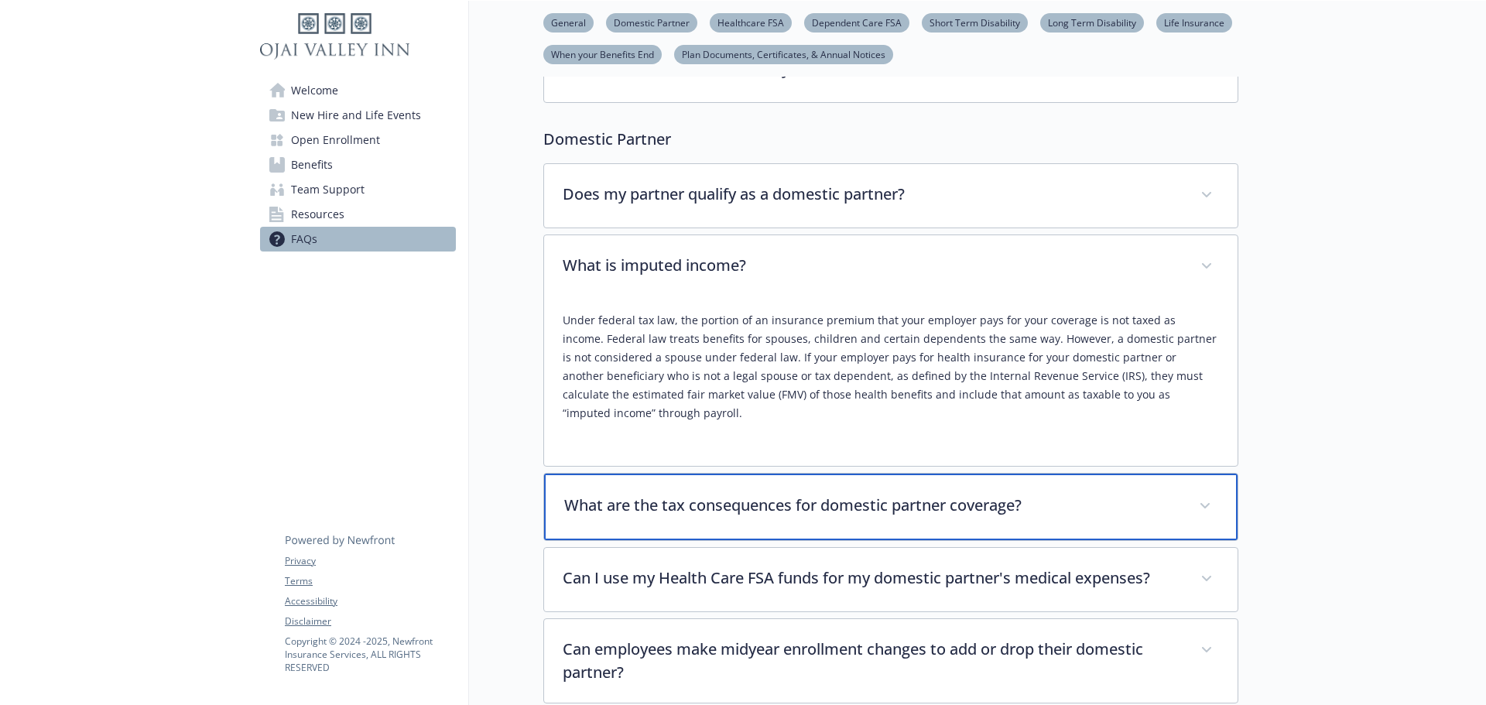
scroll to position [300, 0]
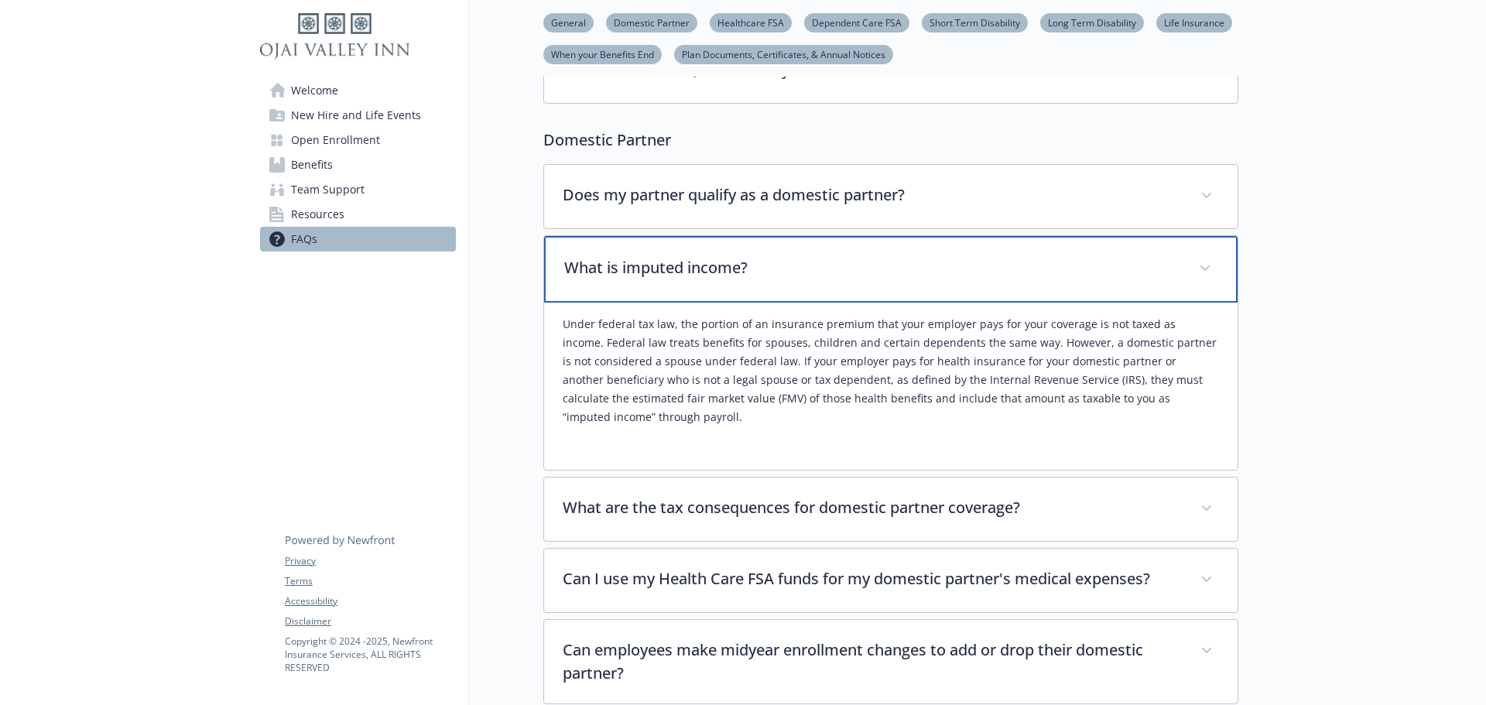
click at [762, 277] on p "What is imputed income?" at bounding box center [872, 267] width 616 height 23
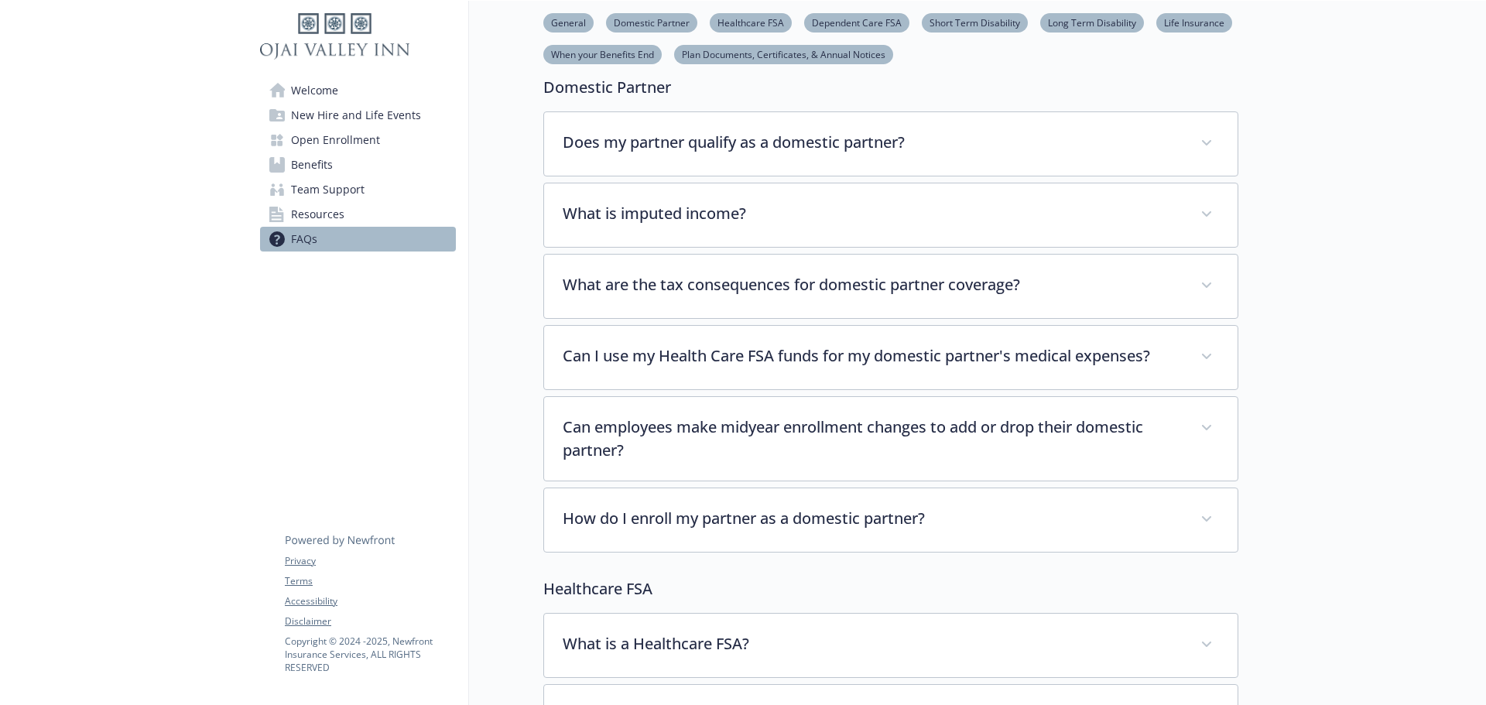
scroll to position [377, 0]
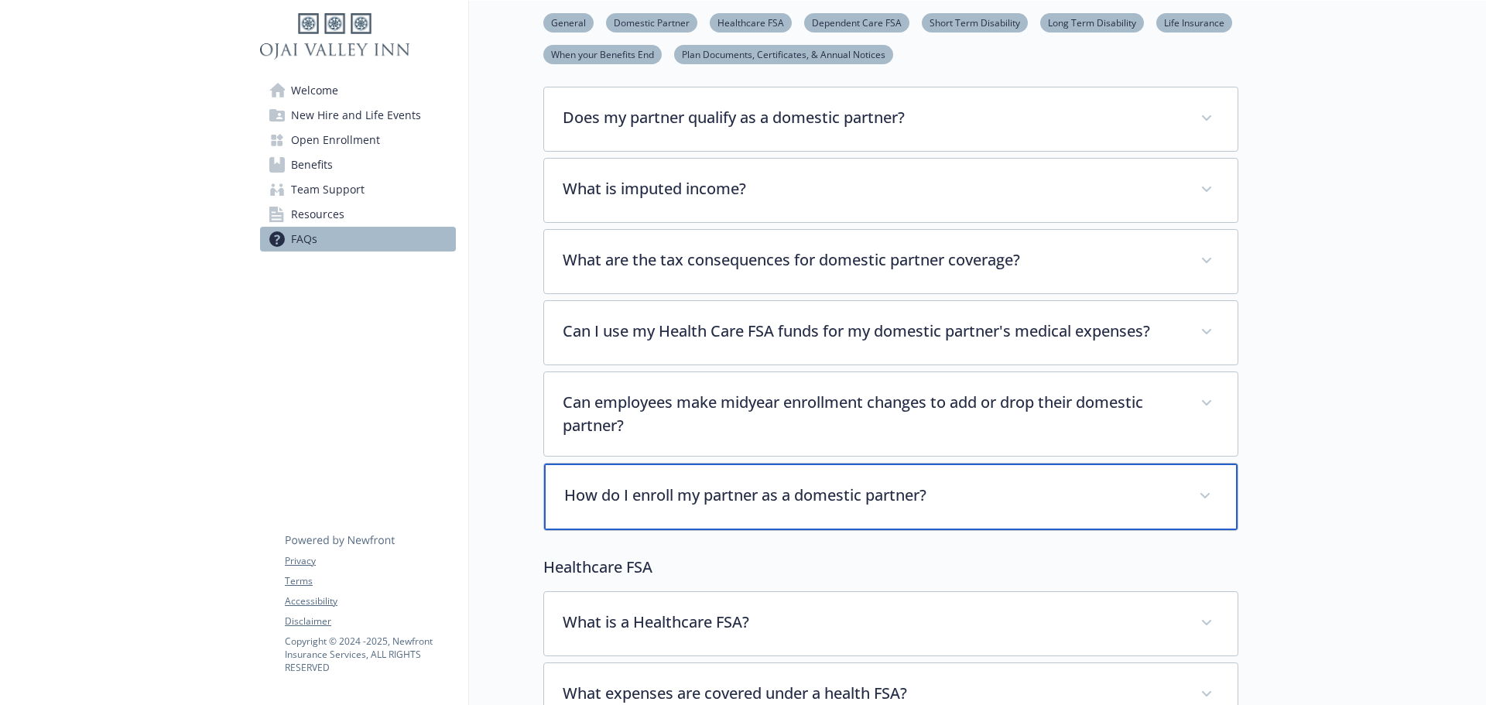
click at [886, 512] on div "How do I enroll my partner as a domestic partner?" at bounding box center [890, 497] width 693 height 67
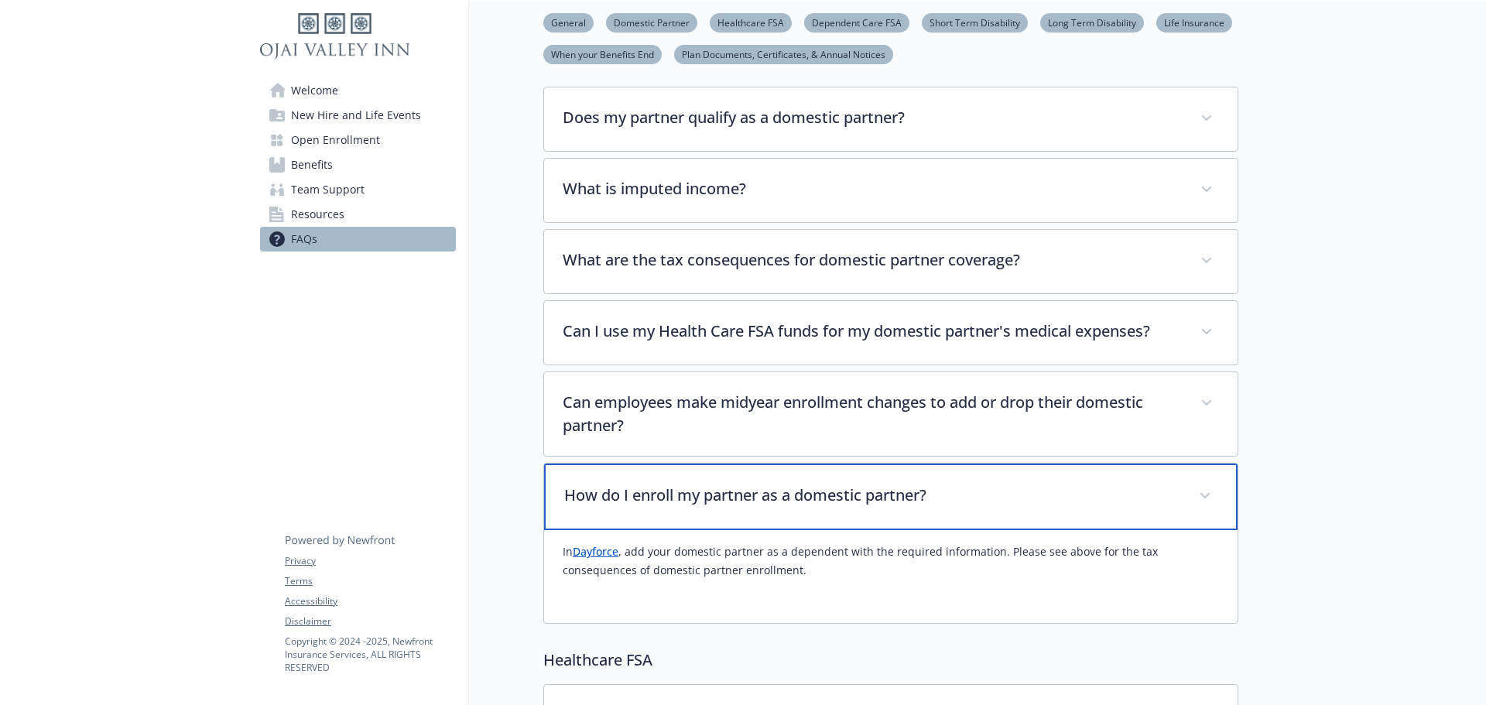
click at [886, 512] on div "How do I enroll my partner as a domestic partner?" at bounding box center [890, 497] width 693 height 67
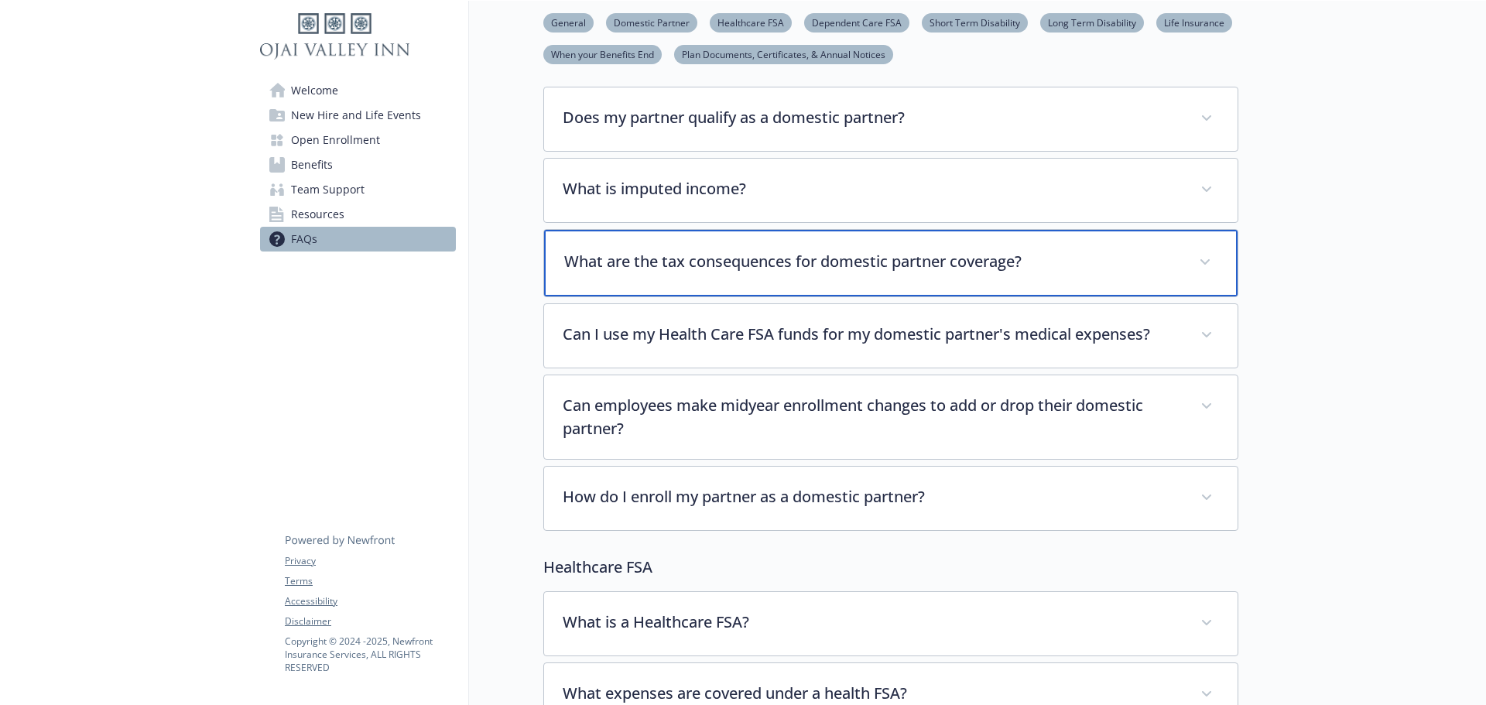
click at [902, 268] on p "What are the tax consequences for domestic partner coverage?" at bounding box center [872, 261] width 616 height 23
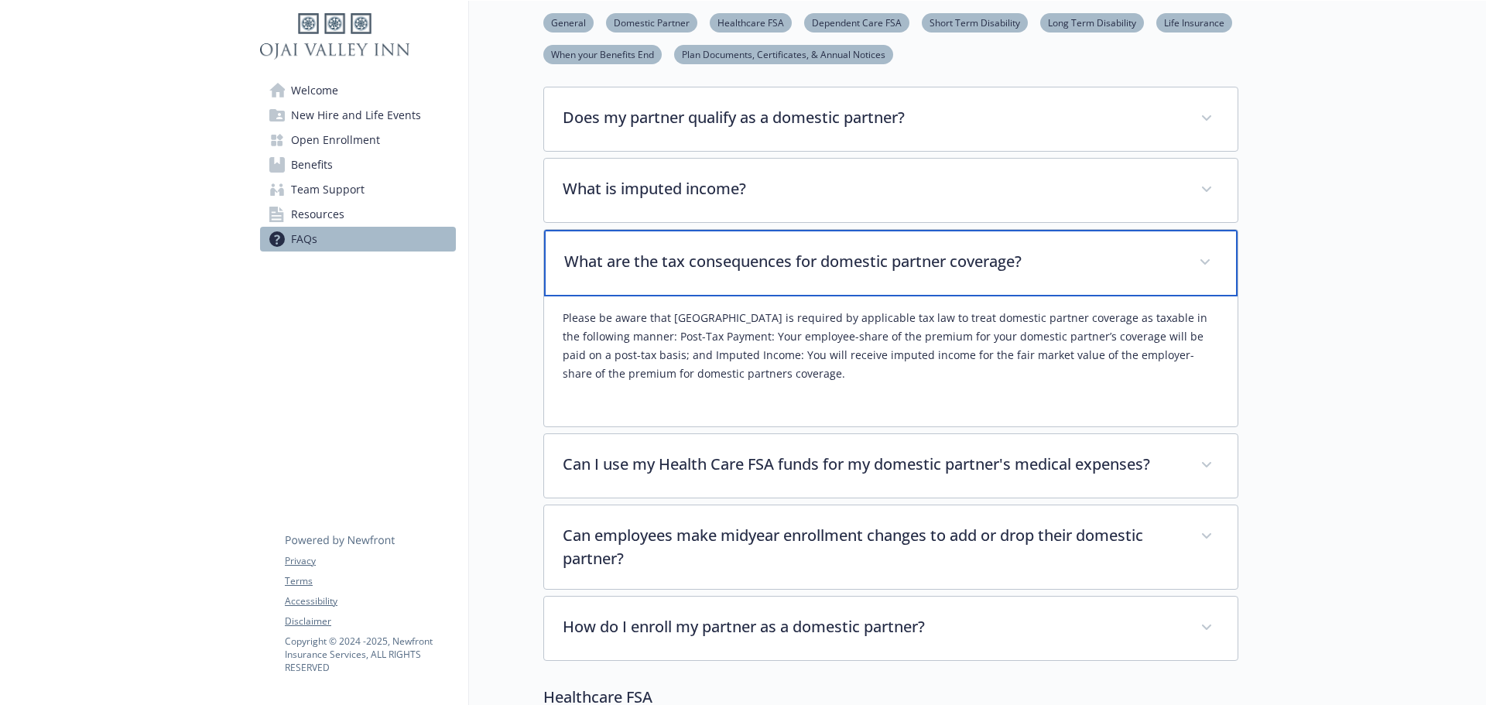
click at [902, 268] on p "What are the tax consequences for domestic partner coverage?" at bounding box center [872, 261] width 616 height 23
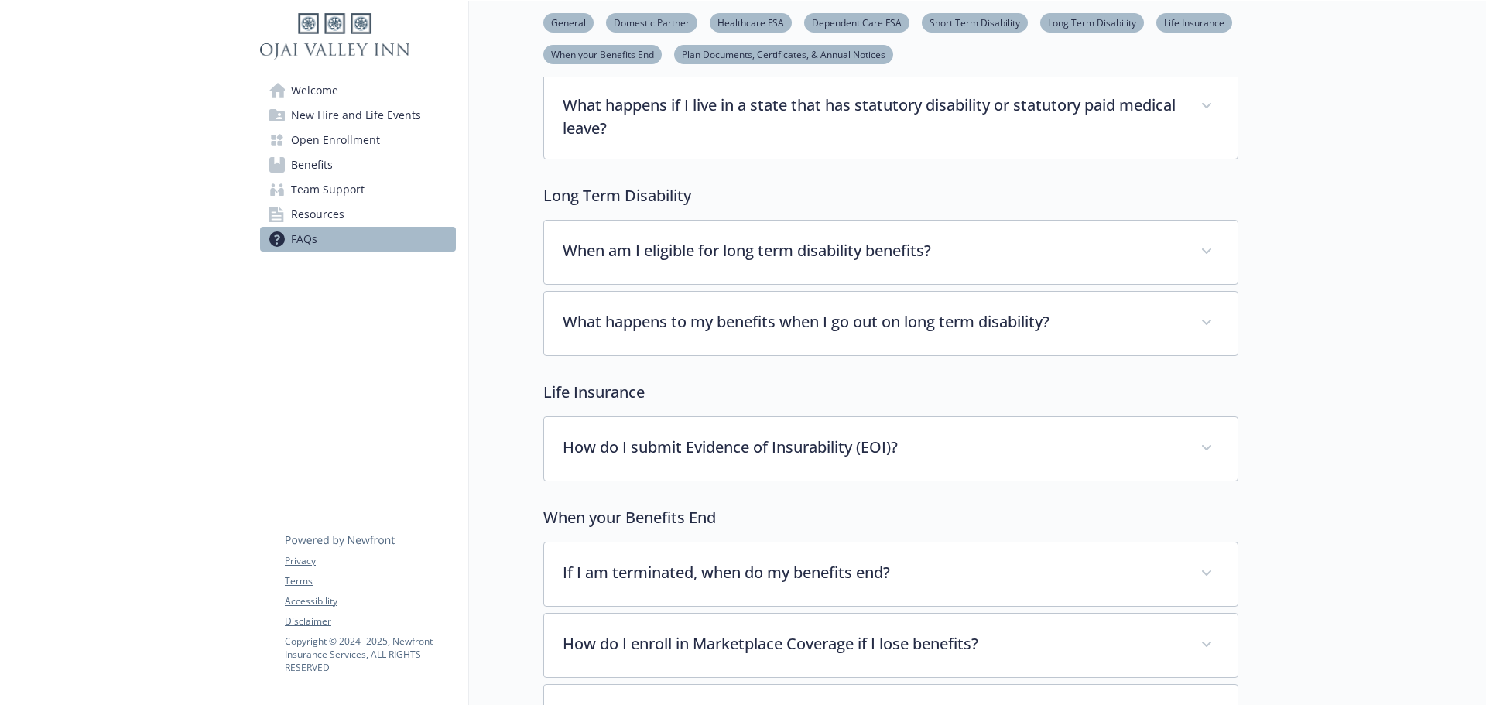
scroll to position [2002, 0]
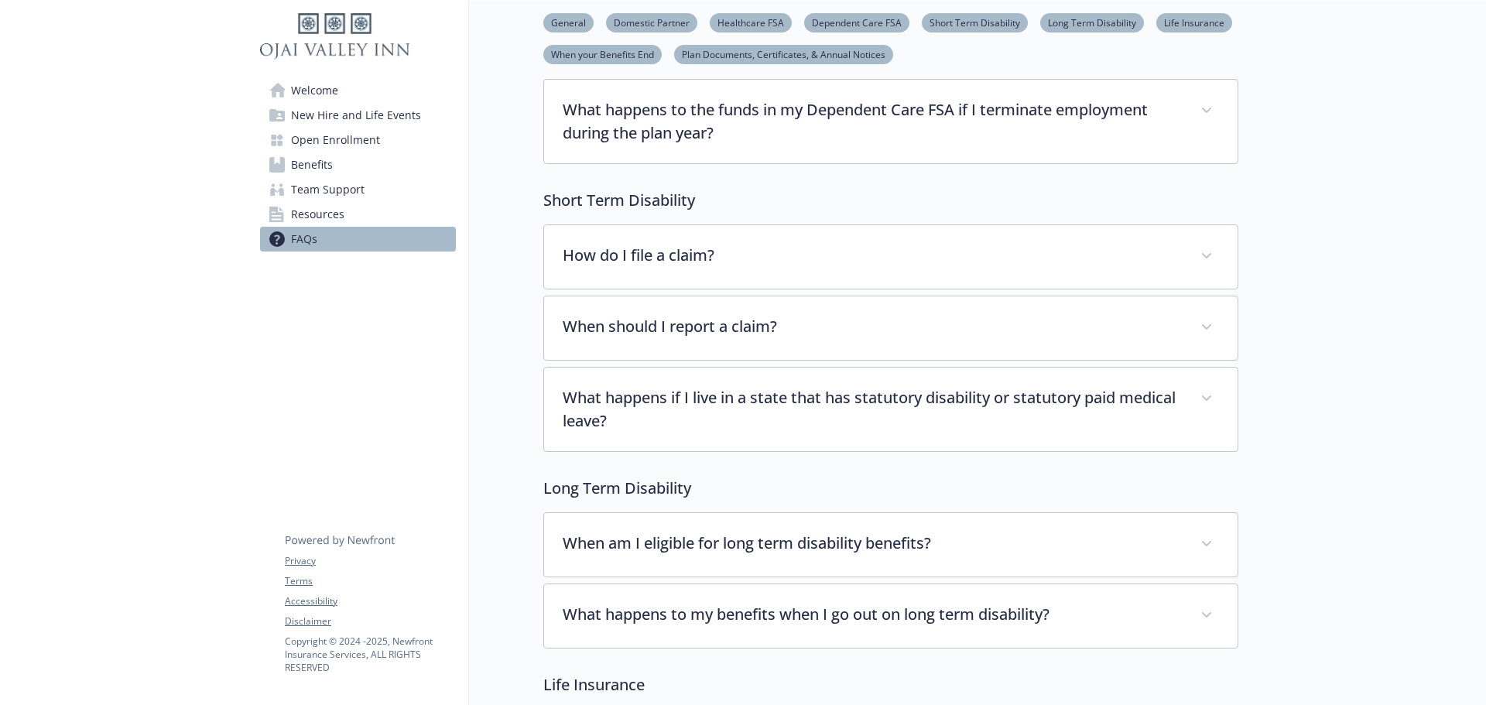
click at [325, 157] on span "Benefits" at bounding box center [312, 164] width 42 height 25
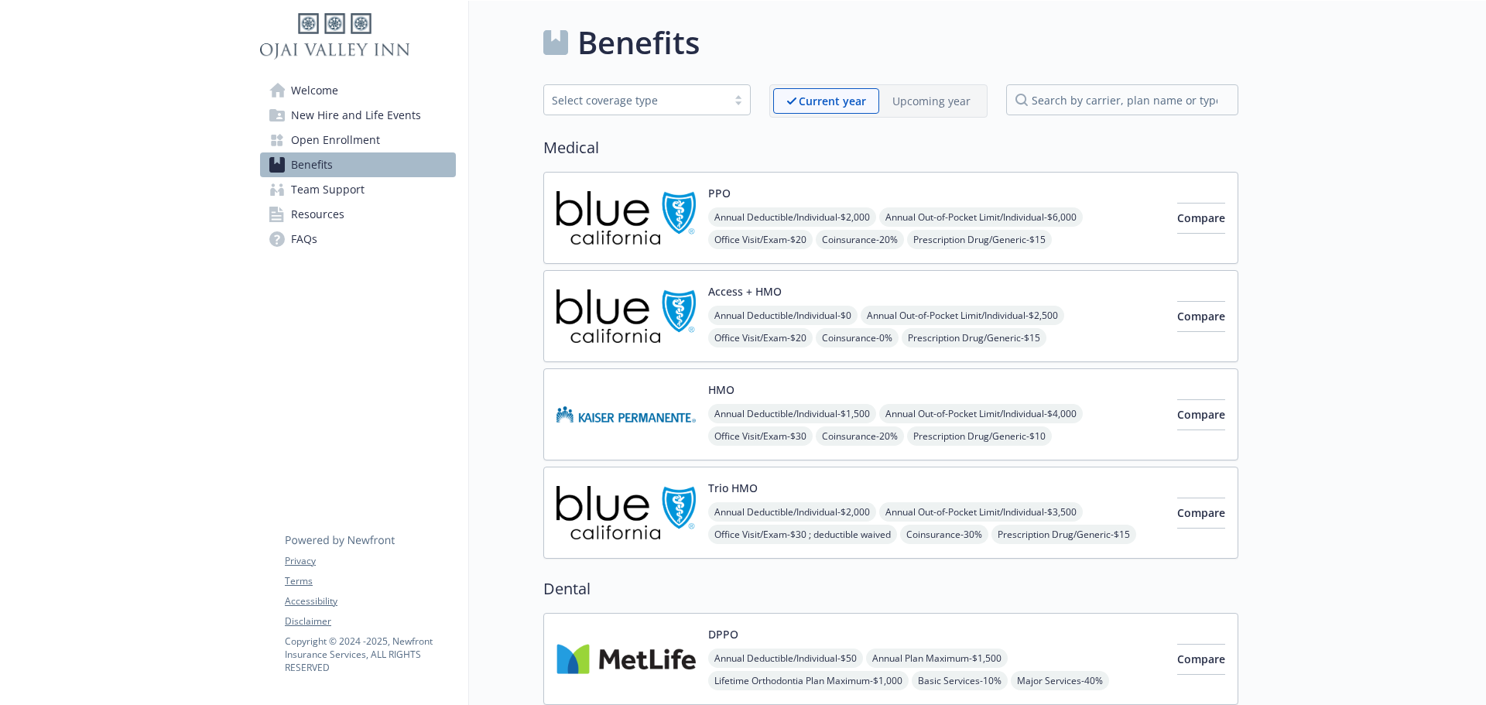
click at [783, 201] on div "PPO Annual Deductible/Individual - $2,000 Annual Out-of-Pocket Limit/Individual…" at bounding box center [936, 218] width 457 height 66
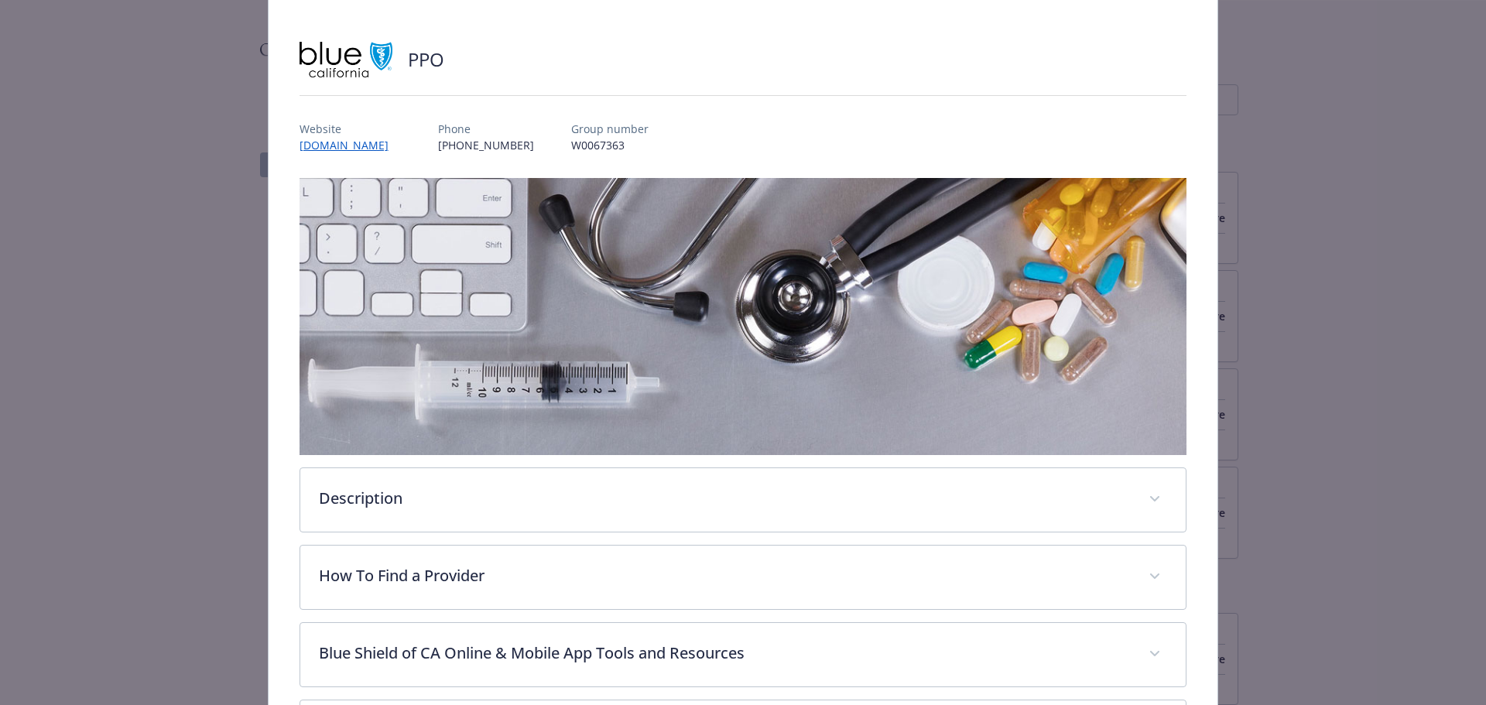
scroll to position [73, 0]
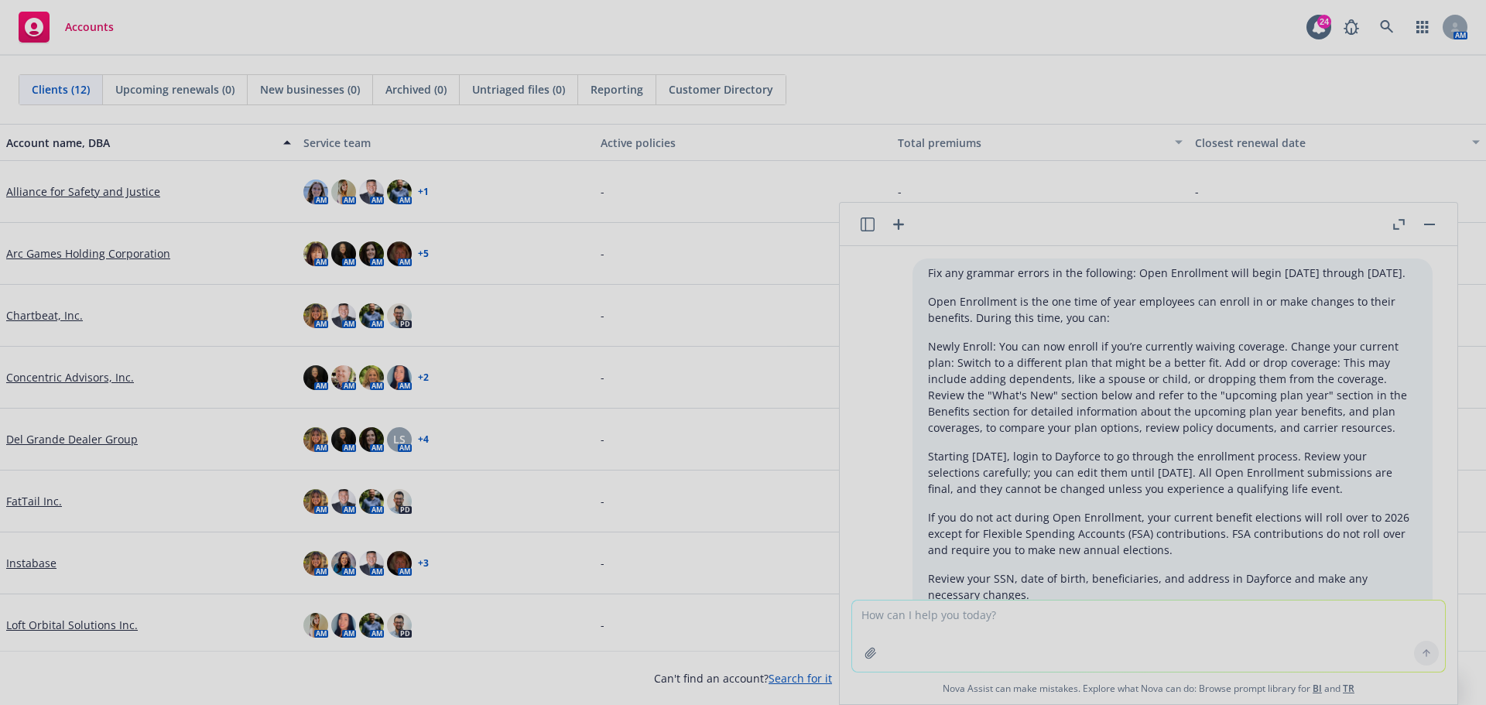
scroll to position [815, 0]
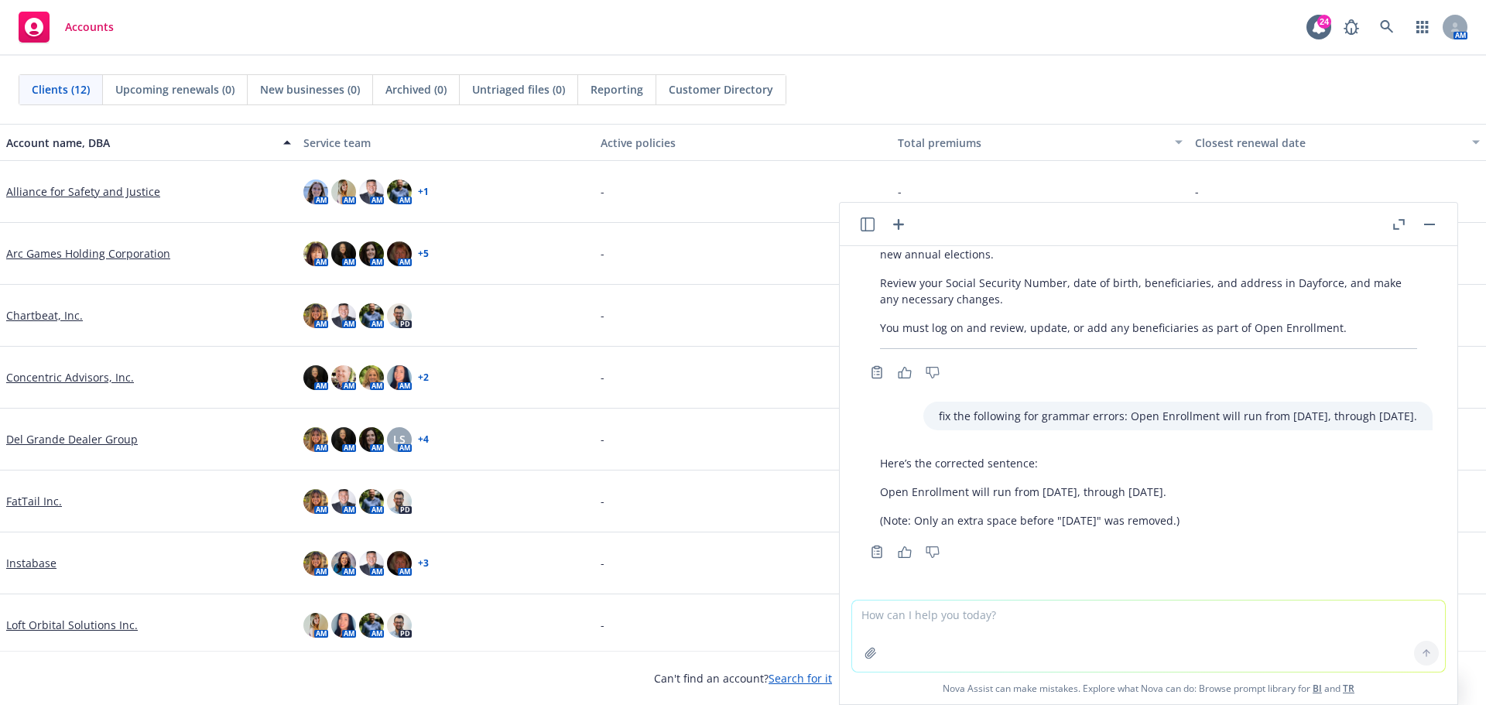
click at [895, 224] on icon "button" at bounding box center [898, 224] width 11 height 11
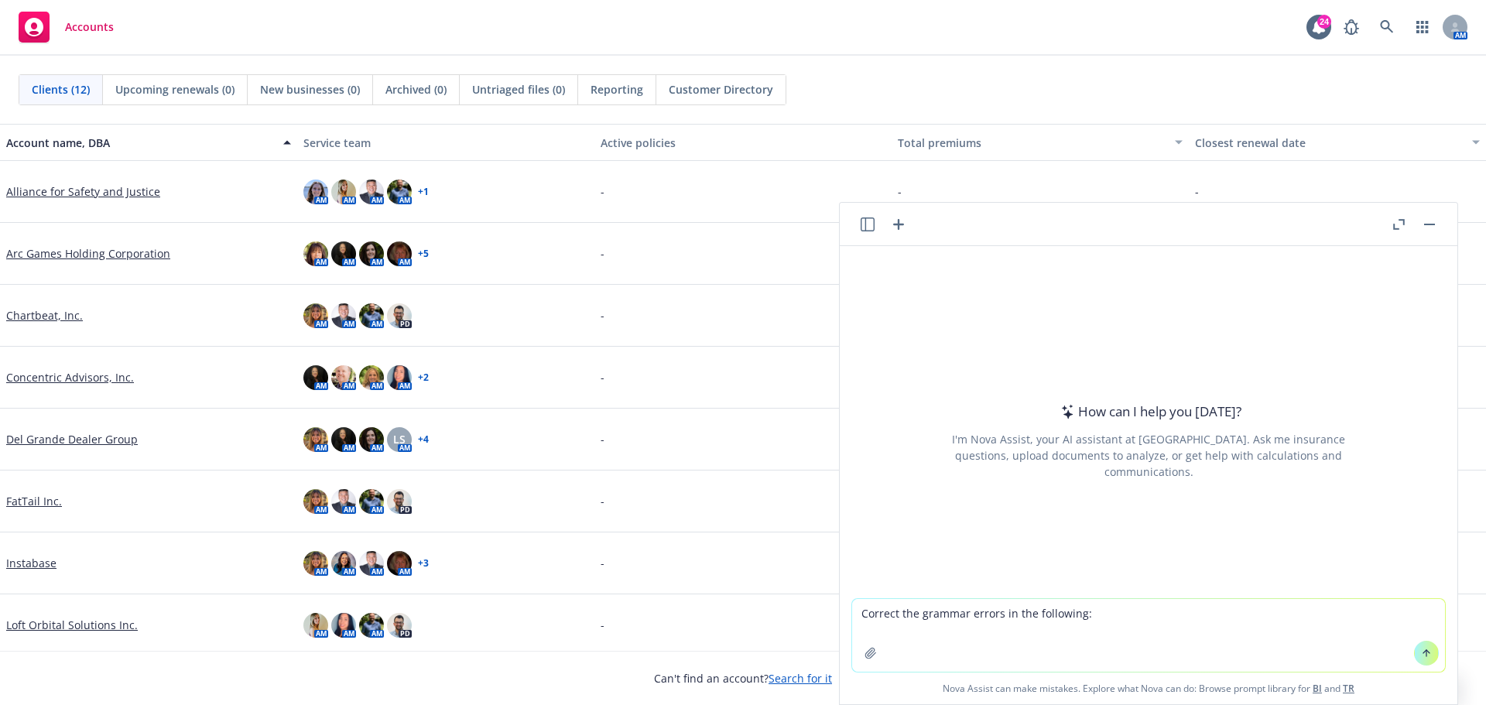
type textarea "Correct the grammar errors in the following: HealthJoy is the first stop for al…"
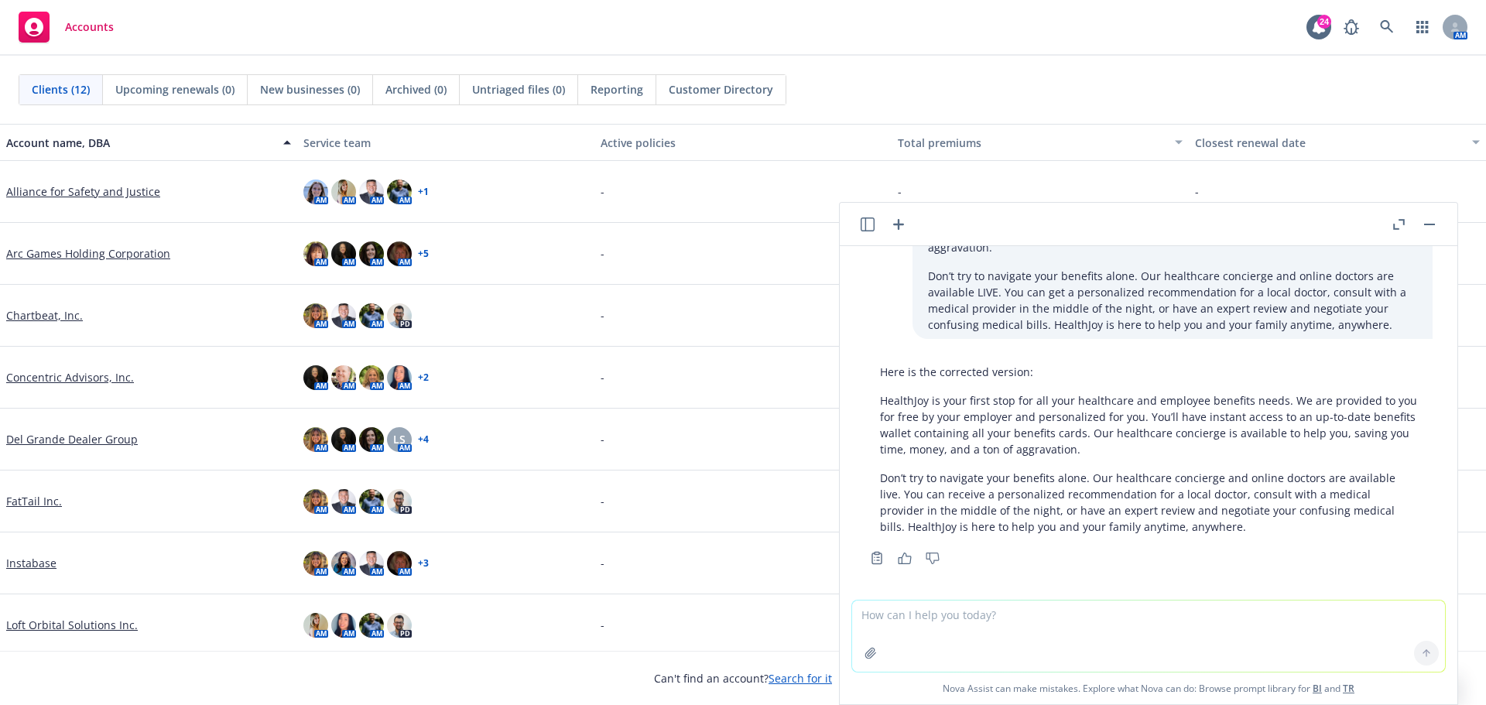
scroll to position [97, 0]
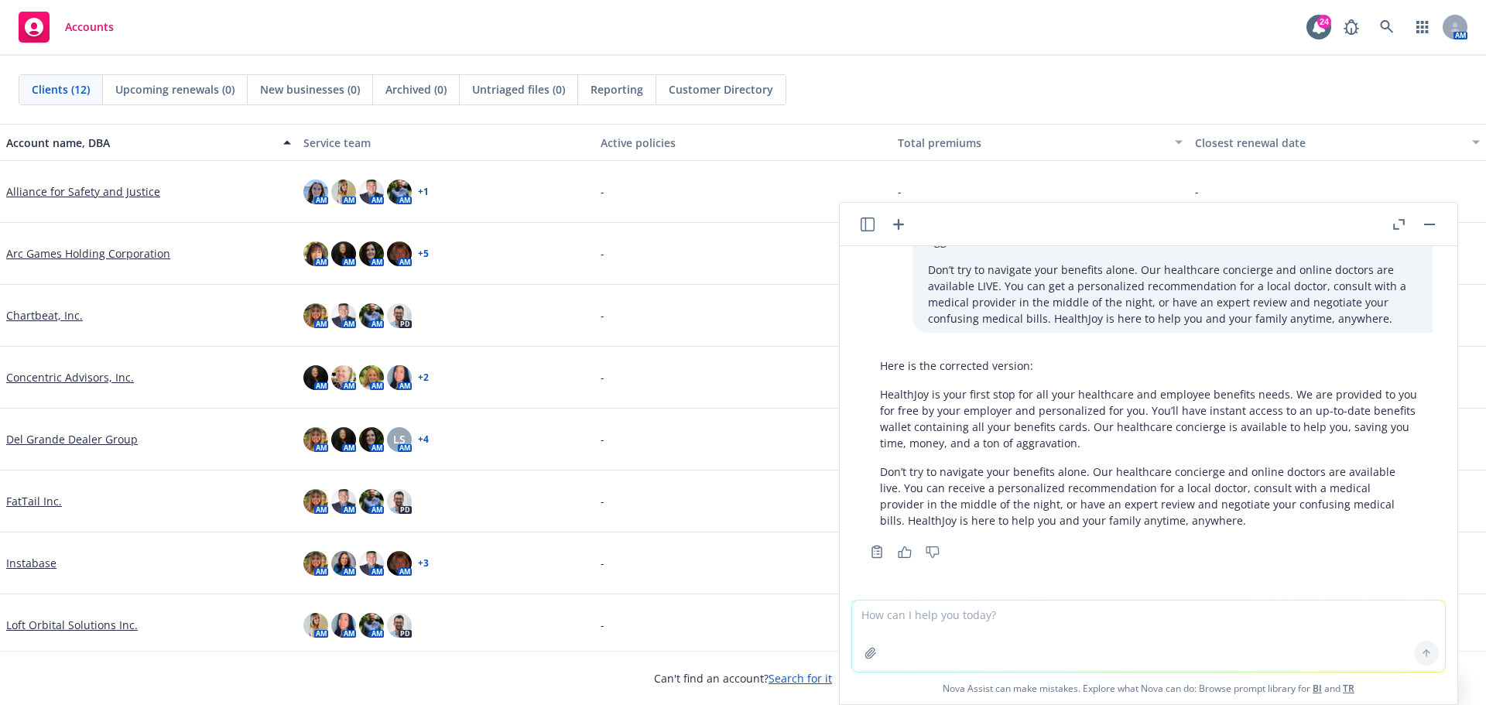
click at [1238, 517] on p "Don’t try to navigate your benefits alone. Our healthcare concierge and online …" at bounding box center [1148, 496] width 537 height 65
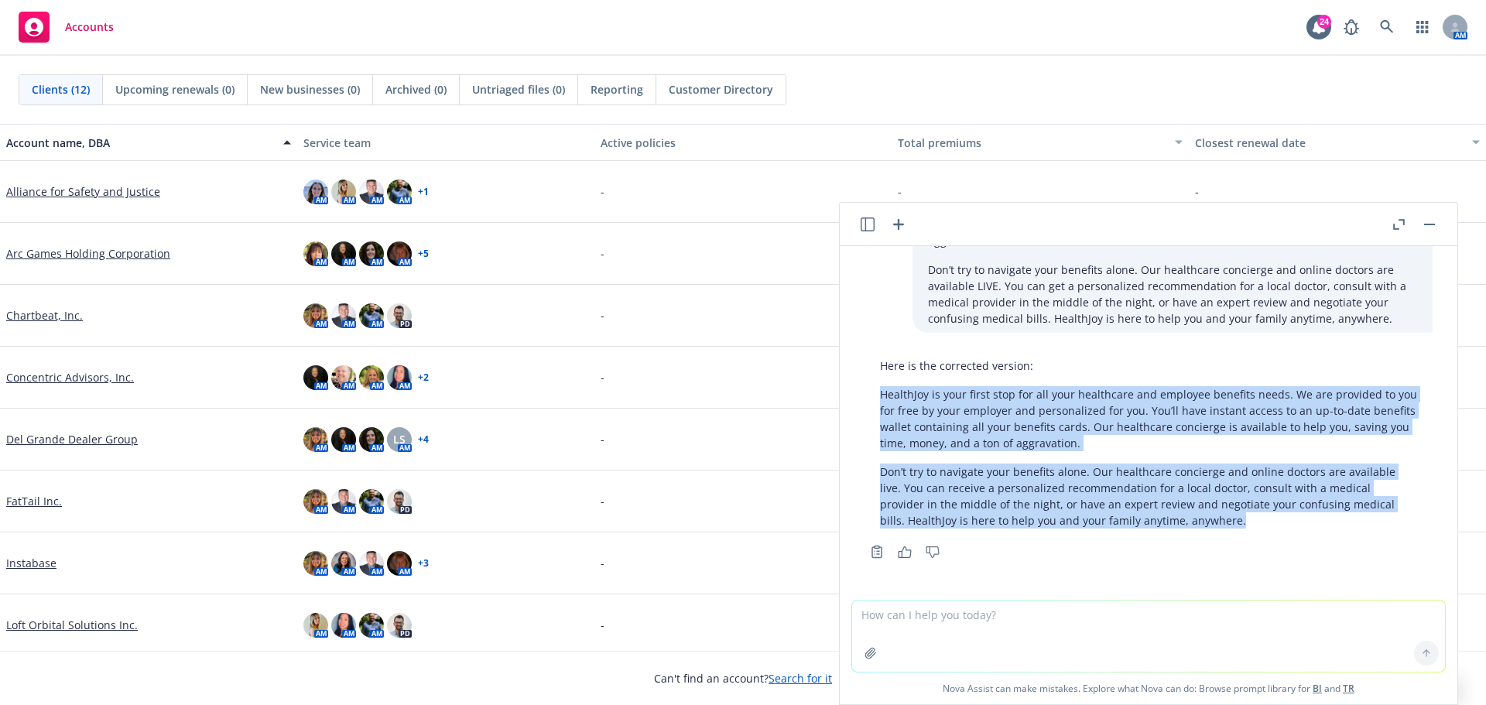
drag, startPoint x: 1236, startPoint y: 520, endPoint x: 874, endPoint y: 393, distance: 383.8
click at [874, 393] on div "Here is the corrected version: HealthJoy is your first stop for all your health…" at bounding box center [1148, 442] width 568 height 183
copy div "HealthJoy is your first stop for all your healthcare and employee benefits need…"
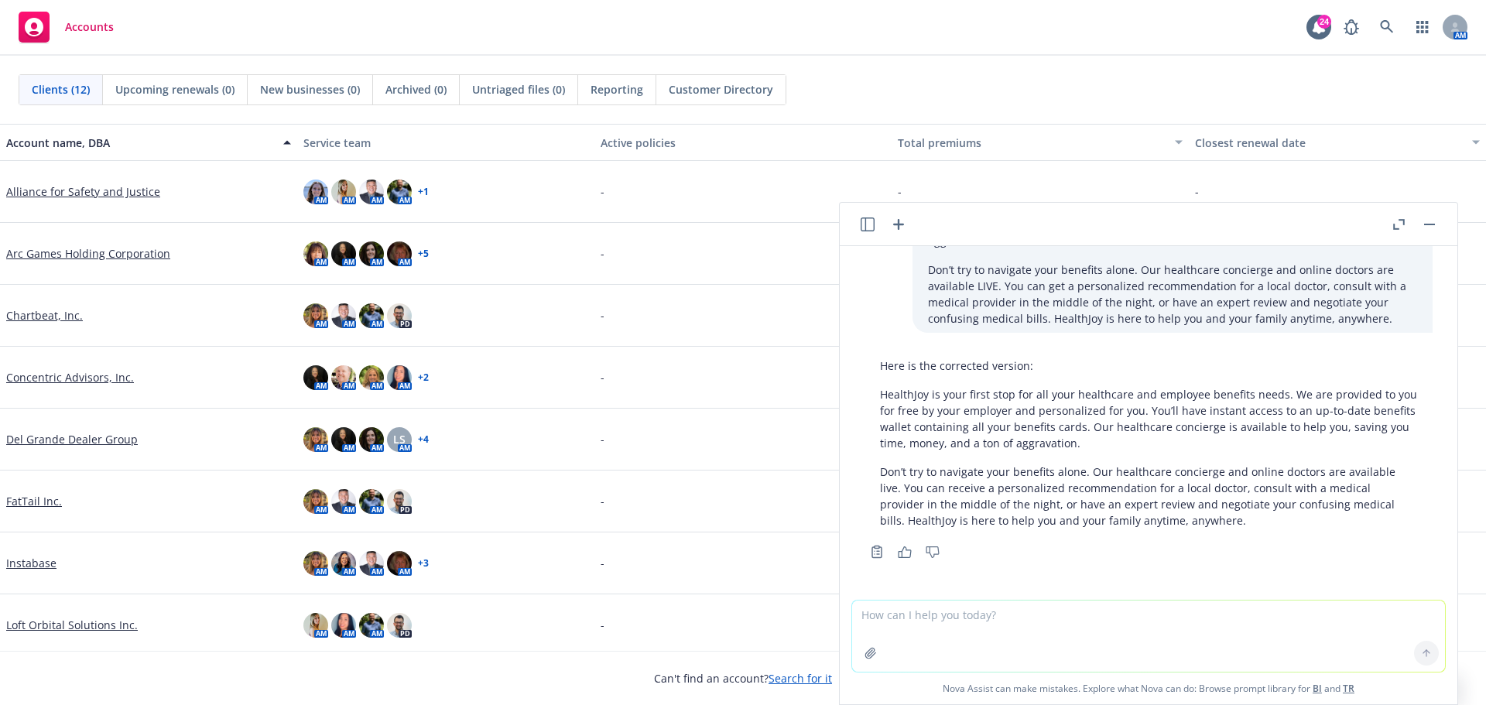
click at [940, 638] on textarea at bounding box center [1148, 636] width 593 height 71
paste textarea "HealthJoy is provided to you for free by Ojai Valley Inn and personalized for y…"
type textarea "How to say: HealthJoy is provided to you for free by Ojai Valley Inn and person…"
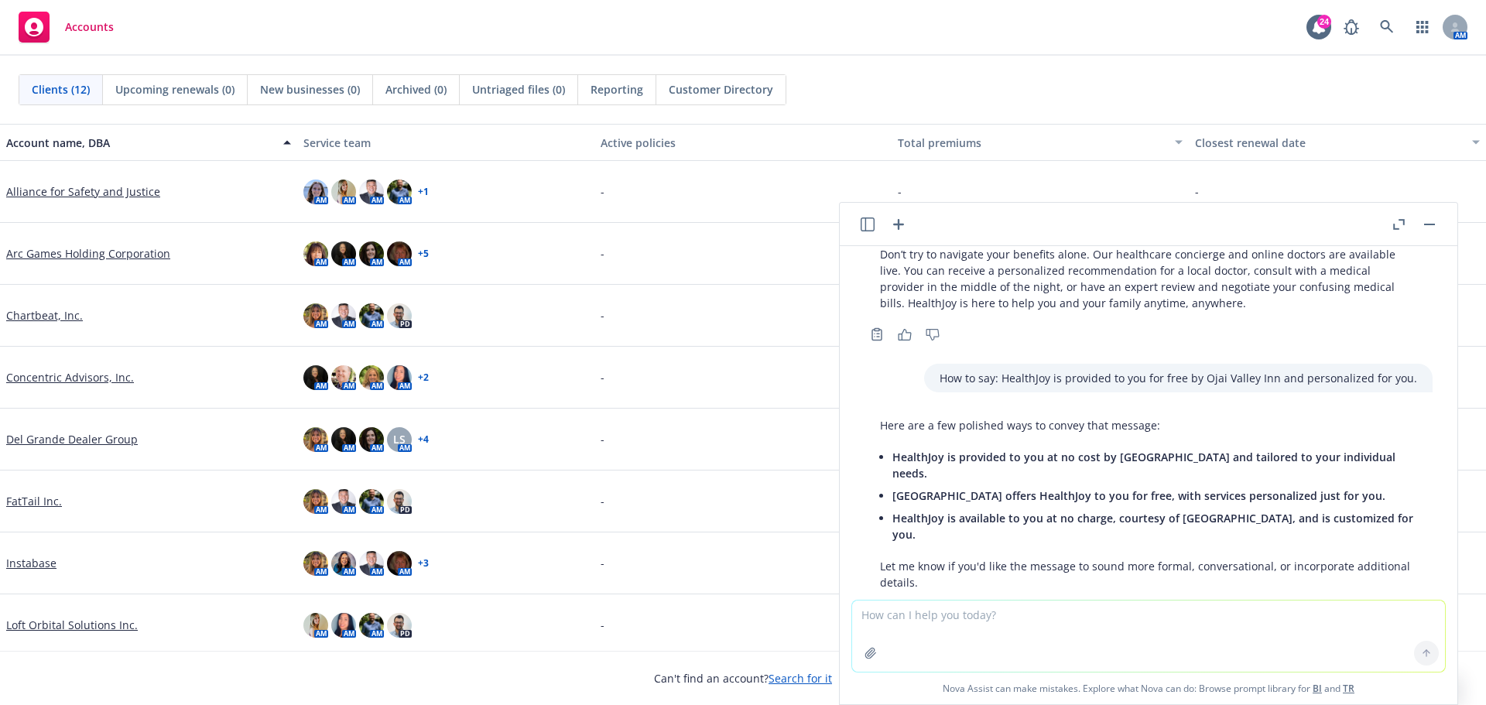
scroll to position [344, 0]
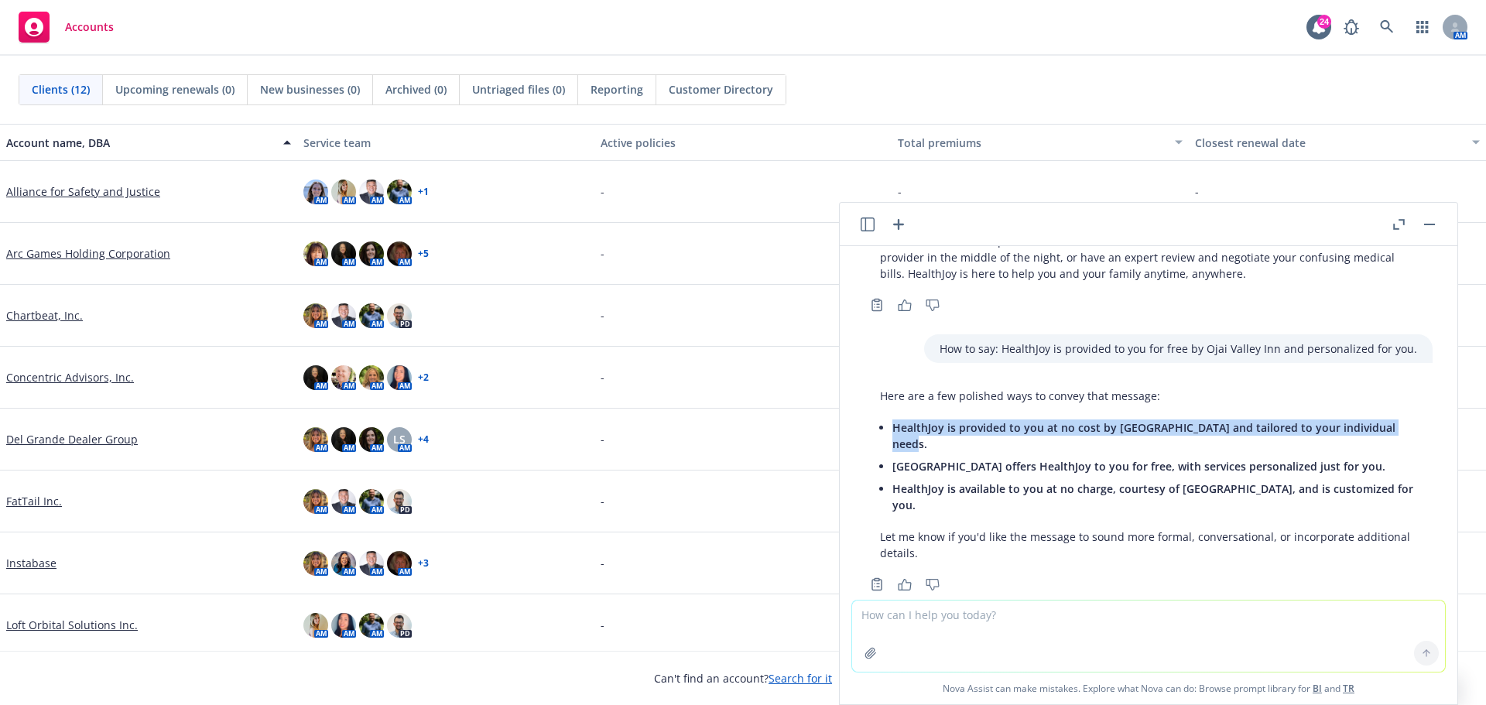
drag, startPoint x: 1384, startPoint y: 429, endPoint x: 894, endPoint y: 436, distance: 490.0
click at [894, 436] on li "HealthJoy is provided to you at no cost by [GEOGRAPHIC_DATA] and tailored to yo…" at bounding box center [1154, 435] width 525 height 39
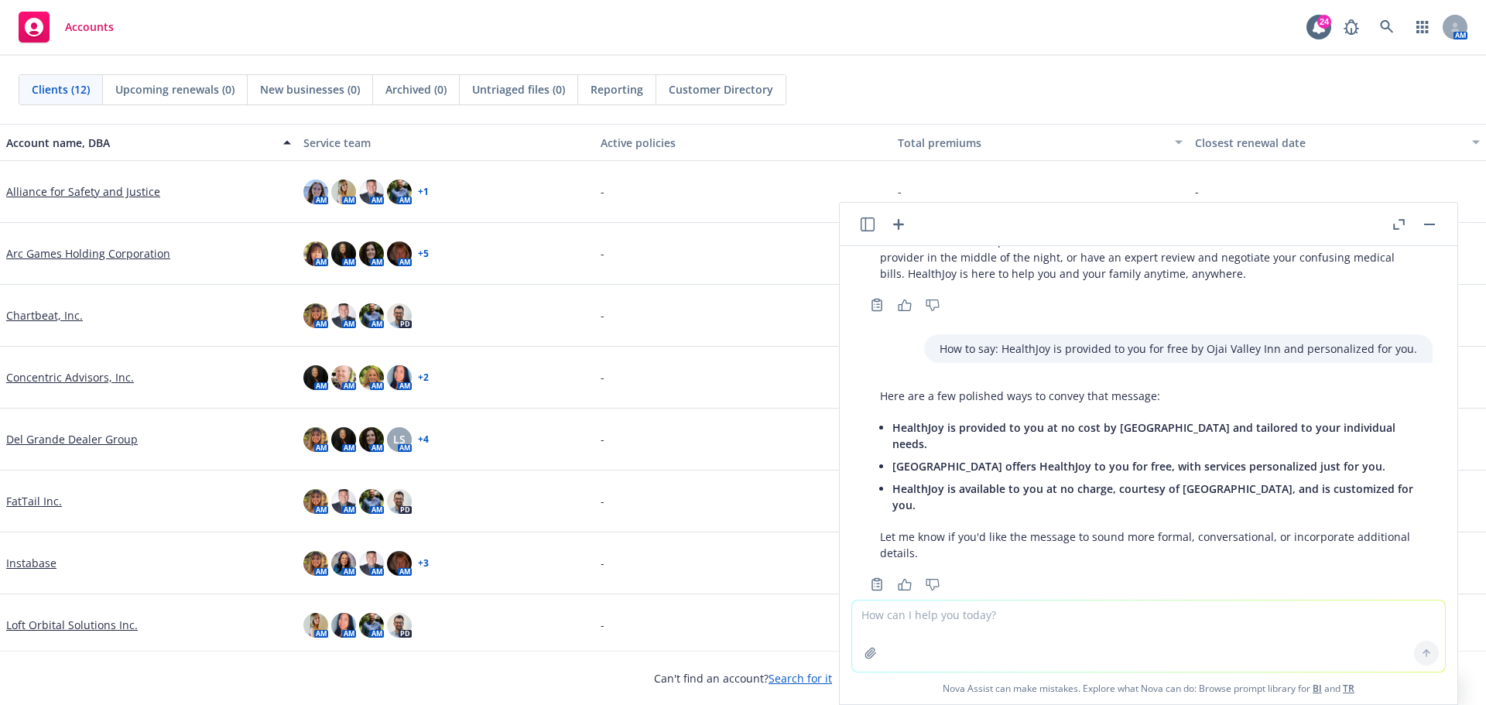
click at [1343, 455] on li "[GEOGRAPHIC_DATA] offers HealthJoy to you for free, with services personalized …" at bounding box center [1154, 466] width 525 height 22
drag, startPoint x: 1343, startPoint y: 451, endPoint x: 893, endPoint y: 454, distance: 449.7
click at [893, 455] on li "[GEOGRAPHIC_DATA] offers HealthJoy to you for free, with services personalized …" at bounding box center [1154, 466] width 525 height 22
copy span "[GEOGRAPHIC_DATA] offers HealthJoy to you for free, with services personalized …"
click at [897, 224] on icon "button" at bounding box center [898, 224] width 11 height 11
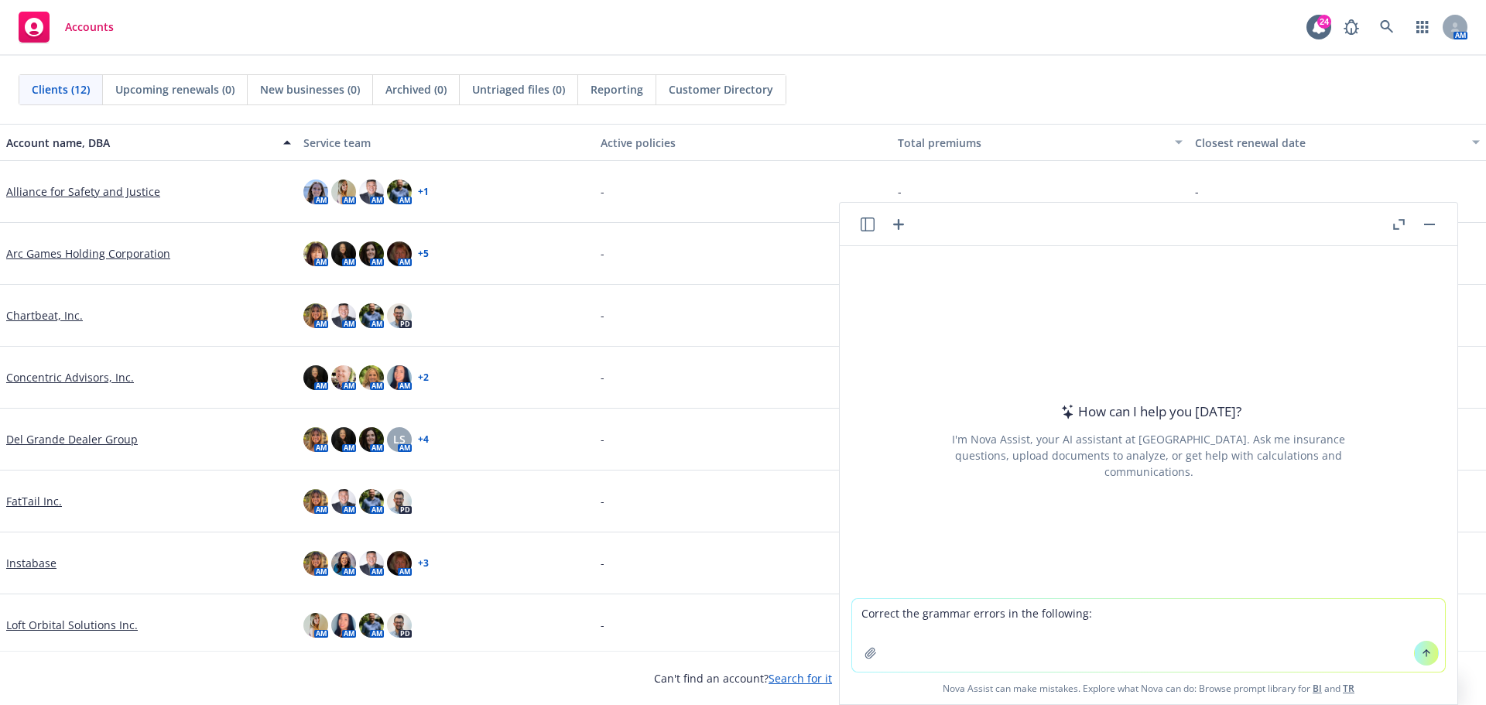
type textarea "Correct the grammar errors in the following: Are you approaching Medicare eligi…"
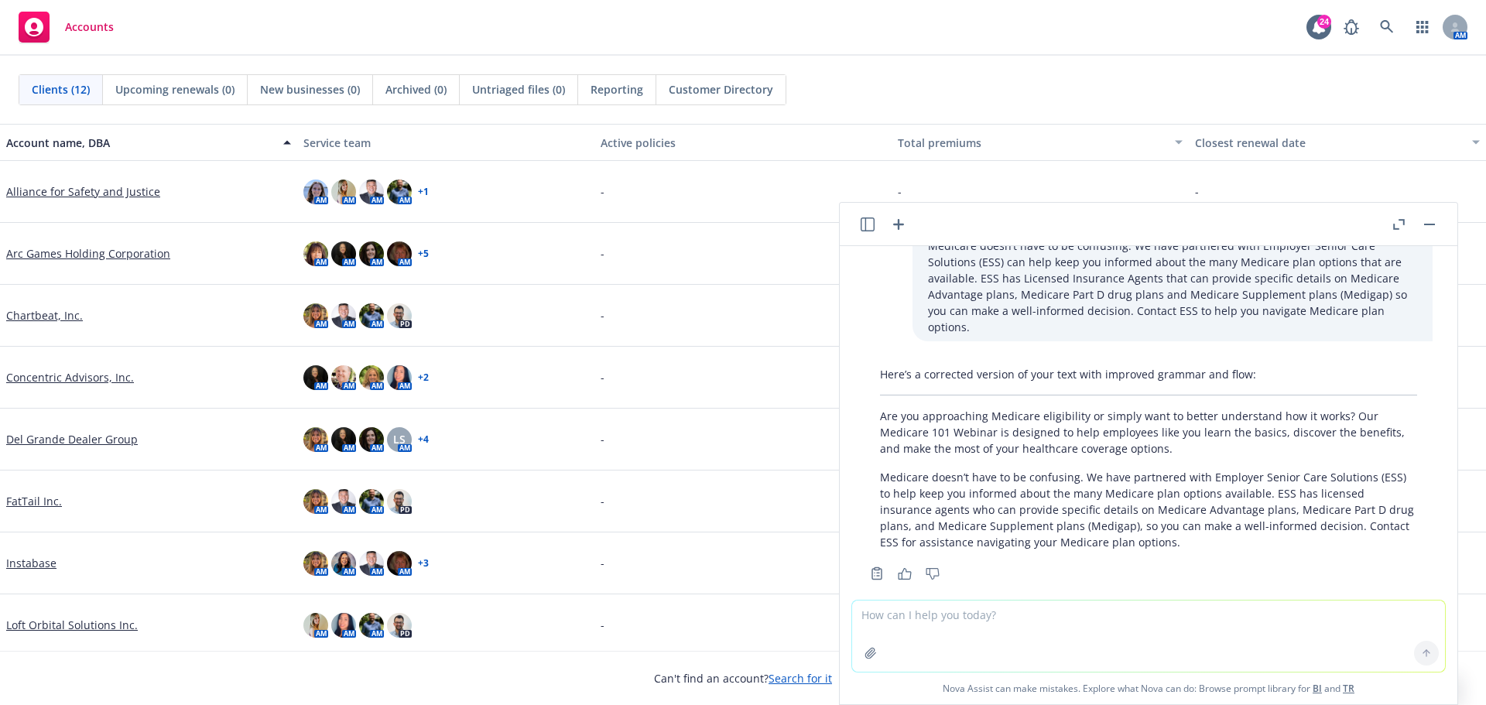
scroll to position [110, 0]
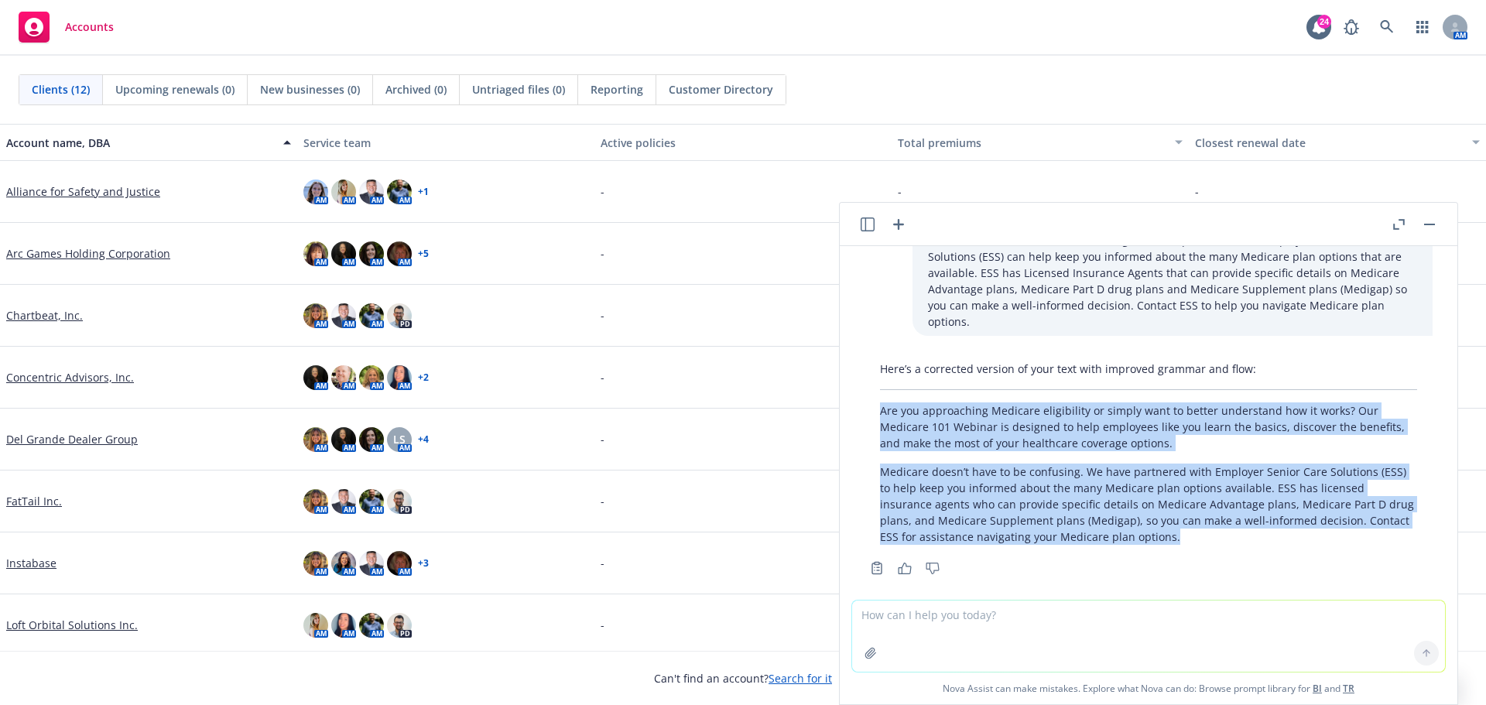
drag, startPoint x: 1168, startPoint y: 524, endPoint x: 873, endPoint y: 400, distance: 319.8
click at [873, 400] on div "Here’s a corrected version of your text with improved grammar and flow: Are you…" at bounding box center [1148, 452] width 568 height 197
copy div "Are you approaching Medicare eligibility or simply want to better understand ho…"
click at [898, 224] on icon "button" at bounding box center [898, 224] width 11 height 11
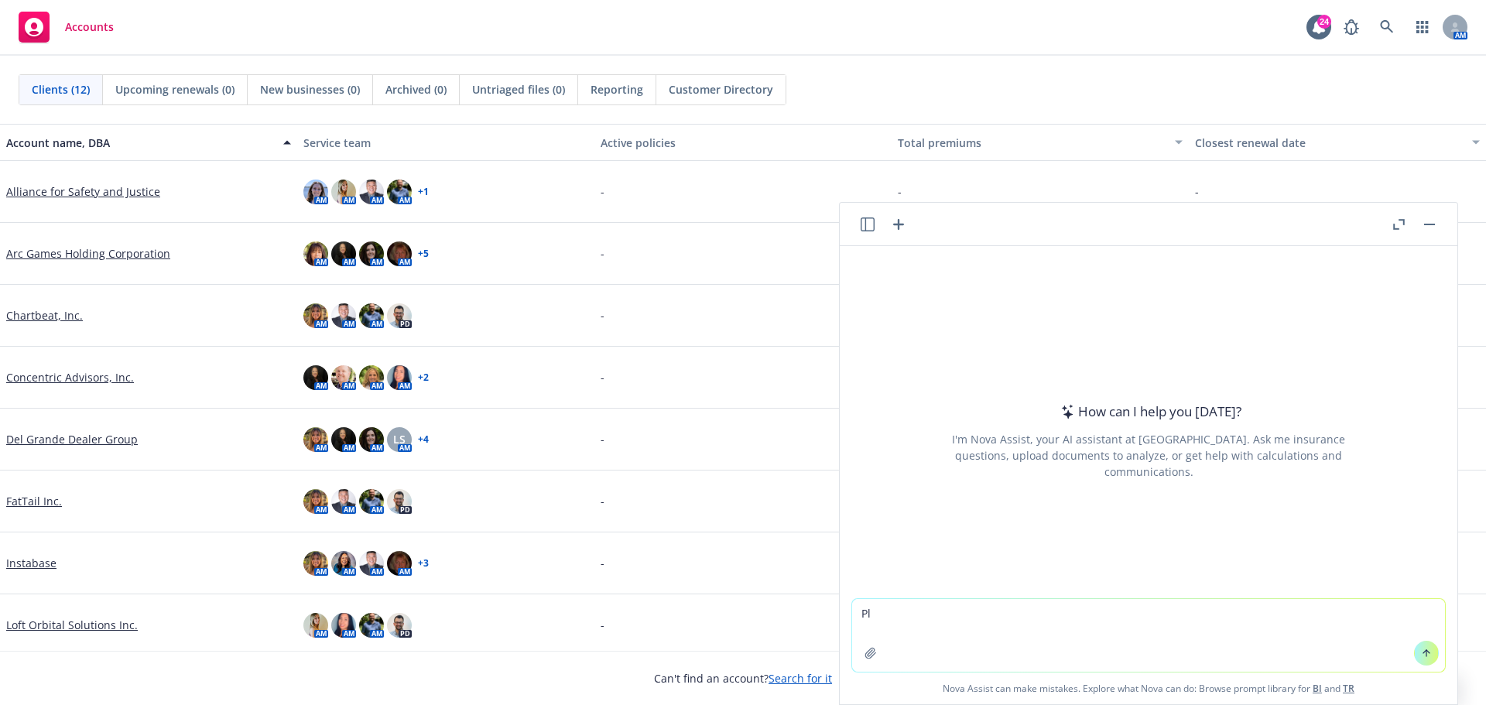
type textarea "P"
type textarea "Correct for grammar errors in the following: You will need a SSN, the date of b…"
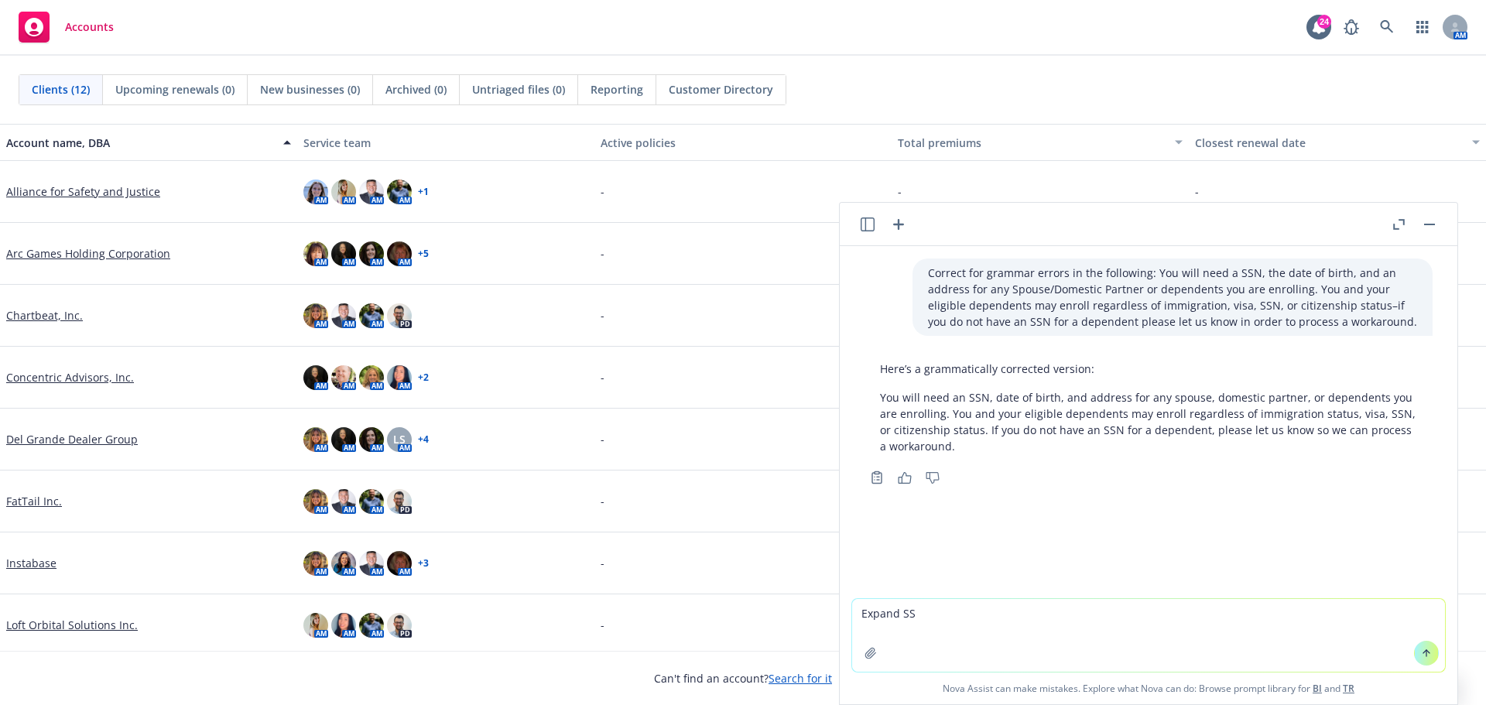
type textarea "Expand SSN"
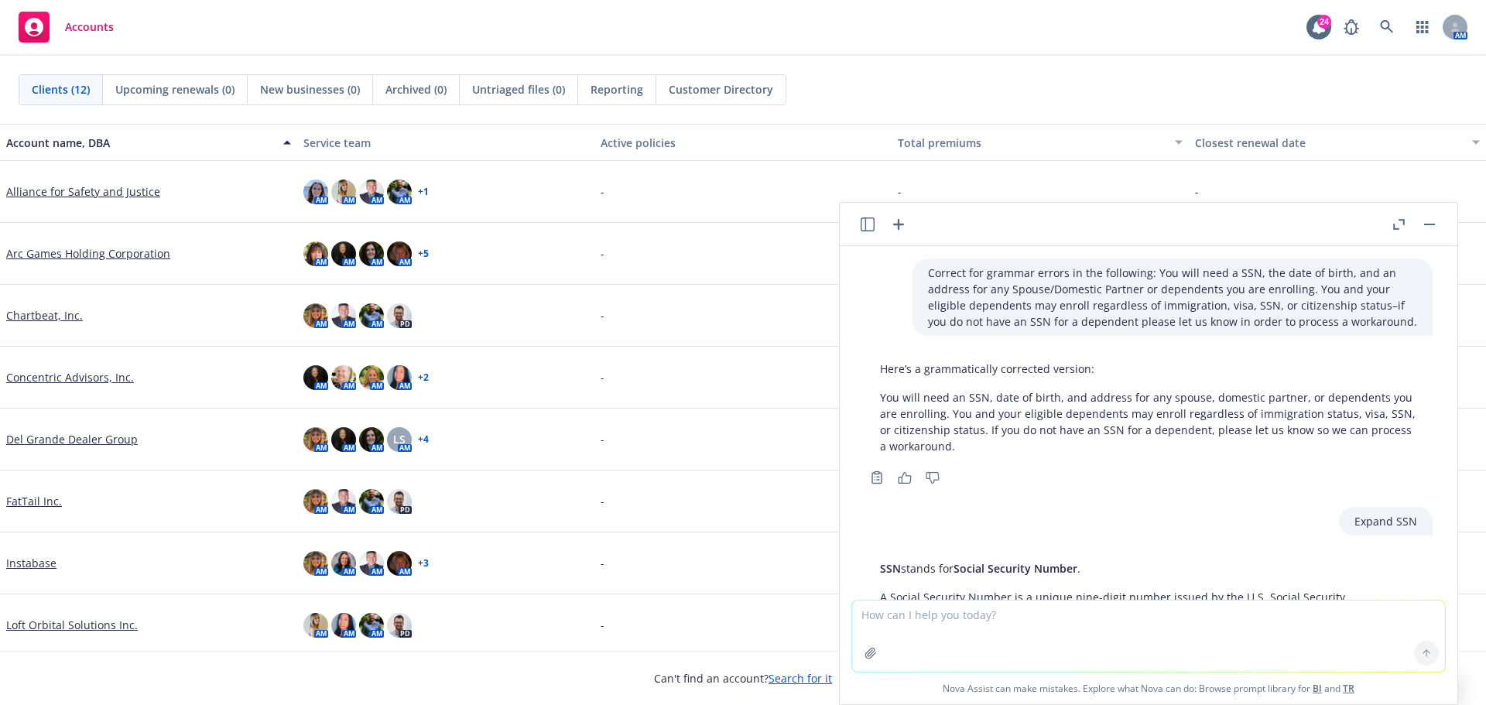
scroll to position [125, 0]
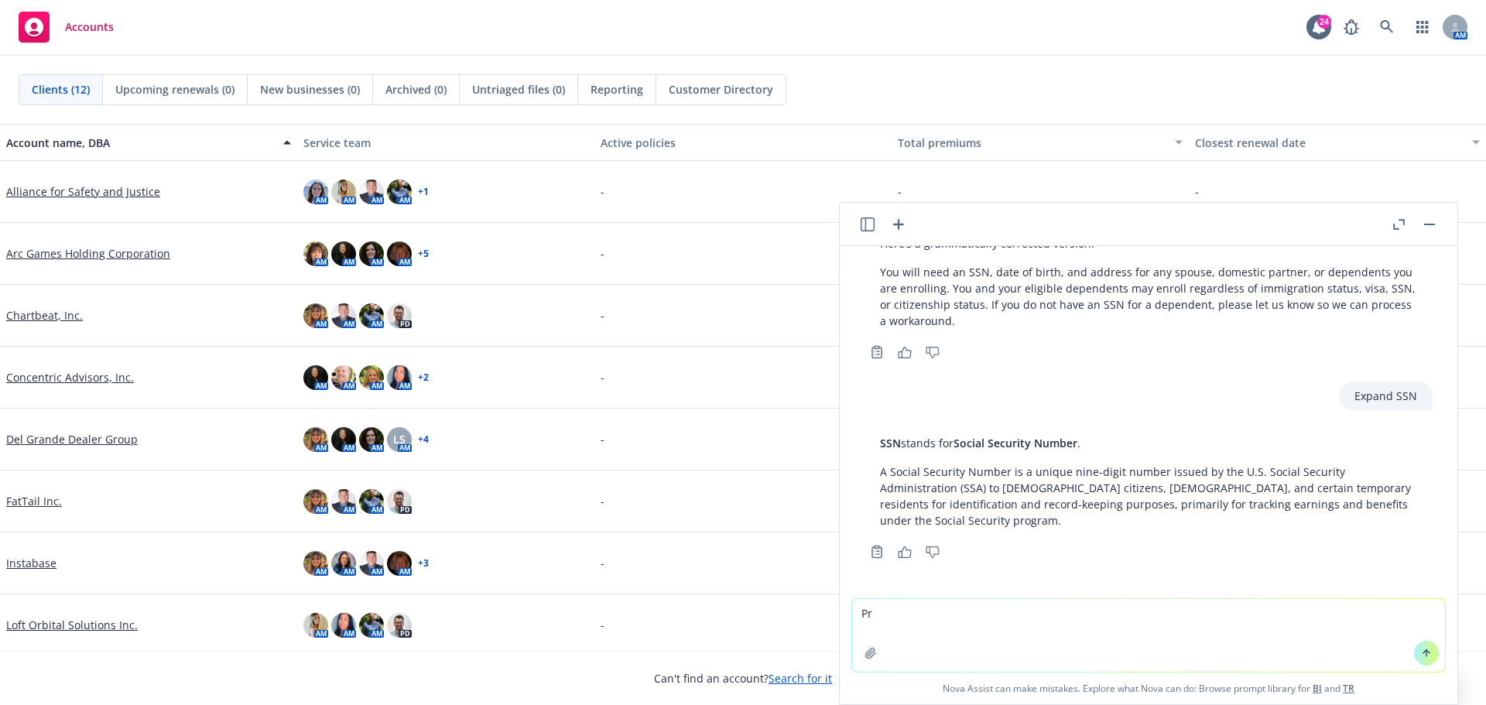
type textarea "P"
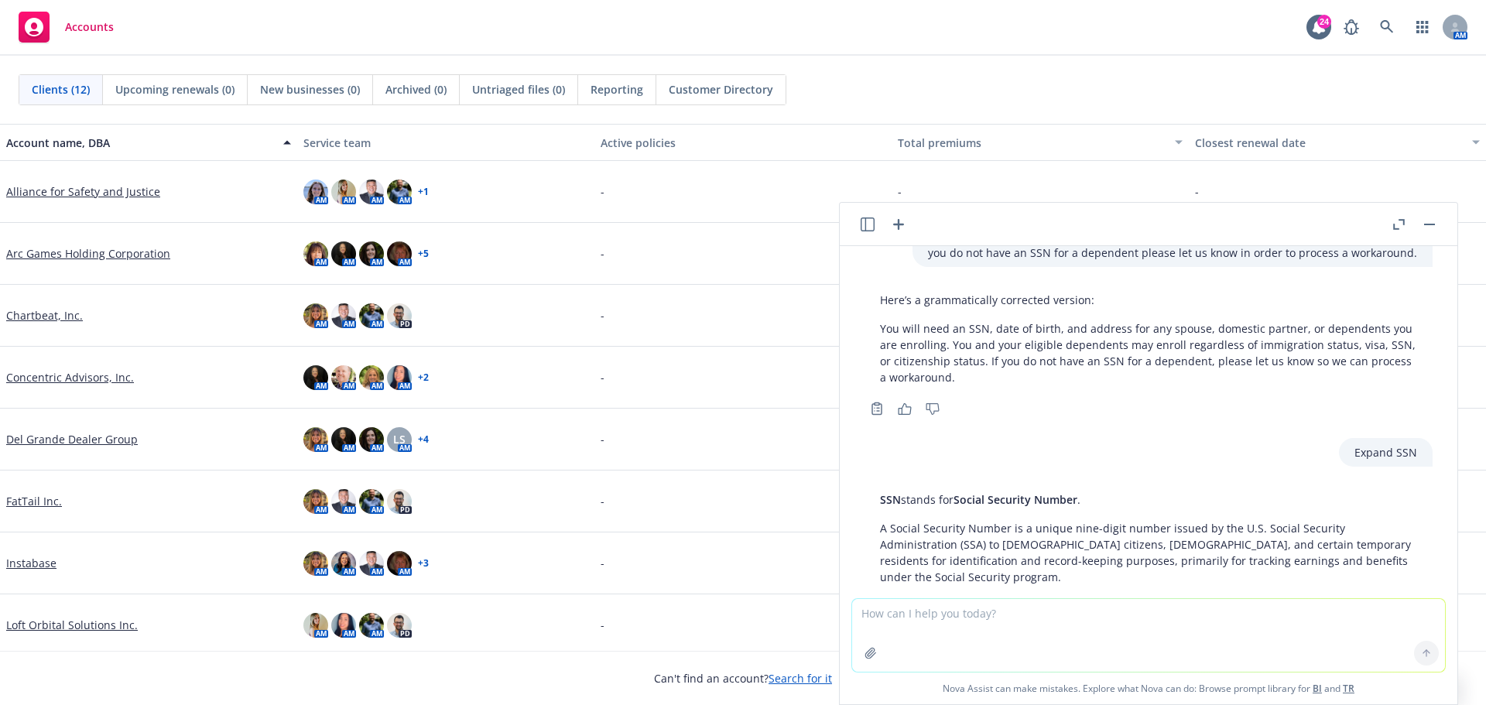
scroll to position [0, 0]
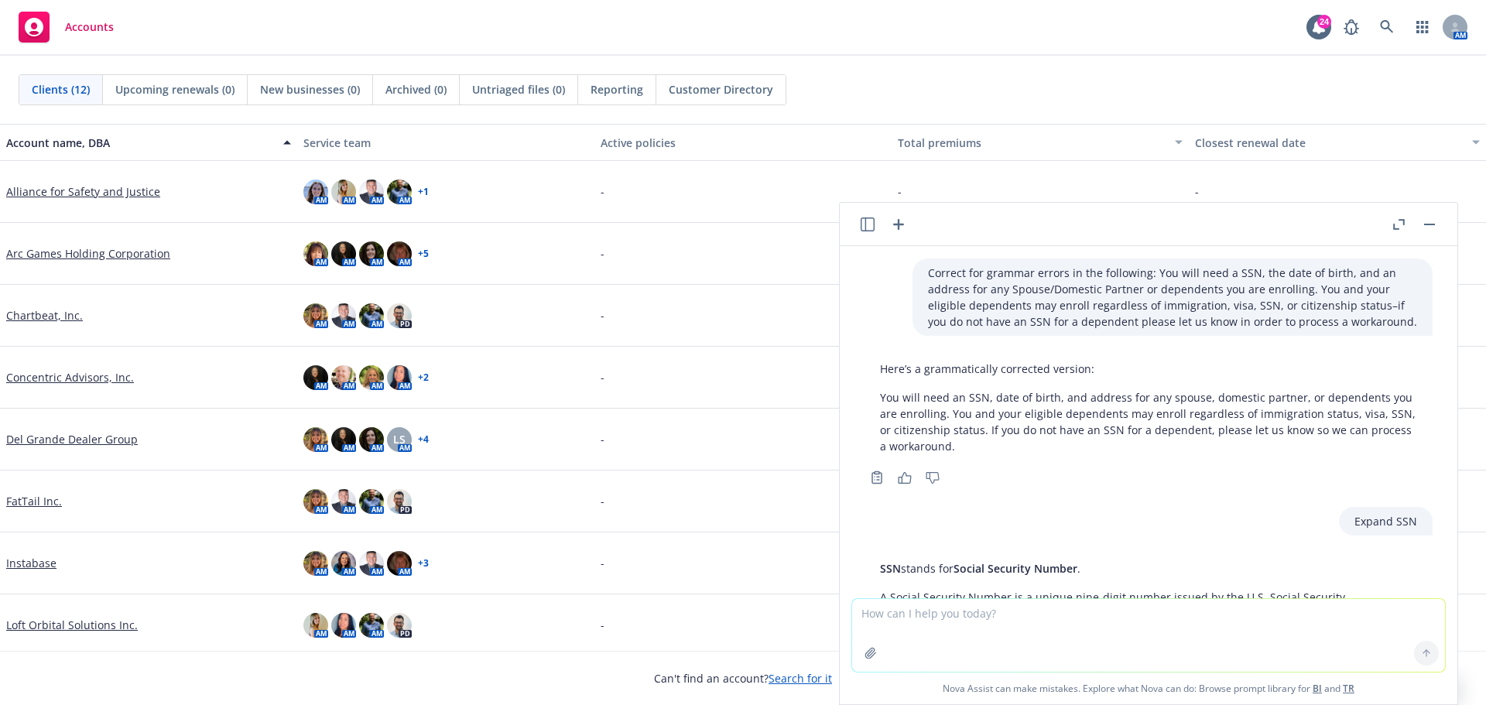
click at [982, 368] on p "Here’s a grammatically corrected version:" at bounding box center [1148, 369] width 537 height 16
drag, startPoint x: 903, startPoint y: 271, endPoint x: 1121, endPoint y: 275, distance: 217.5
click at [1121, 275] on div "Correct for grammar errors in the following: You will need a SSN, the date of b…" at bounding box center [1172, 296] width 520 height 77
copy p "Correct for grammar errors in the following"
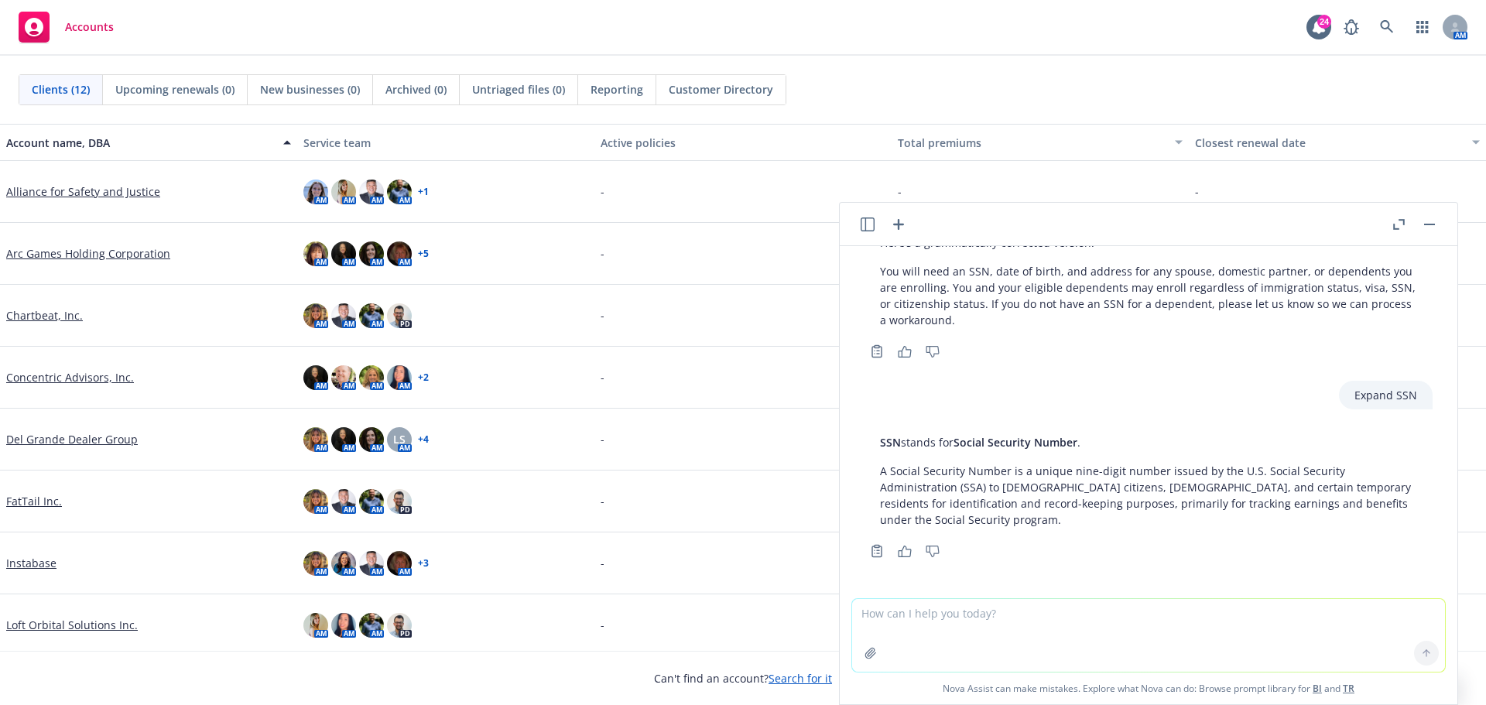
scroll to position [127, 0]
click at [949, 622] on textarea at bounding box center [1148, 635] width 593 height 73
paste textarea "Correct for grammar errors in the following"
click at [1226, 611] on textarea "Correct for grammar errors in the following and remove abbreviations:" at bounding box center [1148, 635] width 593 height 73
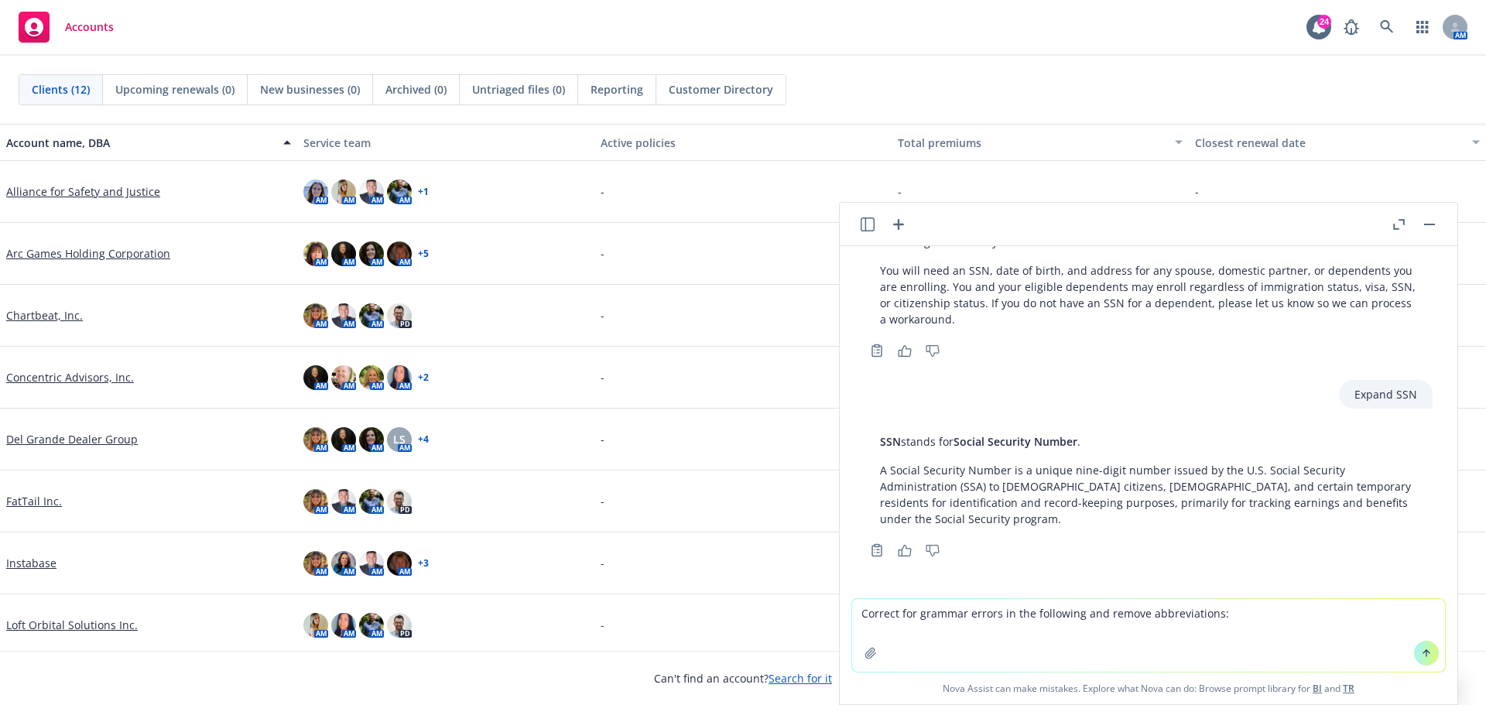
paste textarea "You will need a SSN, the date of birth, and an address for any Spouse/Domestic …"
type textarea "Correct for grammar errors in the following and remove abbreviations: You will …"
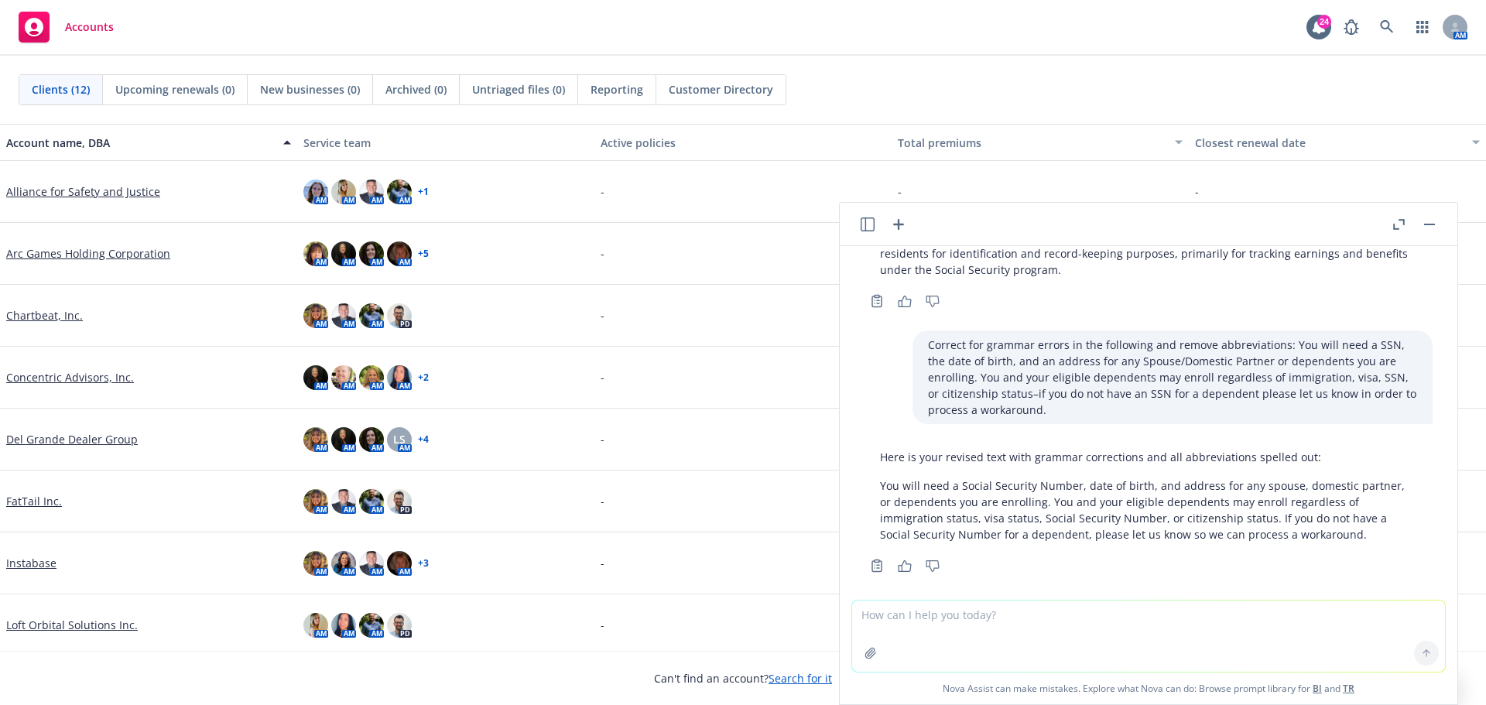
scroll to position [390, 0]
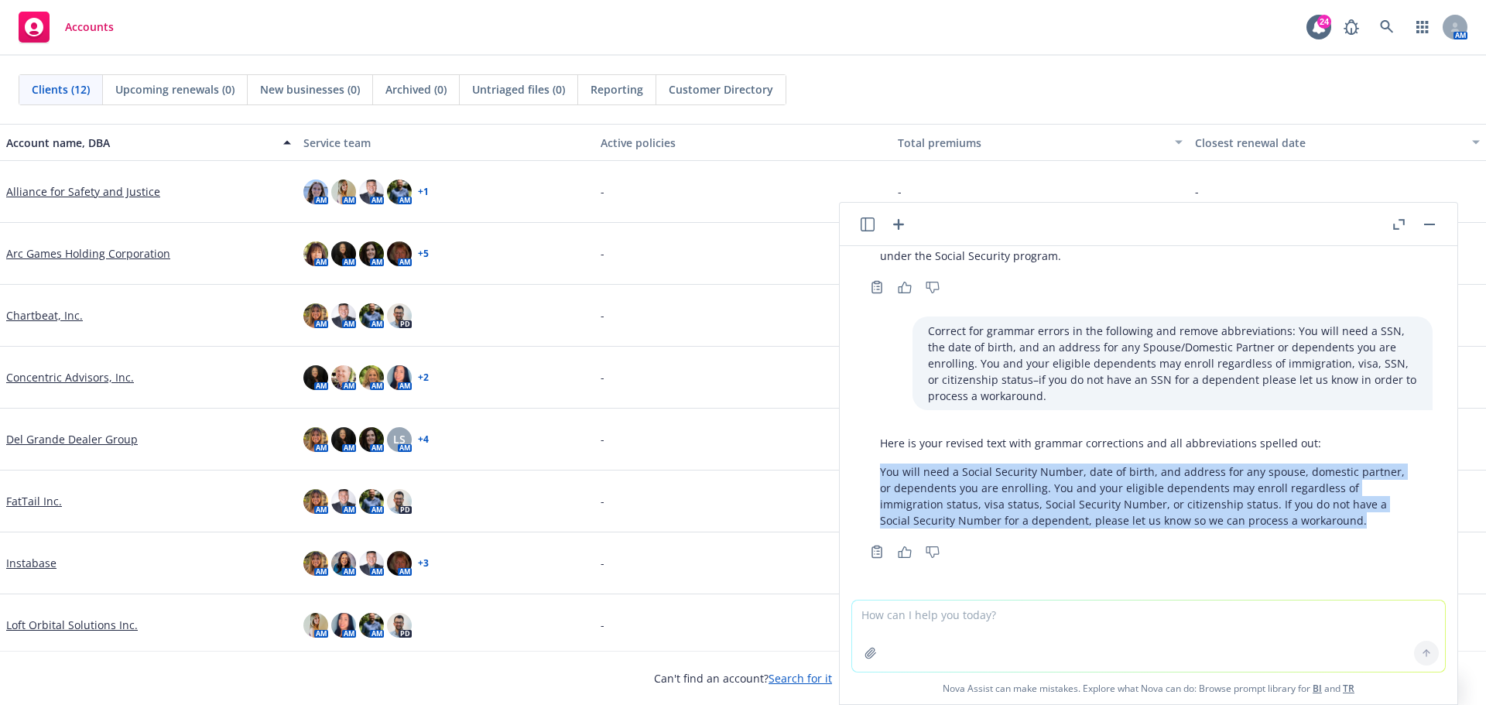
drag, startPoint x: 1354, startPoint y: 521, endPoint x: 880, endPoint y: 471, distance: 476.3
click at [880, 471] on p "You will need a Social Security Number, date of birth, and address for any spou…" at bounding box center [1148, 496] width 537 height 65
copy p "You will need a Social Security Number, date of birth, and address for any spou…"
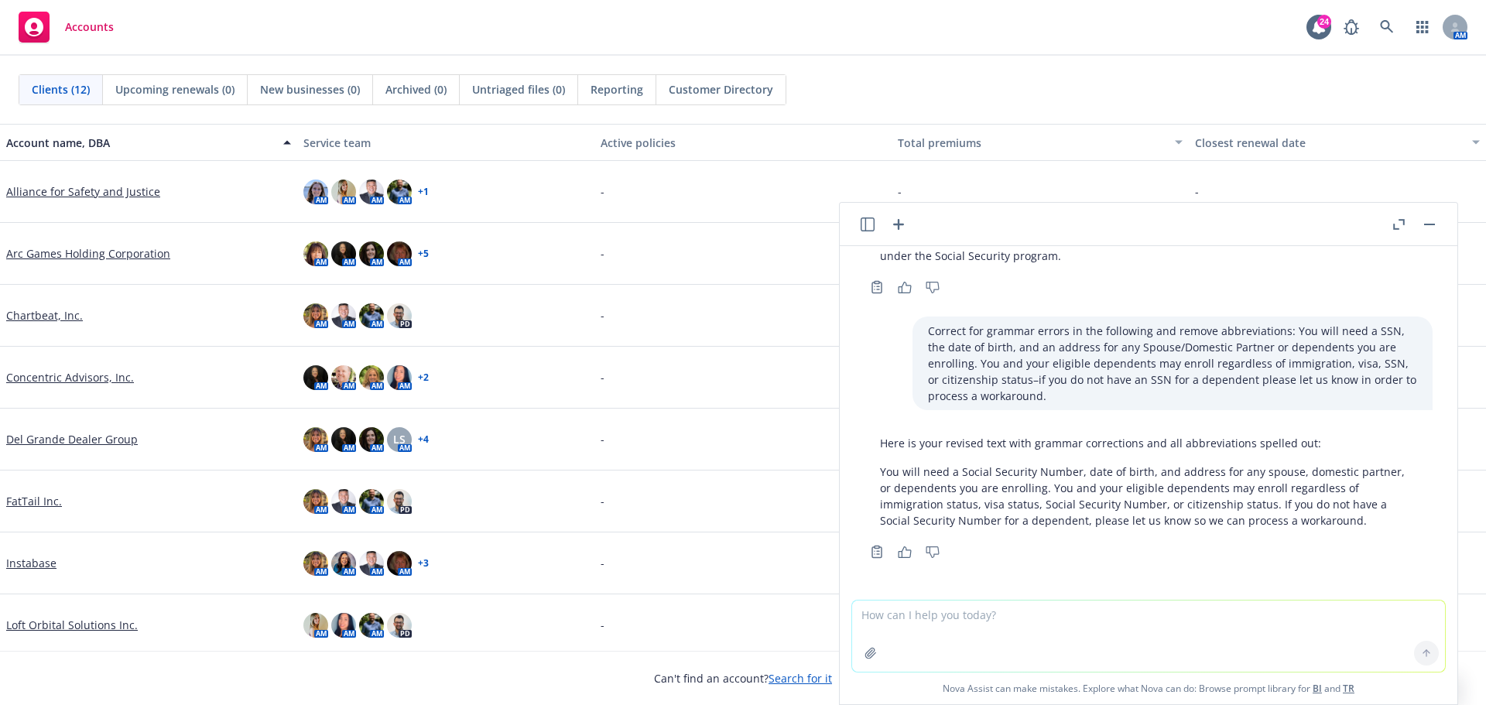
click at [921, 621] on textarea at bounding box center [1148, 636] width 593 height 71
paste textarea "Should one of these events apply to you, it is your responsibility to contact H…"
type textarea "How to say: Should one of these events apply to you, it is your responsibility …"
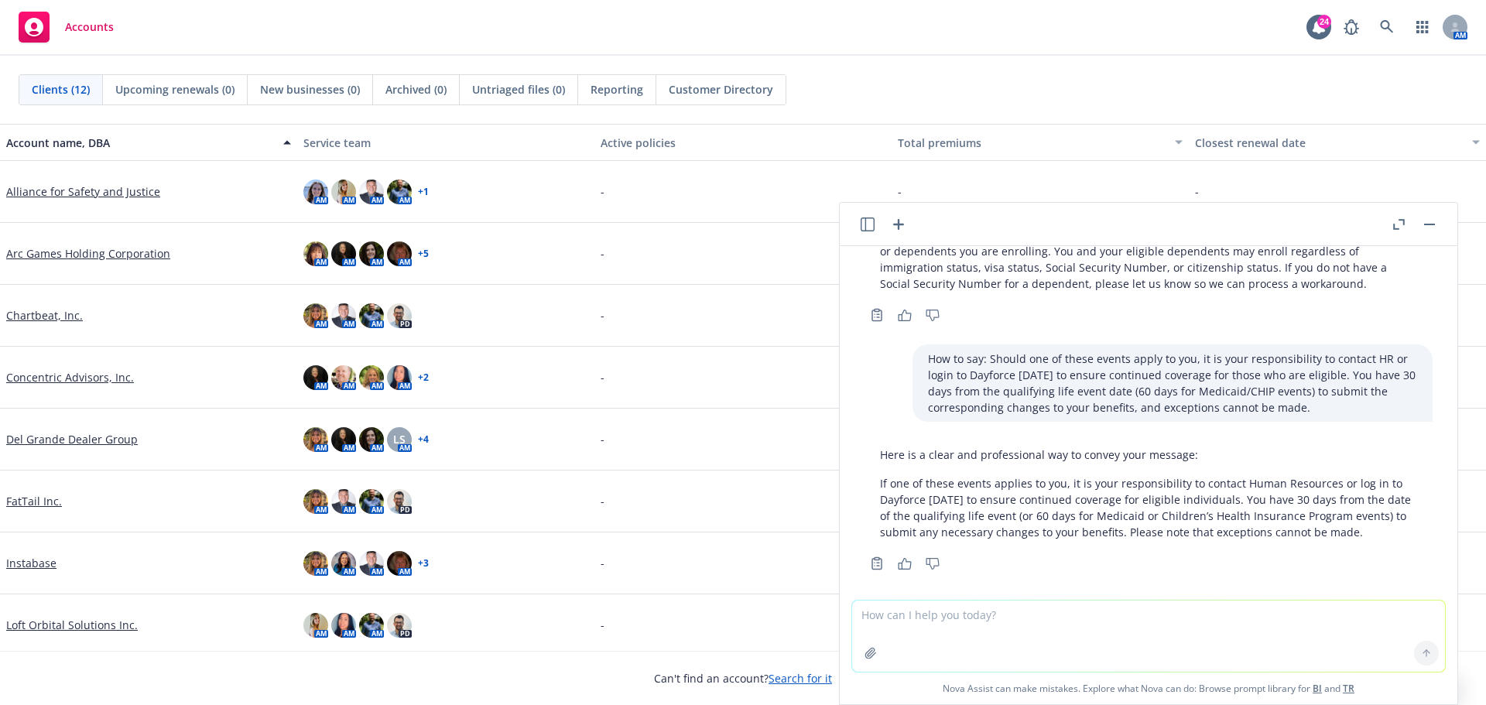
scroll to position [655, 0]
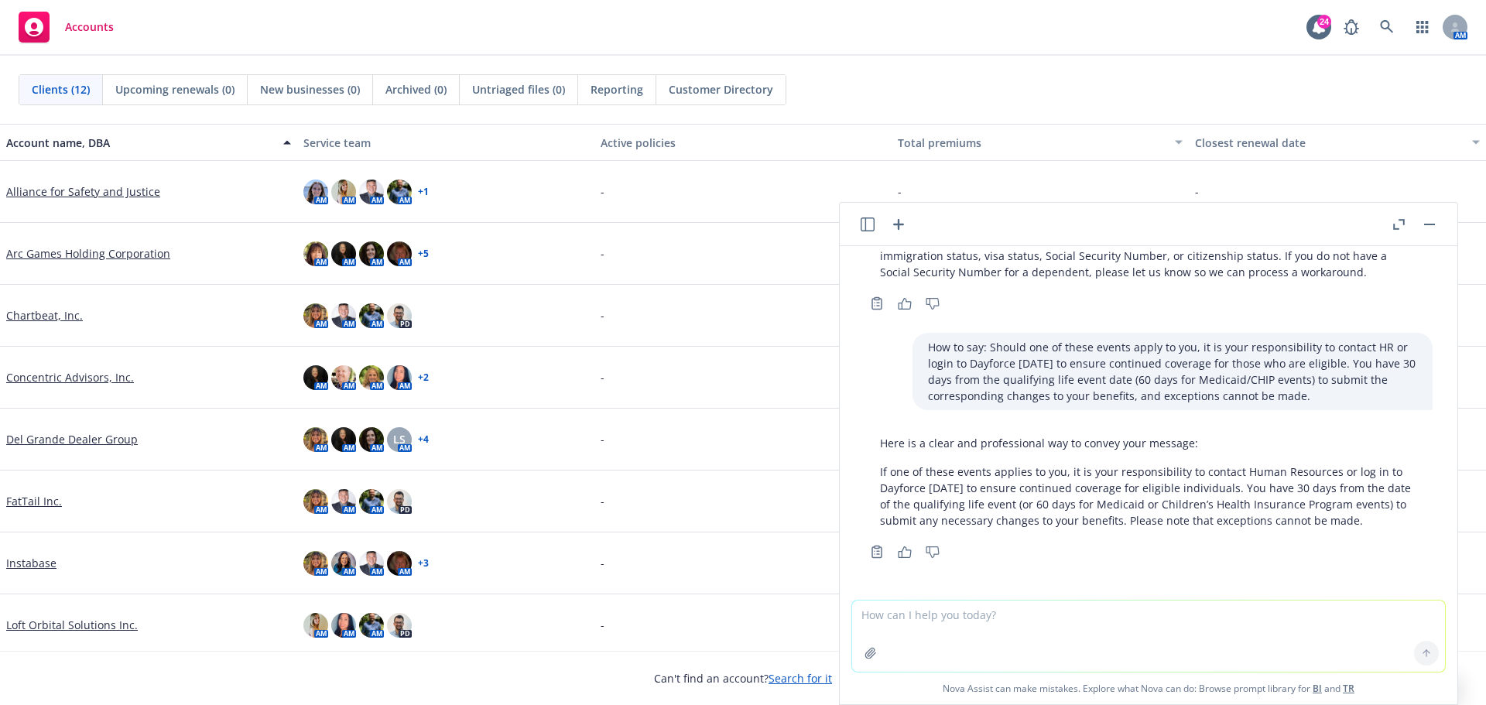
drag, startPoint x: 919, startPoint y: 520, endPoint x: 873, endPoint y: 459, distance: 76.8
click at [873, 459] on div "Here is a clear and professional way to convey your message: If one of these ev…" at bounding box center [1148, 482] width 568 height 106
copy p "If one of these events applies to you, it is your responsibility to contact Hum…"
click at [901, 613] on textarea at bounding box center [1148, 636] width 593 height 71
paste textarea "Basic Life/AD&D Voluntary Life & AD&D STD & LTD Healthcare FSA Dependent Care F…"
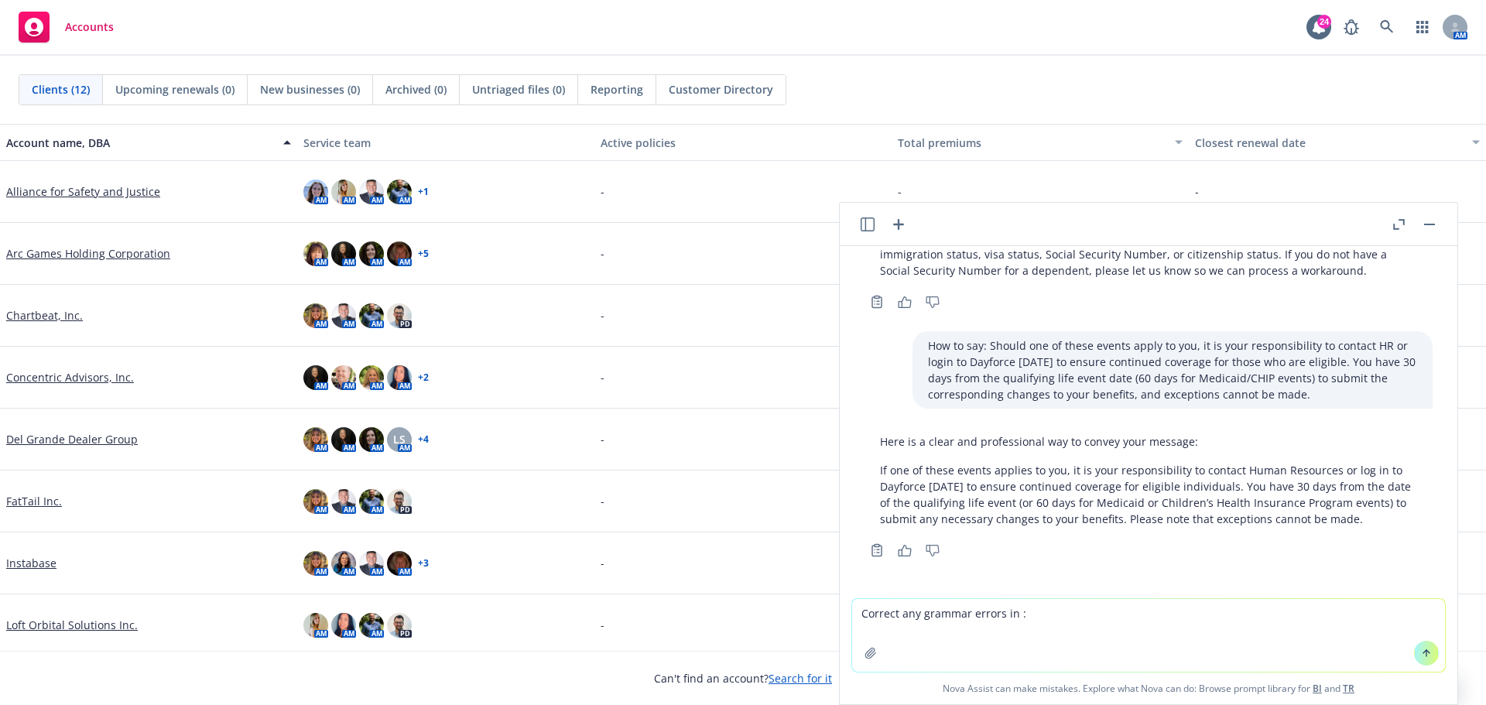
type textarea "Correct any grammar errors in :Basic Life/AD&D Voluntary Life & AD&D STD & LTD …"
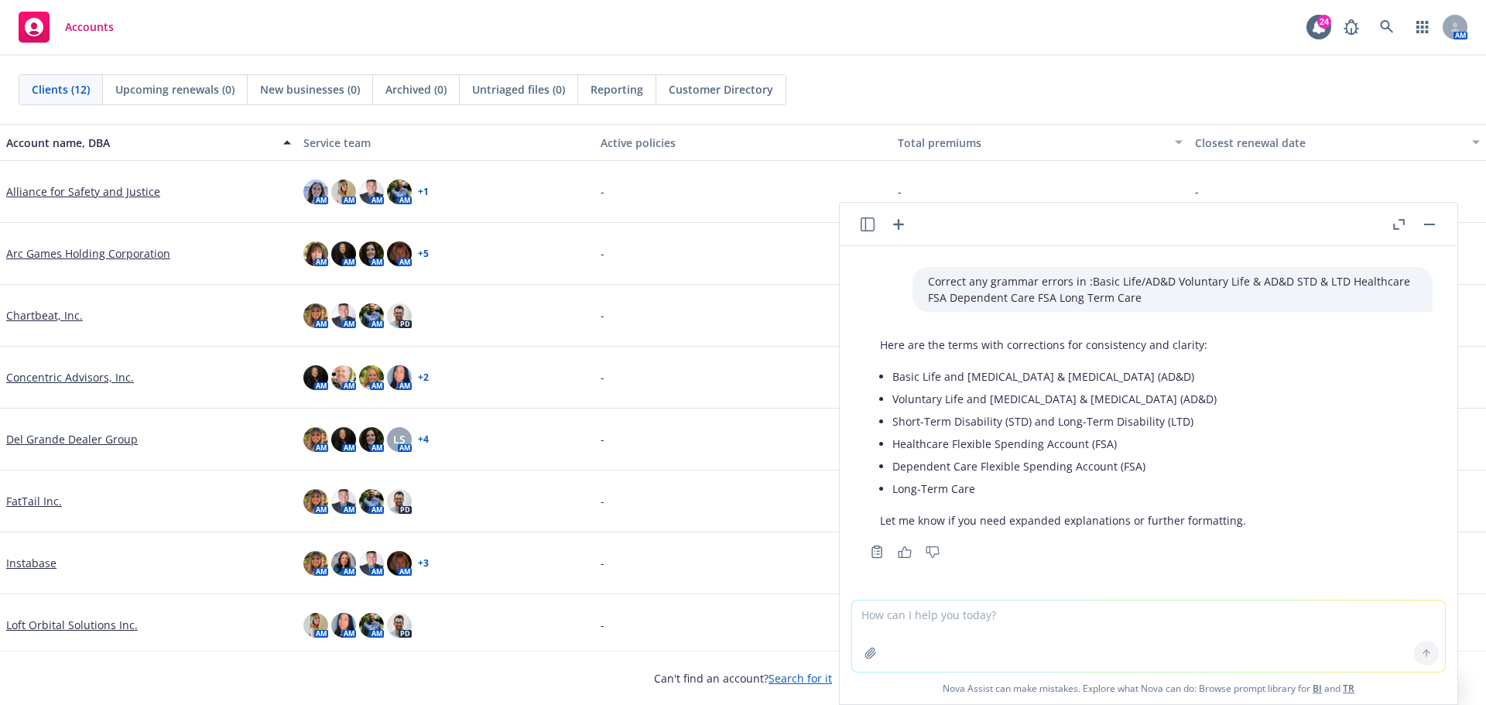
scroll to position [969, 0]
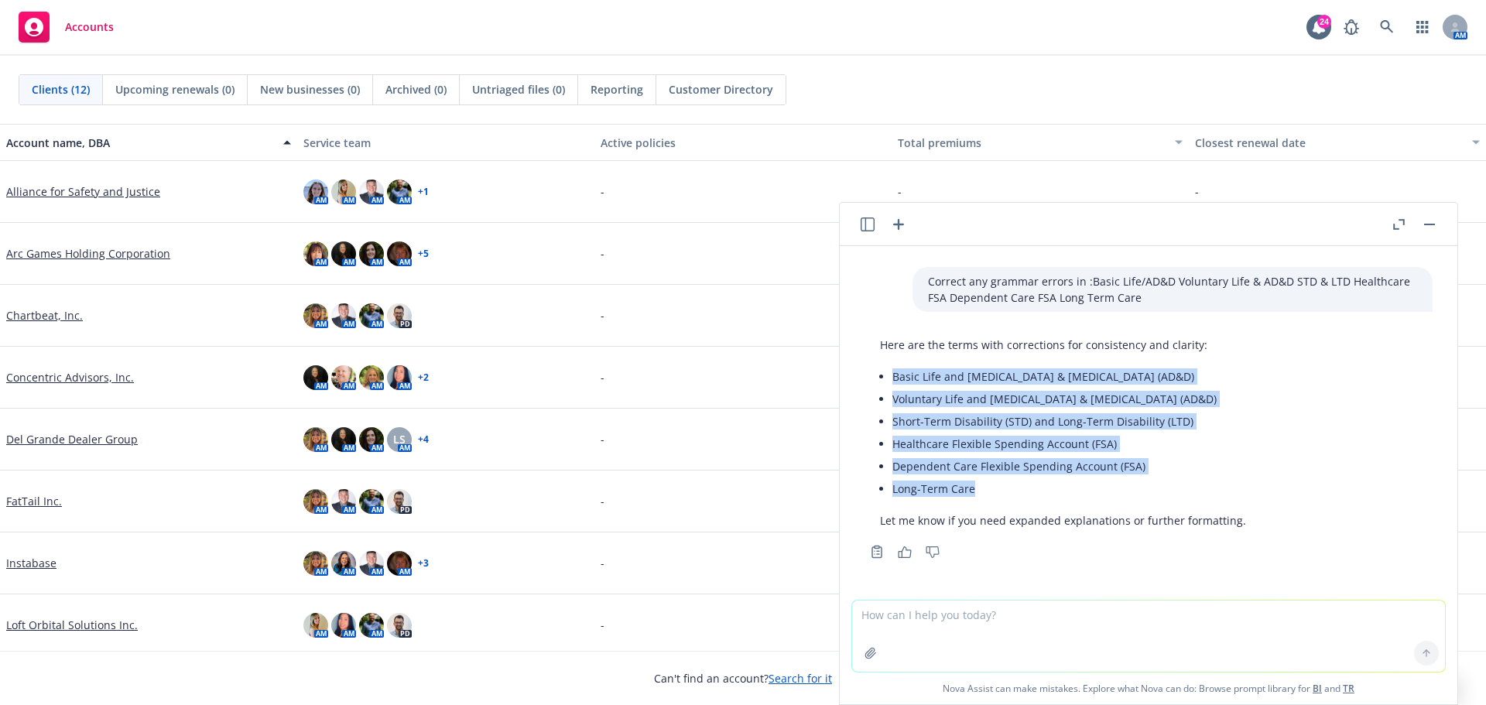
drag, startPoint x: 977, startPoint y: 494, endPoint x: 895, endPoint y: 375, distance: 144.1
click at [895, 375] on ul "Basic Life and [MEDICAL_DATA] & [MEDICAL_DATA] (AD&D) Voluntary Life and [MEDIC…" at bounding box center [1069, 432] width 354 height 135
copy ul "Basic Life and [MEDICAL_DATA] & [MEDICAL_DATA] (AD&D) Voluntary Life and [MEDIC…"
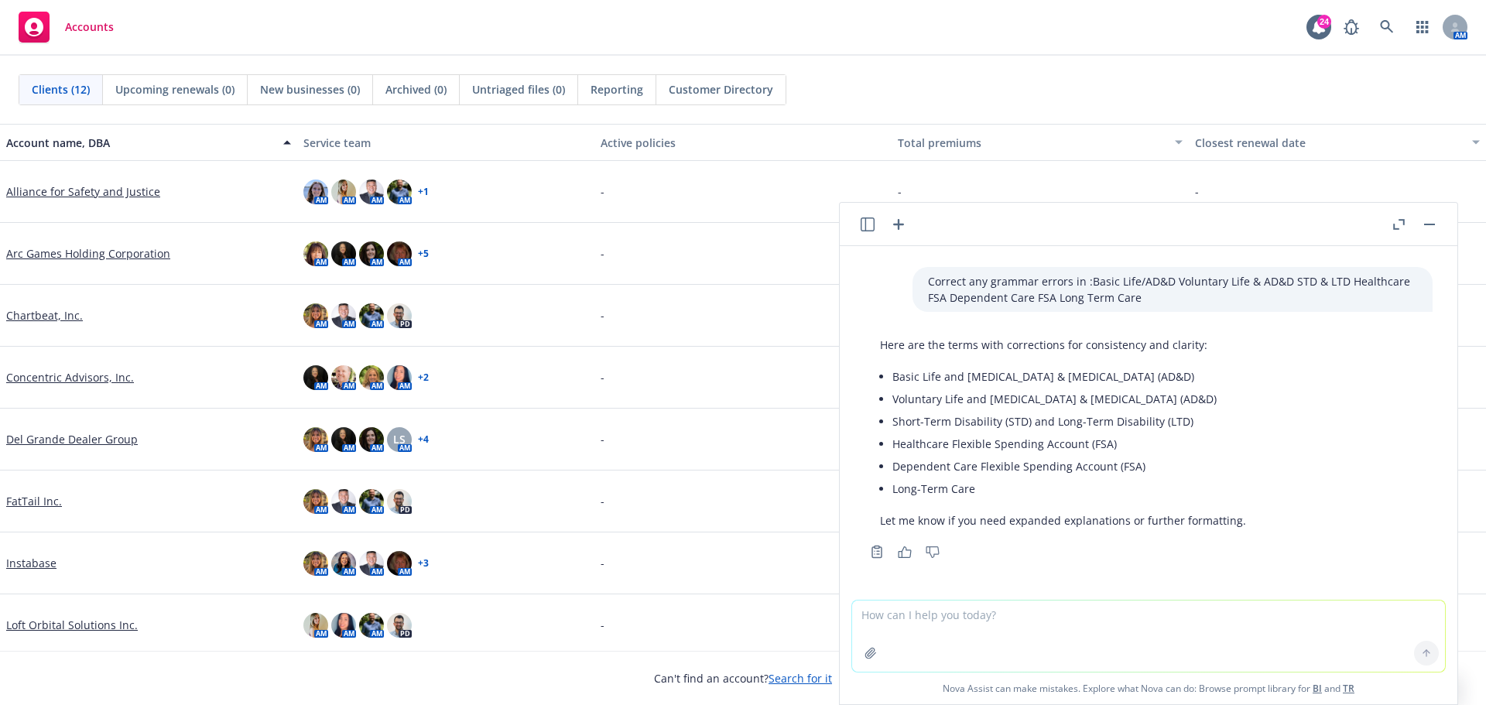
click at [897, 637] on textarea at bounding box center [1148, 636] width 593 height 71
paste textarea "Please be aware that [GEOGRAPHIC_DATA] is required by applicable tax law to tre…"
type textarea "Correct the grammar errors in: Please be aware that [GEOGRAPHIC_DATA] is requir…"
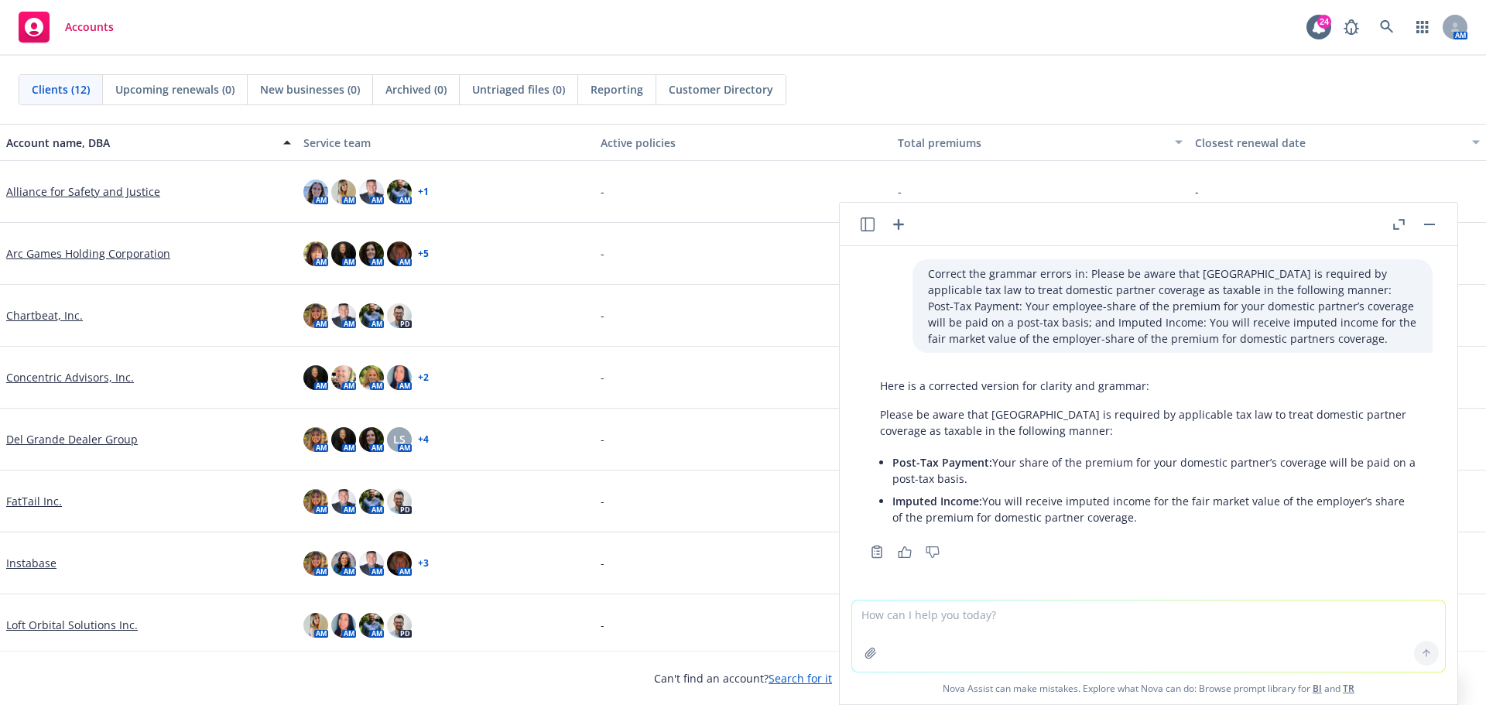
scroll to position [1291, 0]
drag, startPoint x: 1138, startPoint y: 518, endPoint x: 874, endPoint y: 416, distance: 282.7
click at [874, 416] on div "Here is a corrected version for clarity and grammar: Please be aware that [GEOG…" at bounding box center [1148, 452] width 568 height 163
copy div "Please be aware that [GEOGRAPHIC_DATA] is required by applicable tax law to tre…"
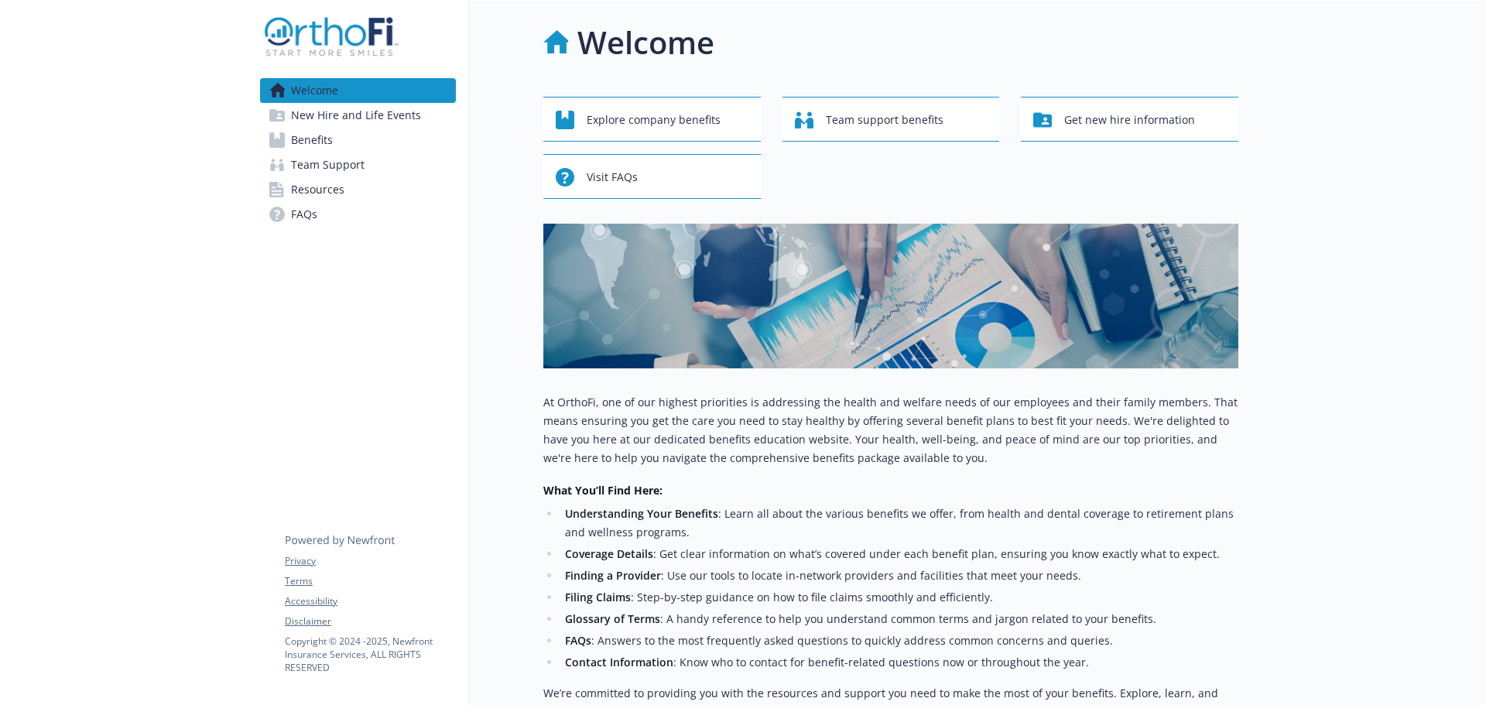
click at [338, 195] on span "Resources" at bounding box center [317, 189] width 53 height 25
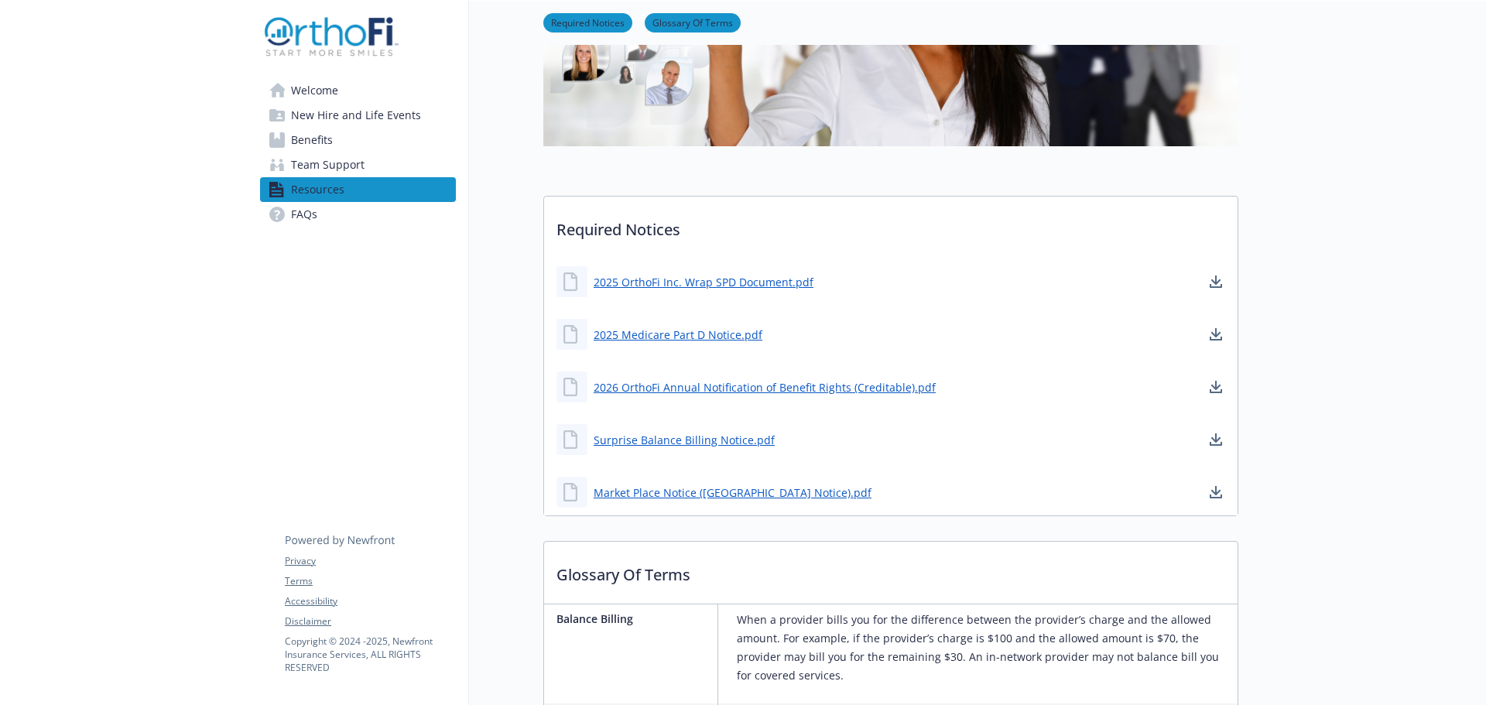
scroll to position [310, 0]
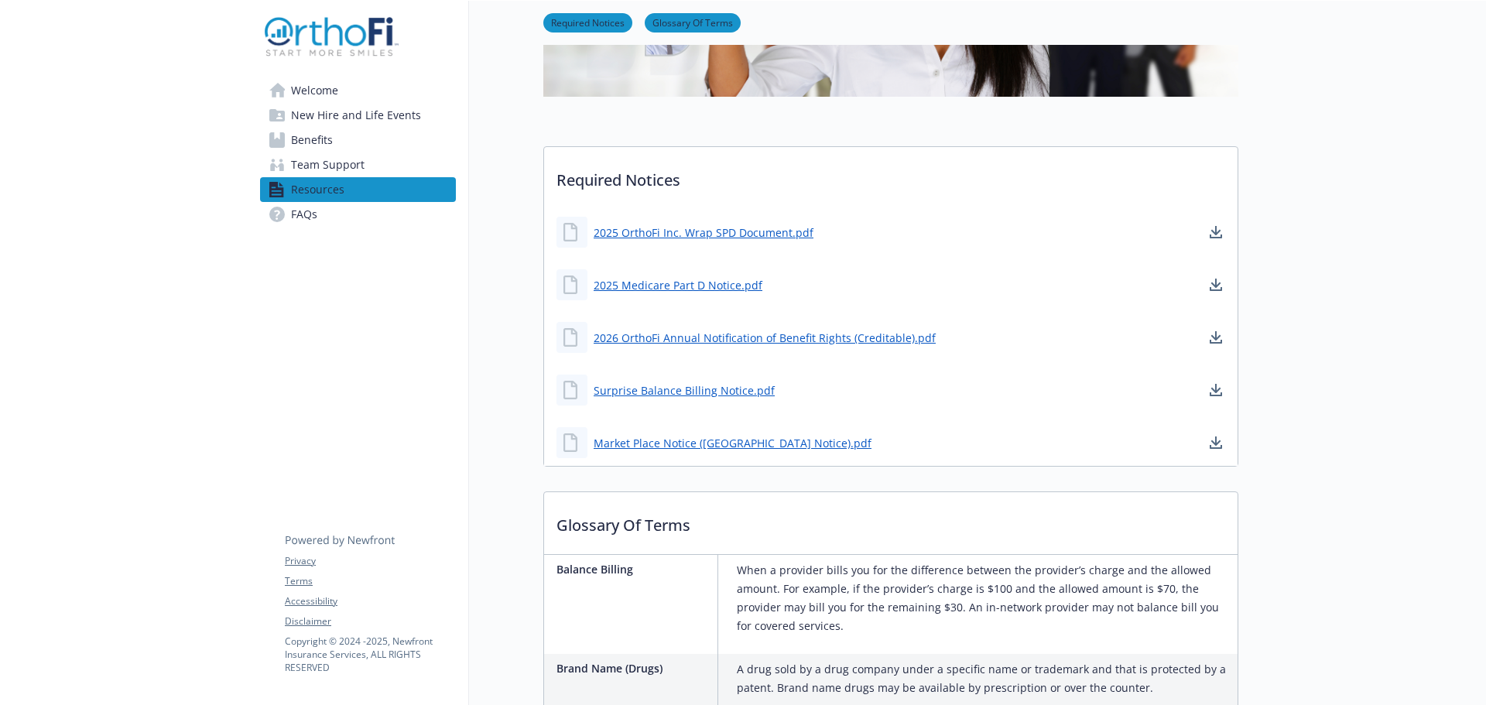
click at [332, 136] on span "Benefits" at bounding box center [312, 140] width 42 height 25
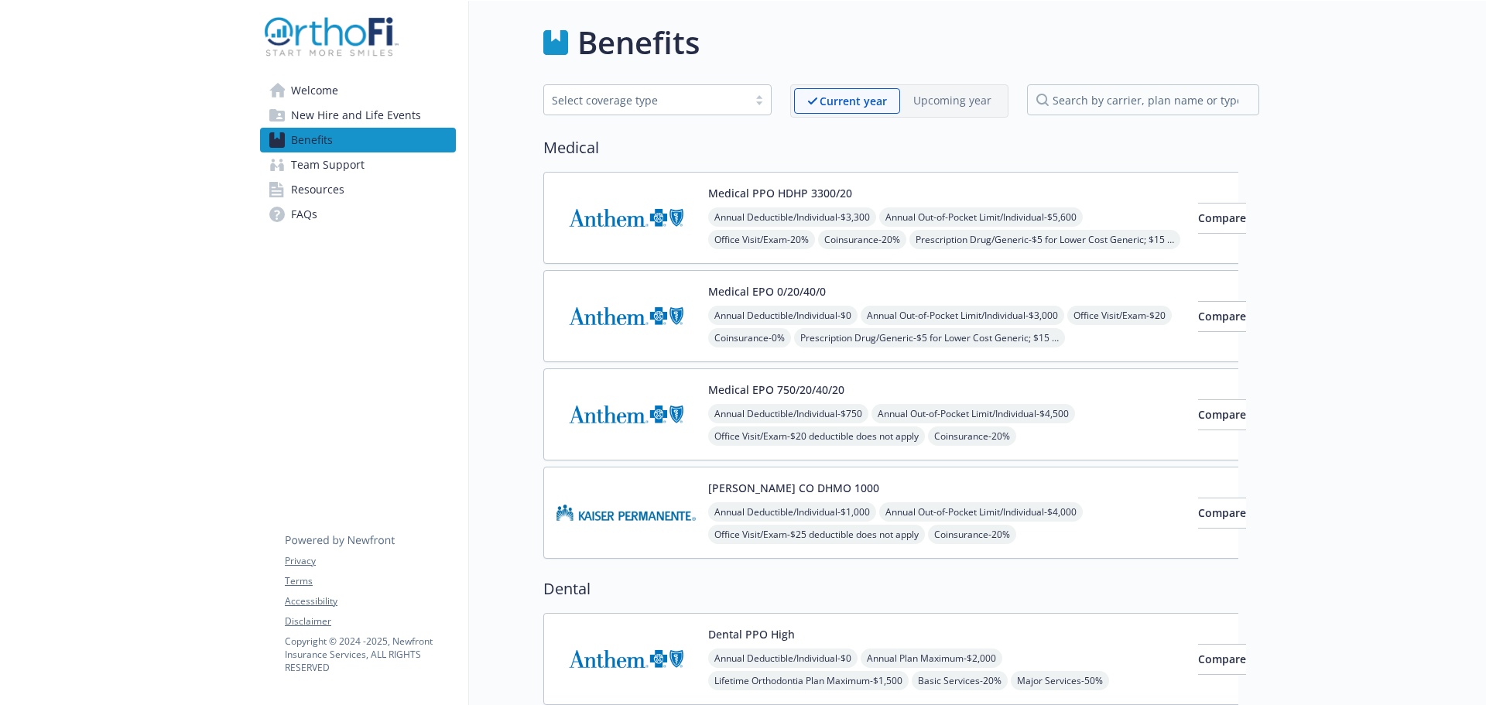
click at [782, 211] on span "Annual Deductible/Individual - $3,300" at bounding box center [792, 216] width 168 height 19
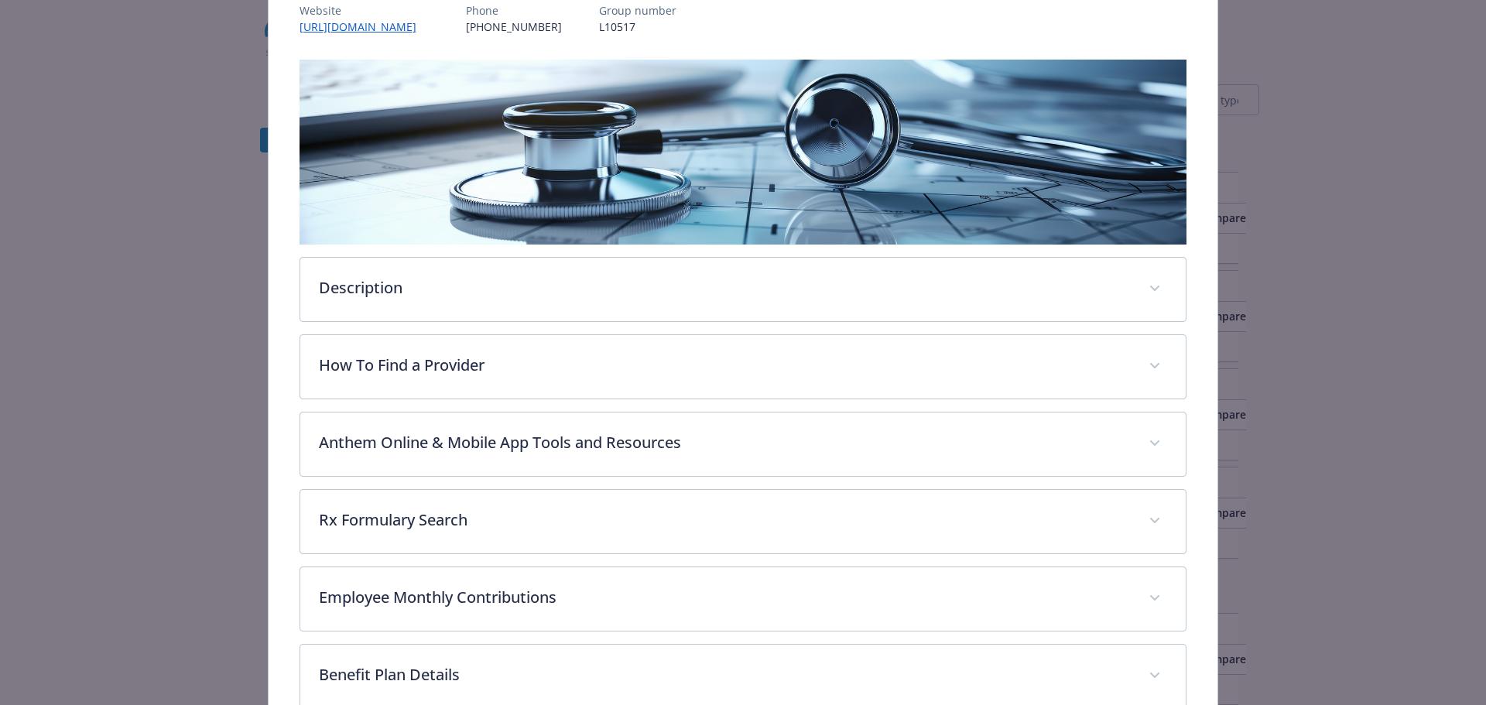
scroll to position [279, 0]
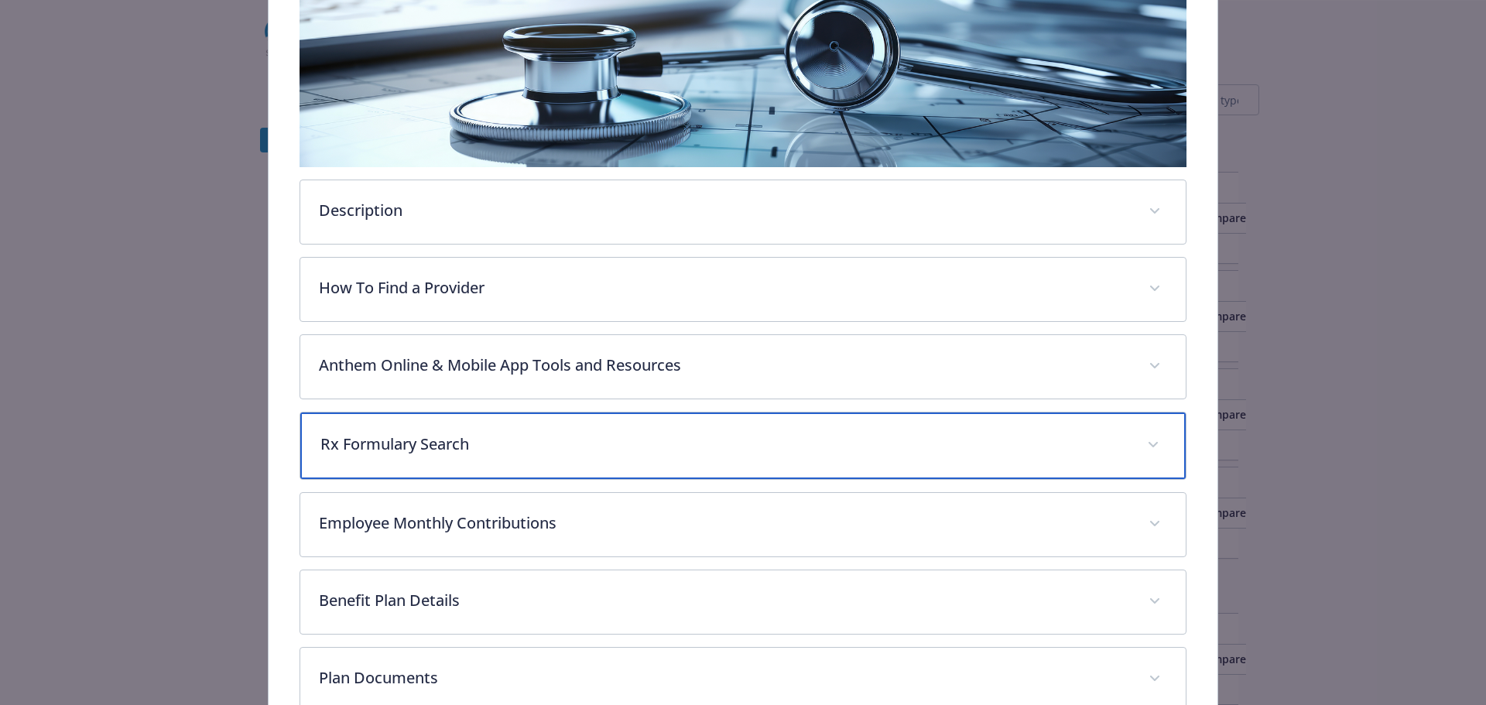
click at [647, 465] on div "Rx Formulary Search" at bounding box center [743, 446] width 886 height 67
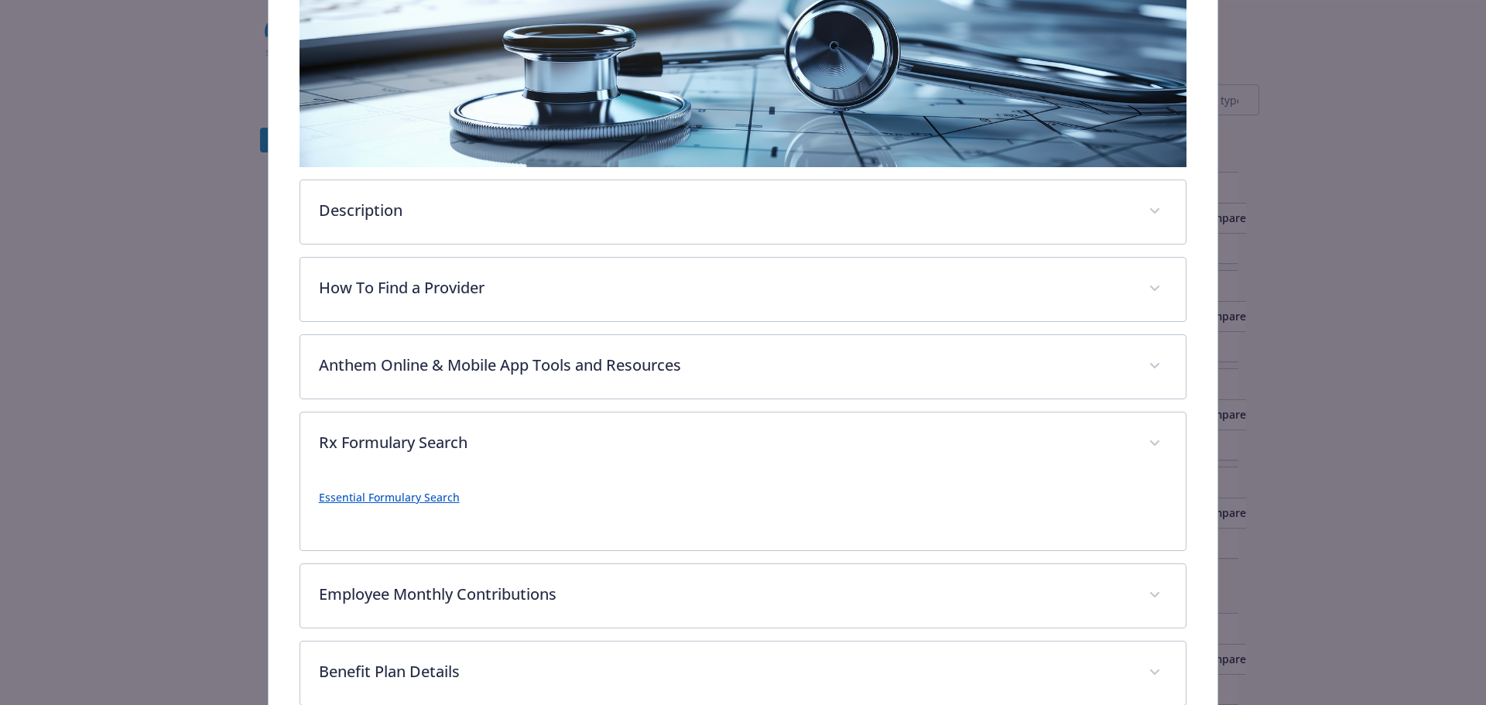
click at [401, 498] on link "Essential Formulary Search" at bounding box center [389, 497] width 141 height 15
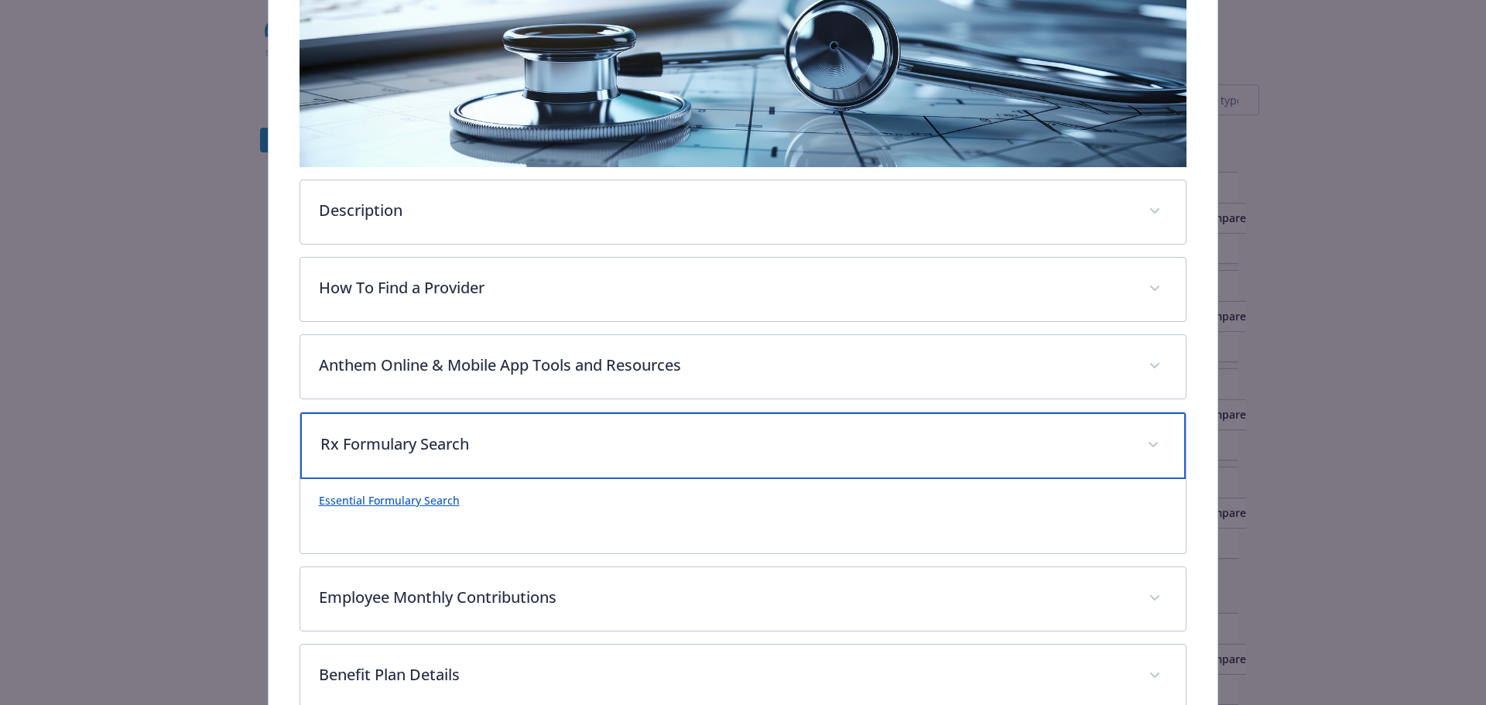
click at [657, 447] on p "Rx Formulary Search" at bounding box center [724, 444] width 809 height 23
